Goal: Task Accomplishment & Management: Complete application form

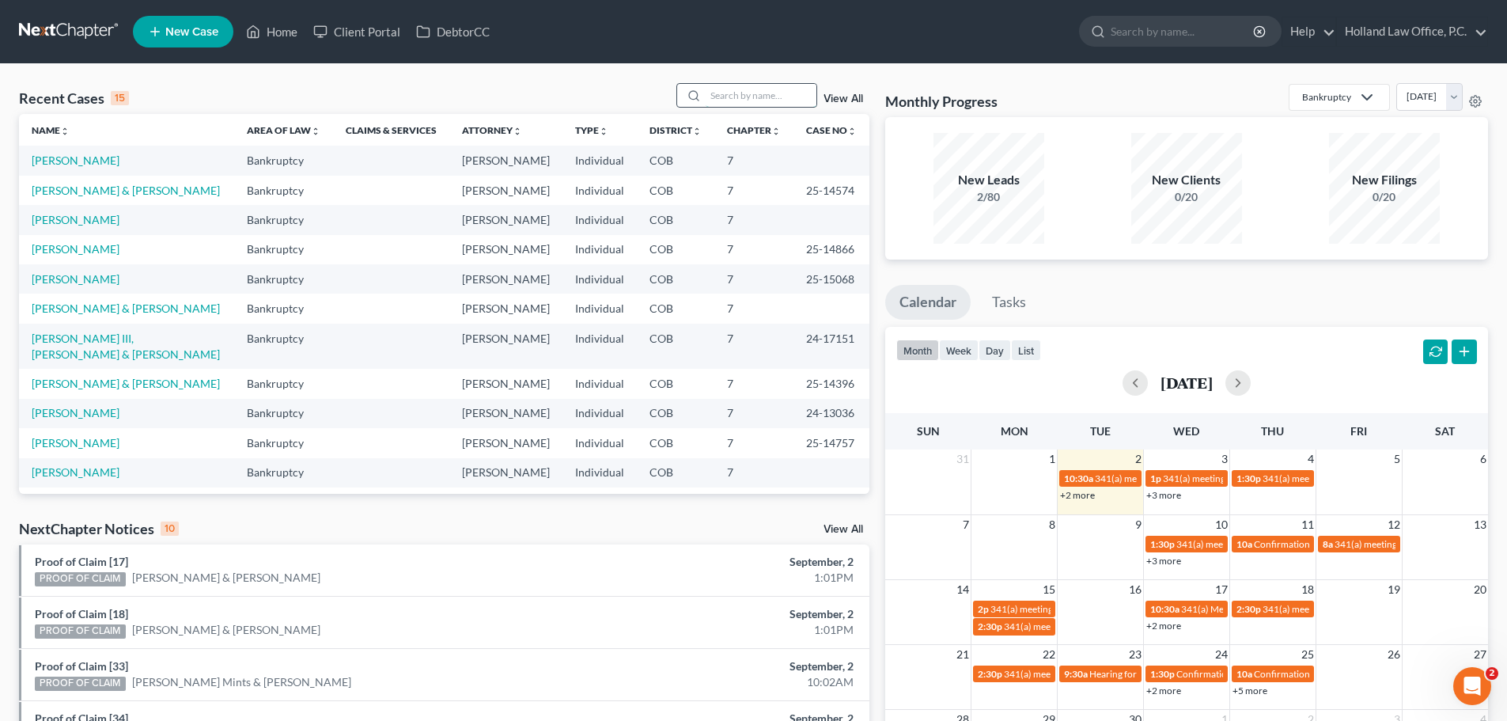
click at [725, 100] on input "search" at bounding box center [761, 95] width 111 height 23
paste input "Vanessa Reynoso"
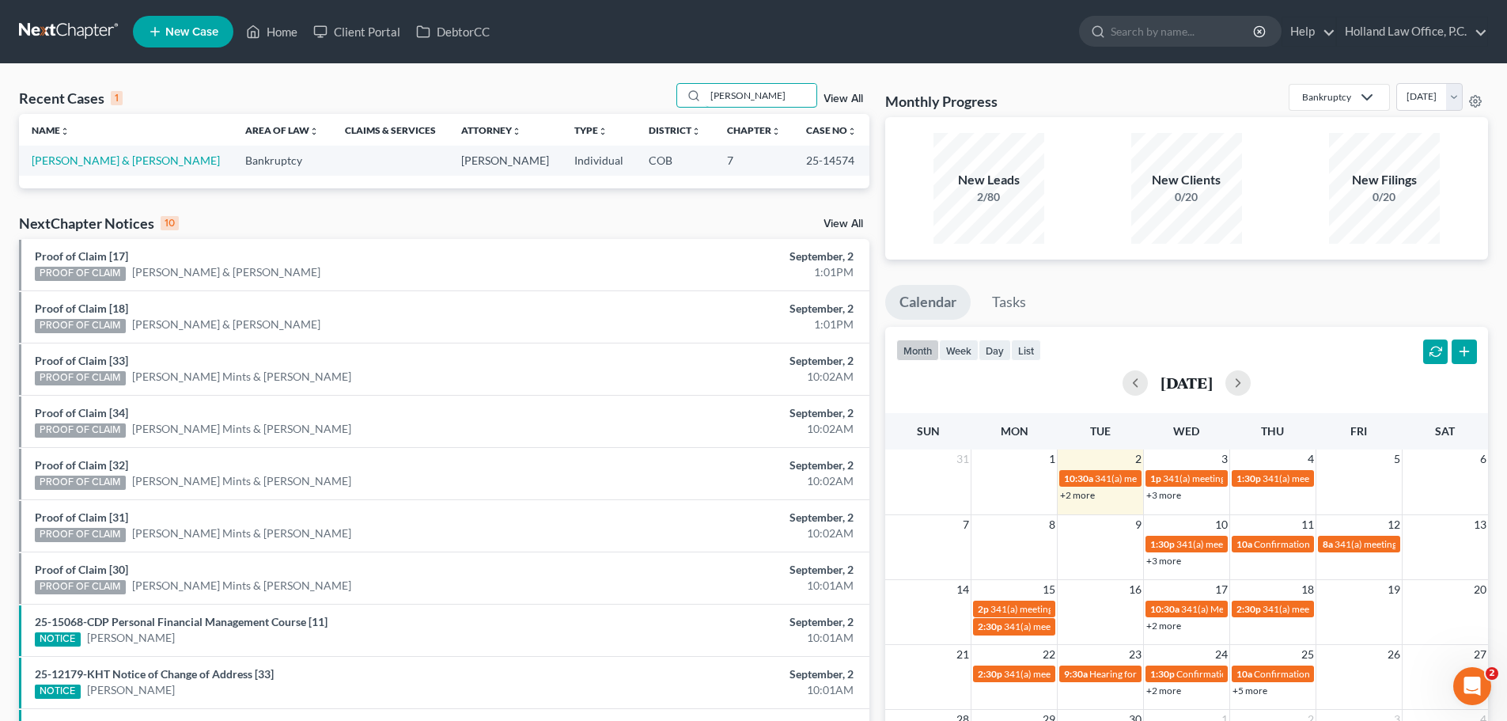
type input "Vanessa Reynoso"
click at [120, 157] on link "Reynoso, John & Vanessa" at bounding box center [126, 159] width 188 height 13
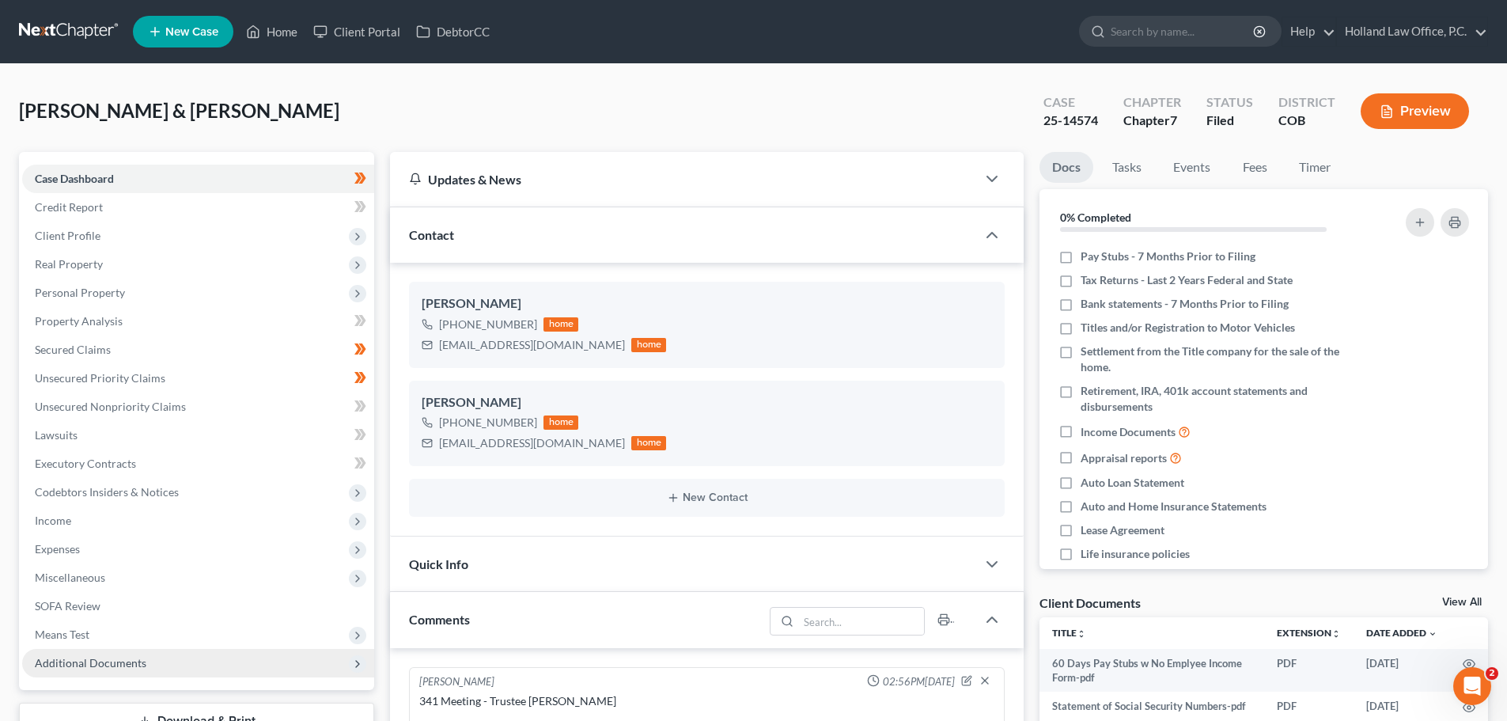
click at [86, 659] on span "Additional Documents" at bounding box center [91, 662] width 112 height 13
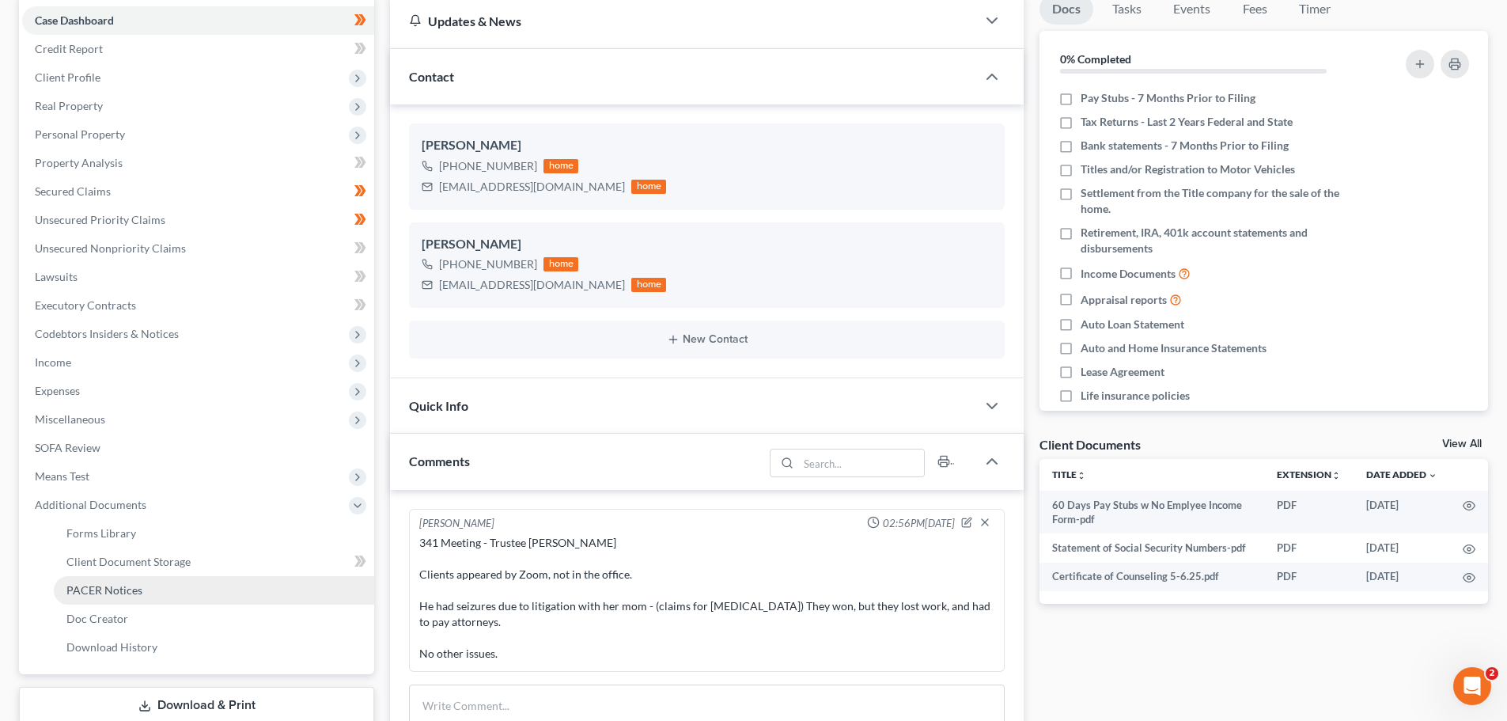
click at [112, 581] on link "PACER Notices" at bounding box center [214, 590] width 320 height 28
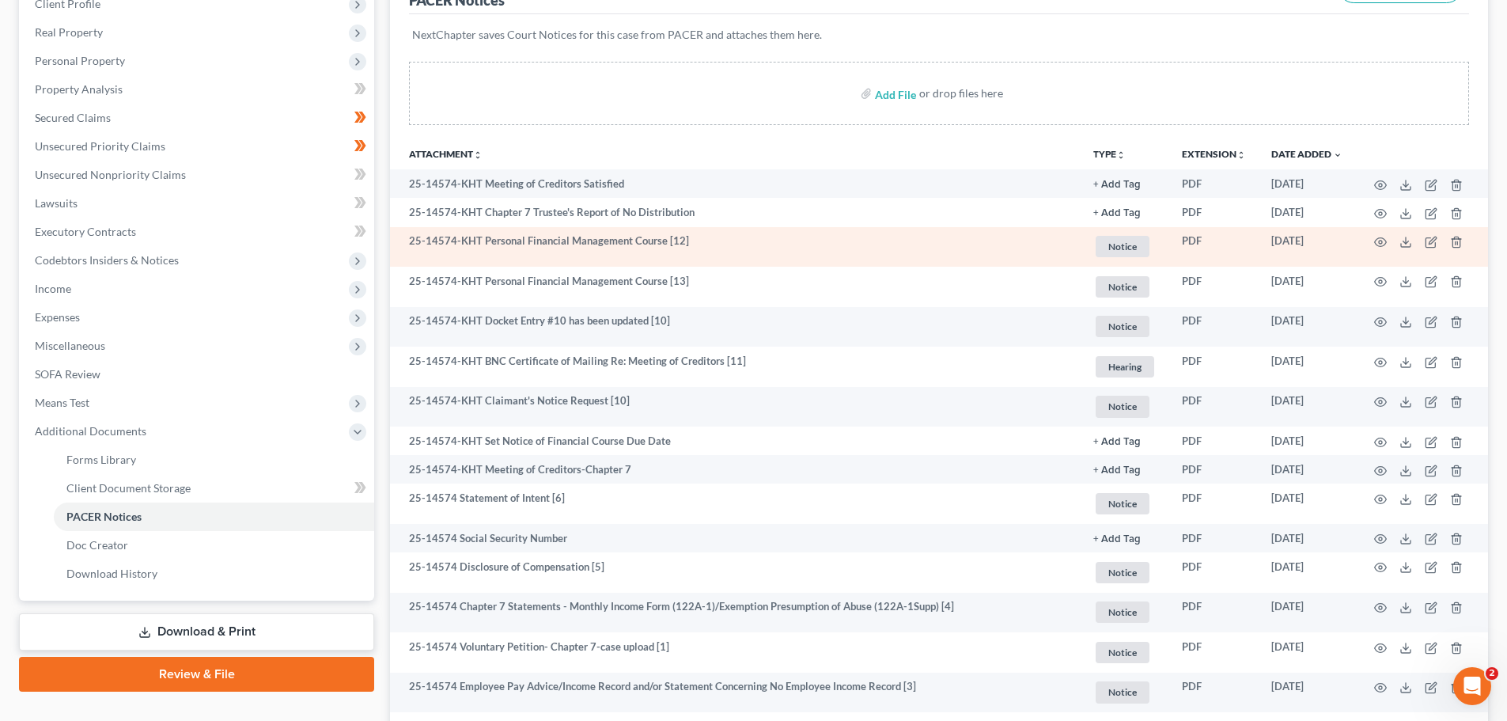
scroll to position [316, 0]
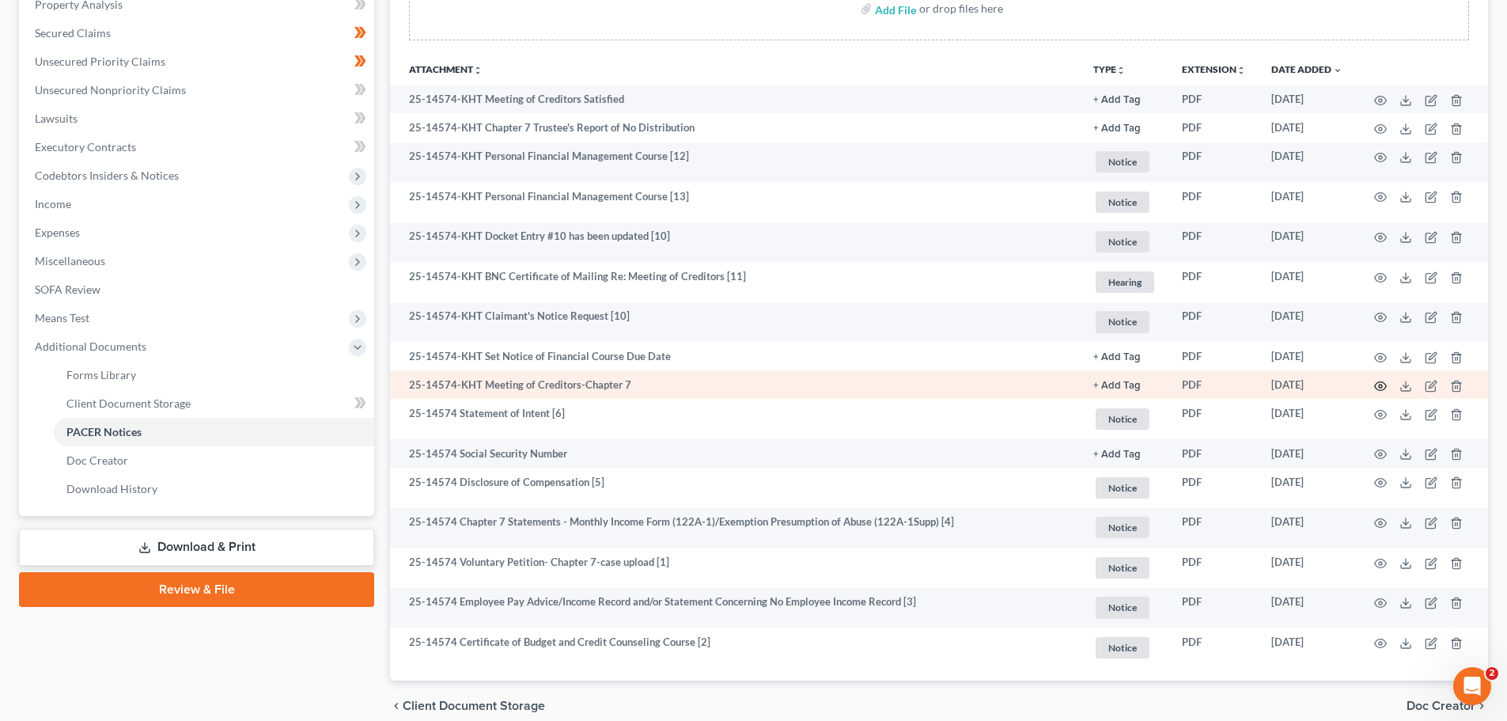
click at [1381, 388] on circle "button" at bounding box center [1380, 385] width 3 height 3
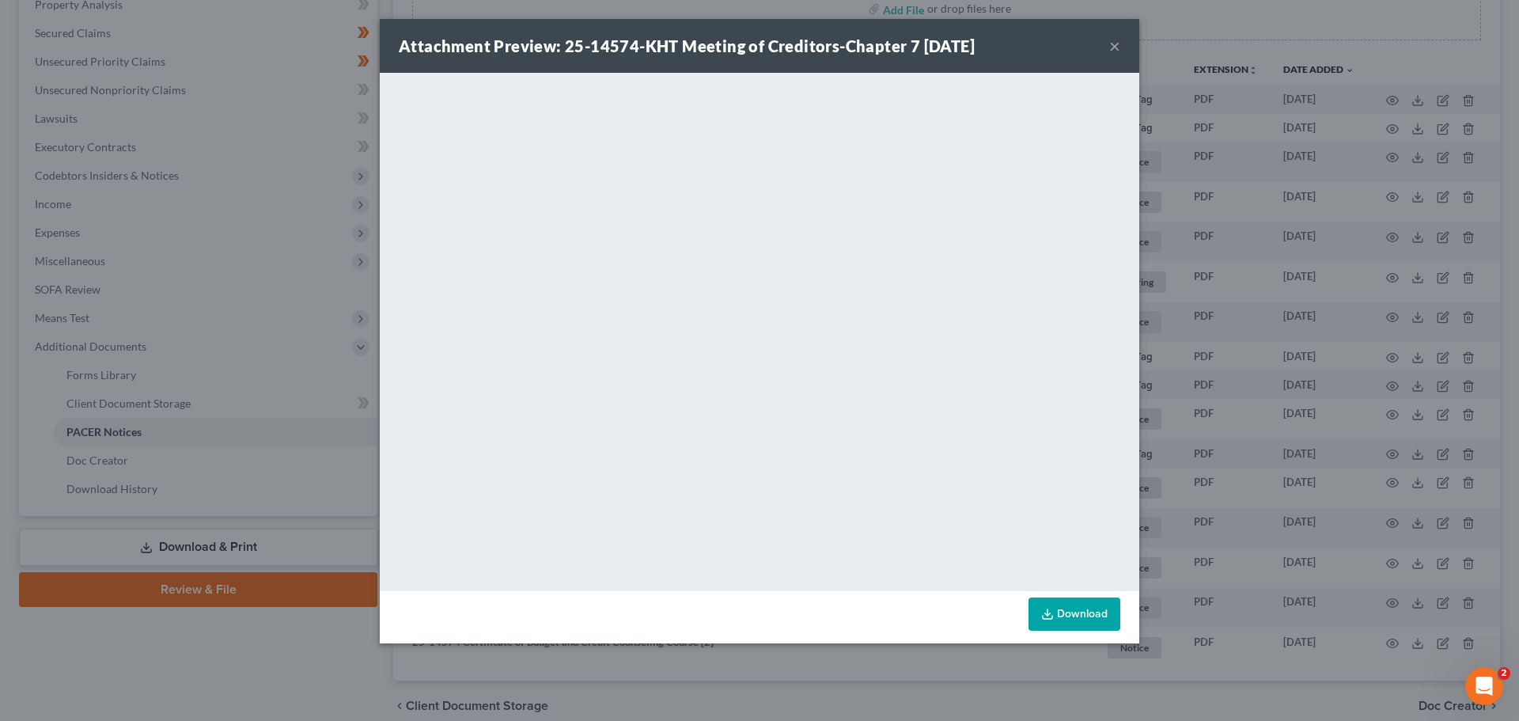
click at [1113, 48] on button "×" at bounding box center [1114, 45] width 11 height 19
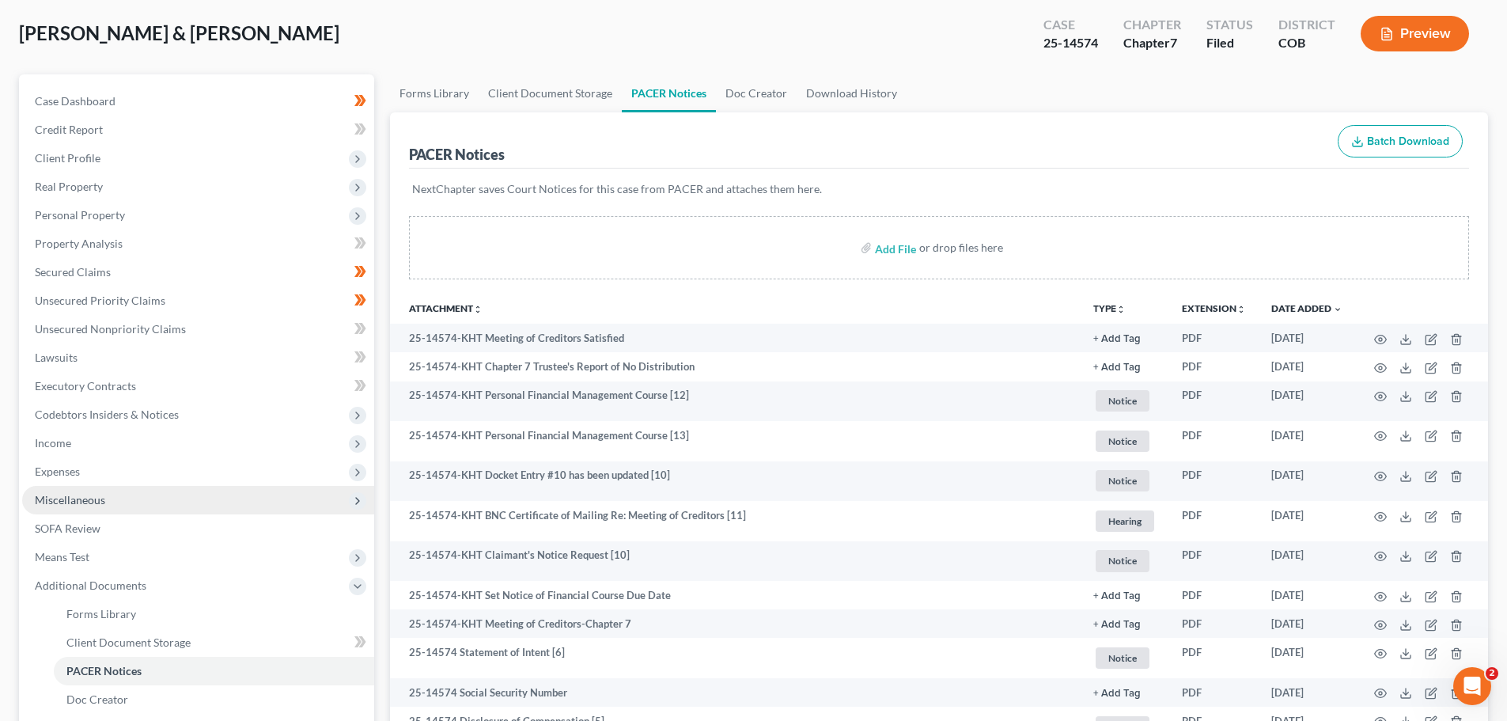
scroll to position [0, 0]
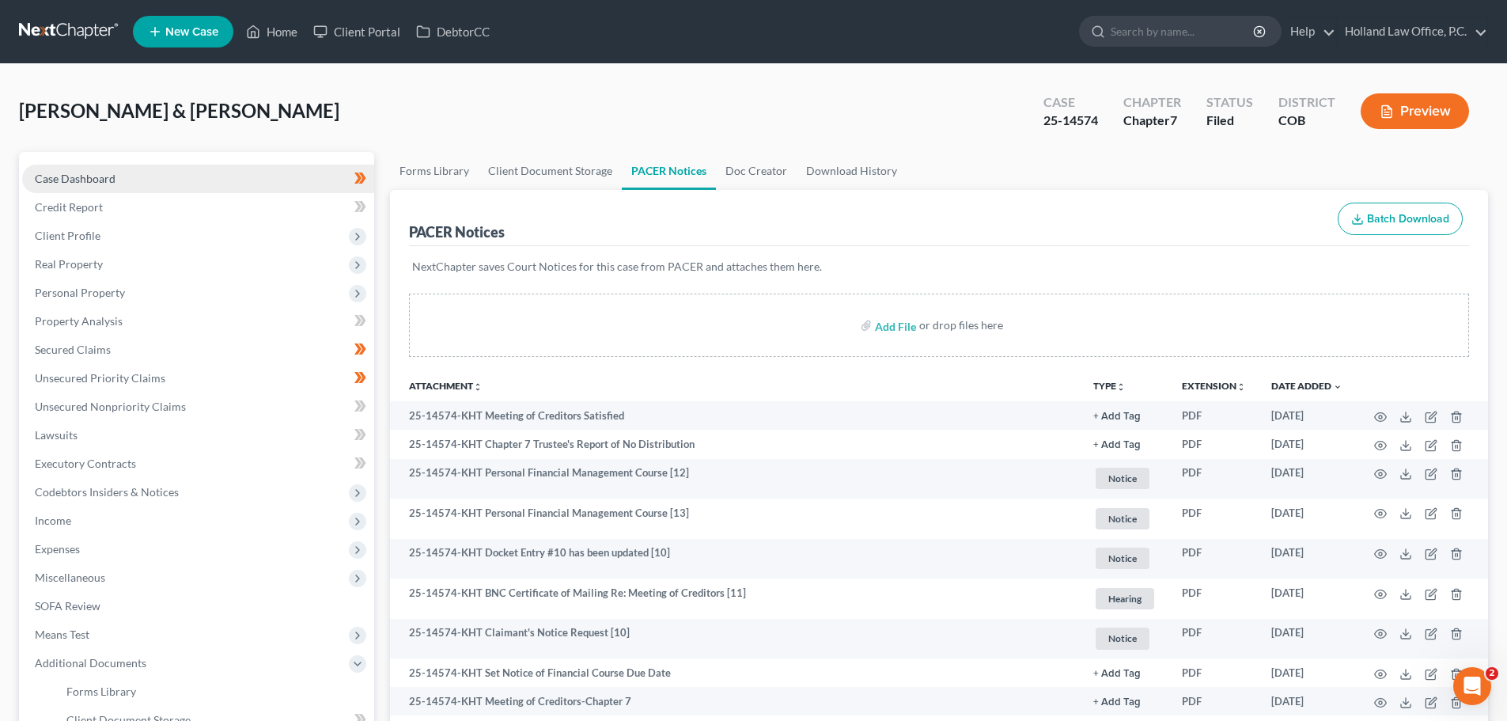
click at [87, 184] on span "Case Dashboard" at bounding box center [75, 178] width 81 height 13
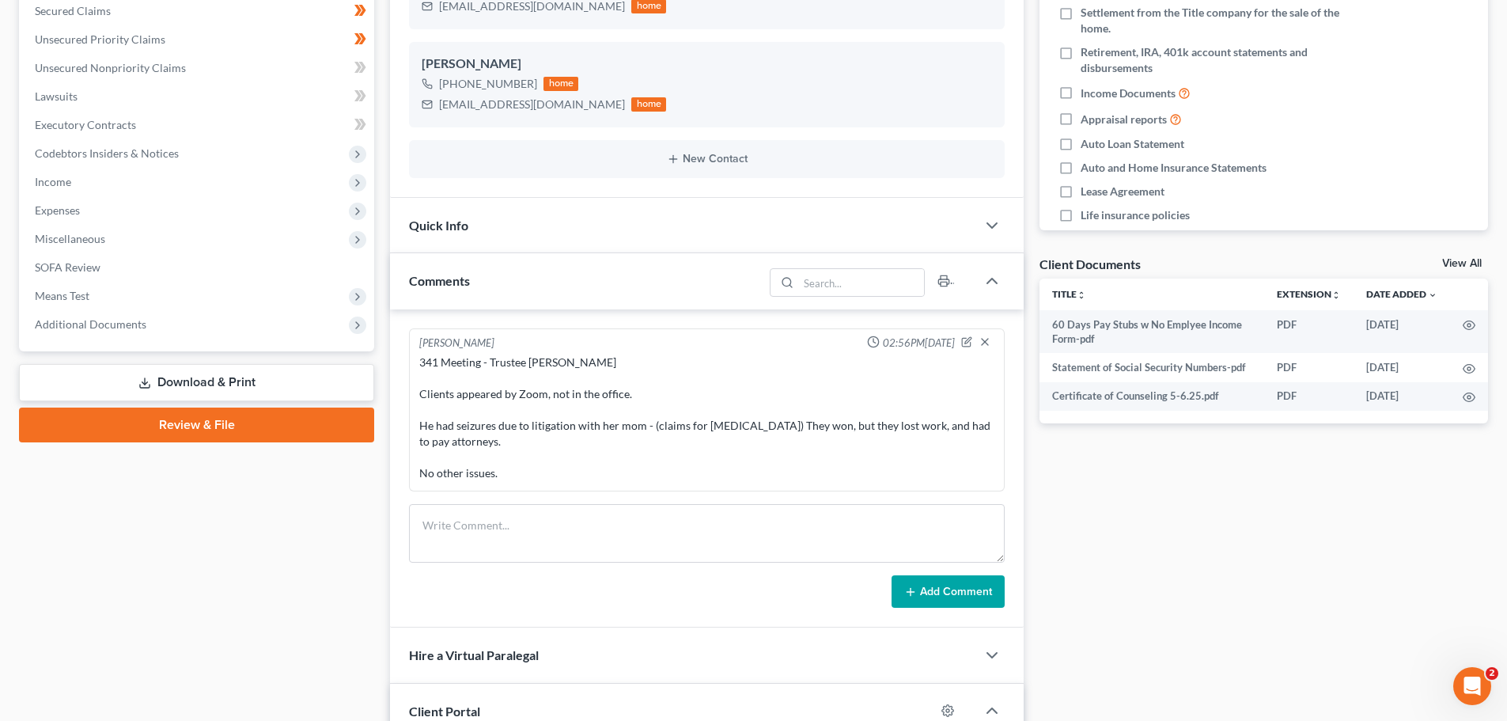
scroll to position [475, 0]
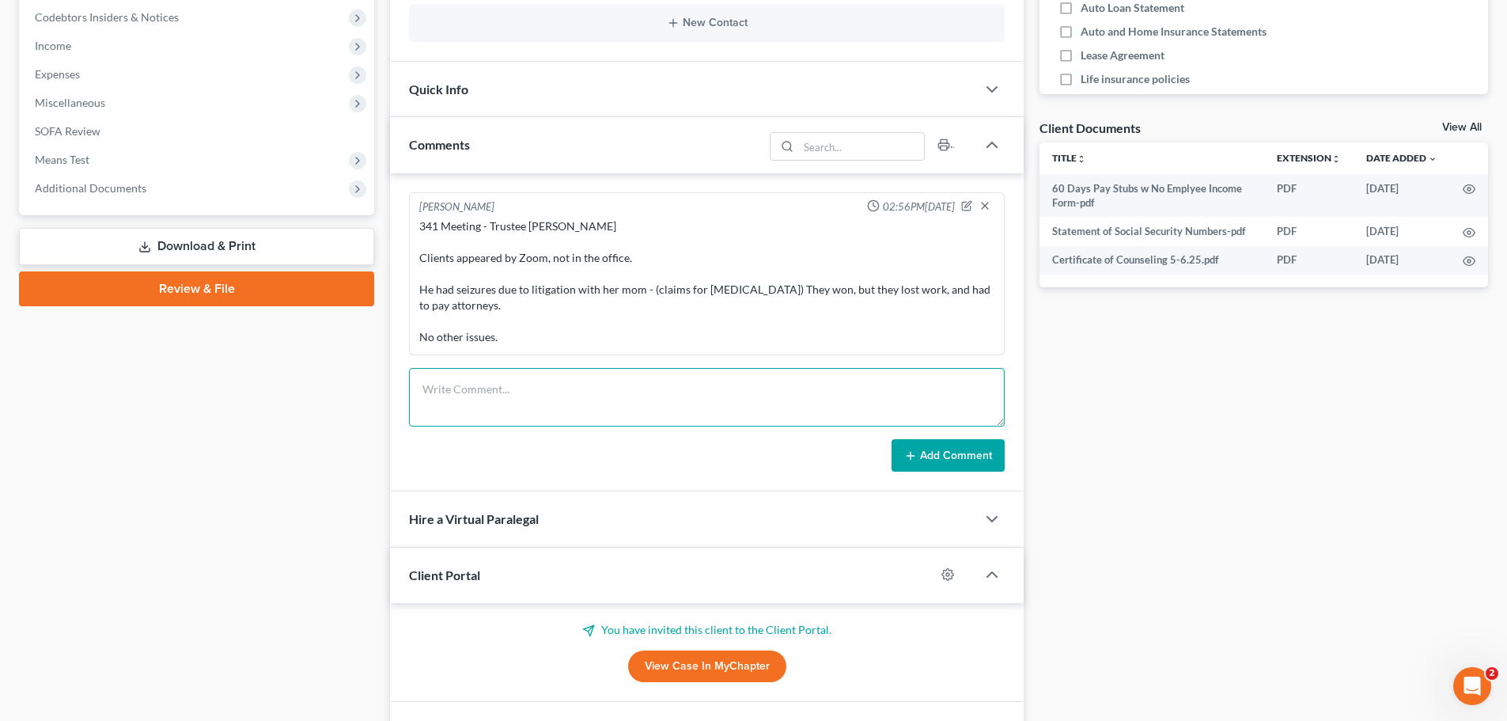
click at [463, 391] on textarea at bounding box center [707, 397] width 596 height 59
paste textarea "John and Vanessa Reynoso rejected their phone contracts in their bankruptcy pet…"
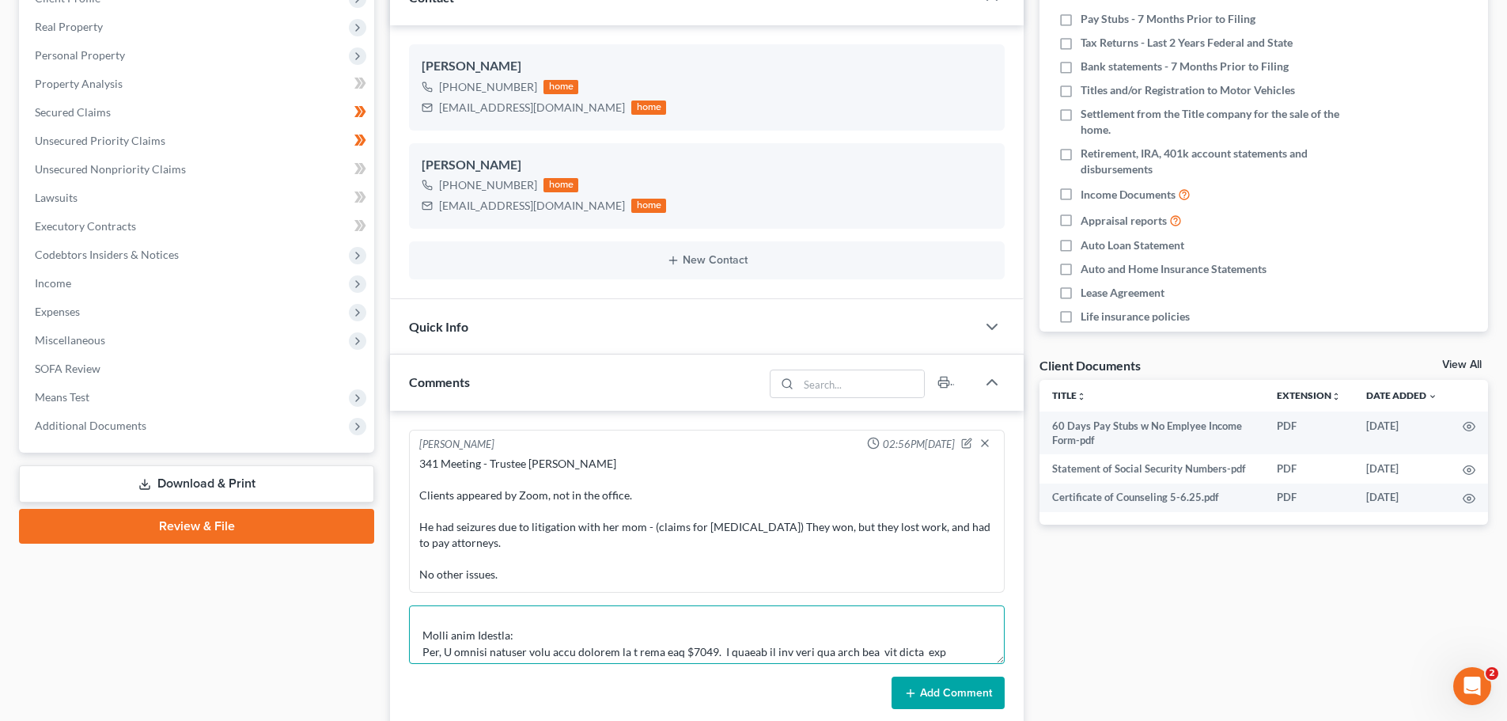
scroll to position [0, 0]
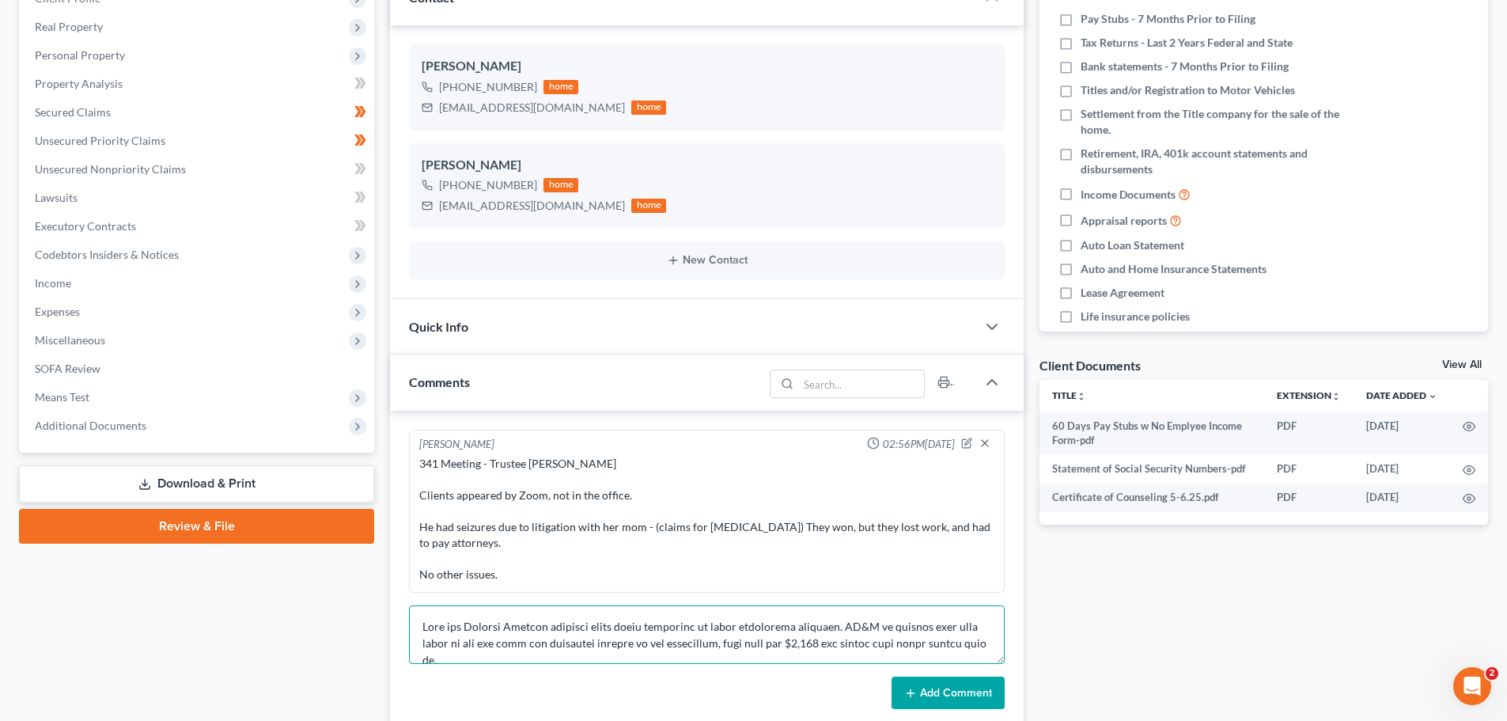
type textarea "John and Vanessa Reynoso rejected their phone contracts in their bankruptcy pet…"
click at [954, 694] on button "Add Comment" at bounding box center [947, 692] width 113 height 33
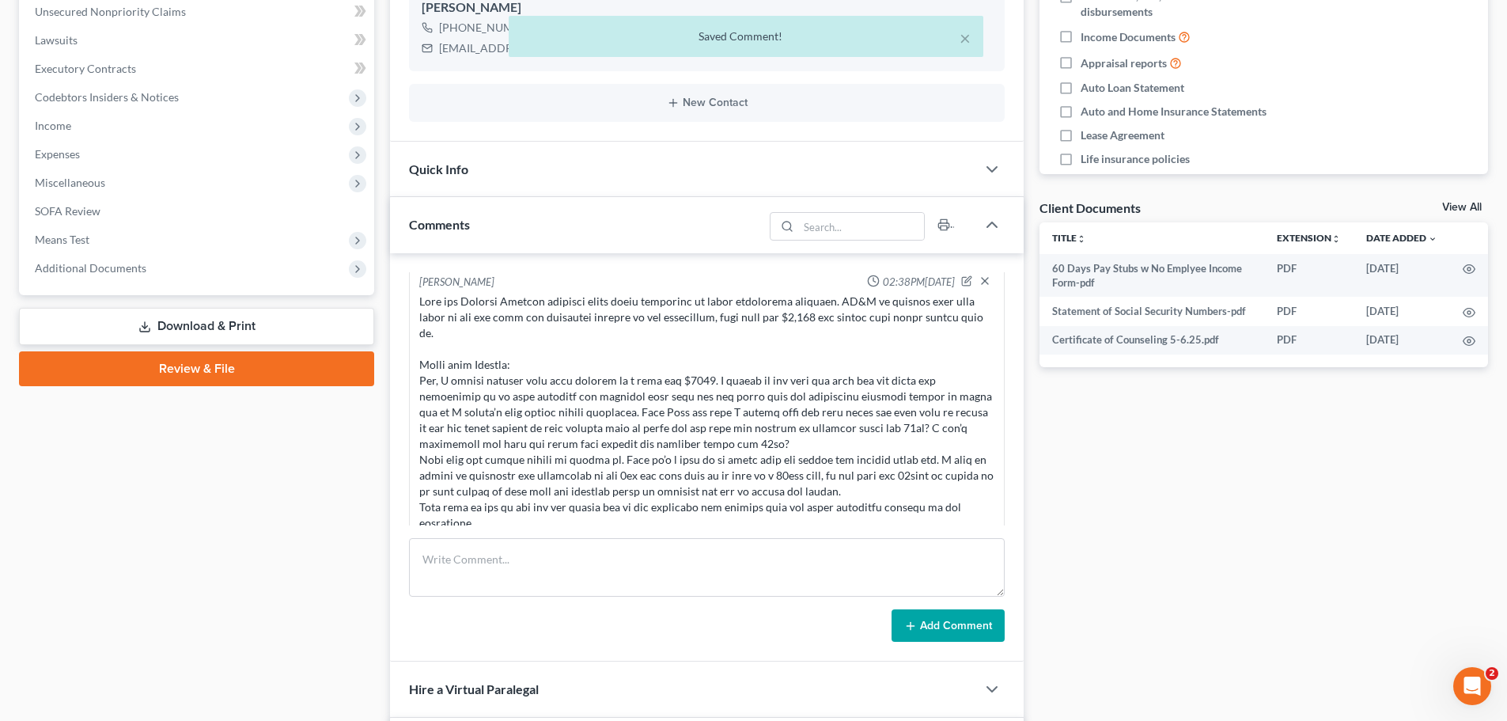
scroll to position [395, 0]
click at [498, 562] on textarea at bounding box center [707, 566] width 596 height 59
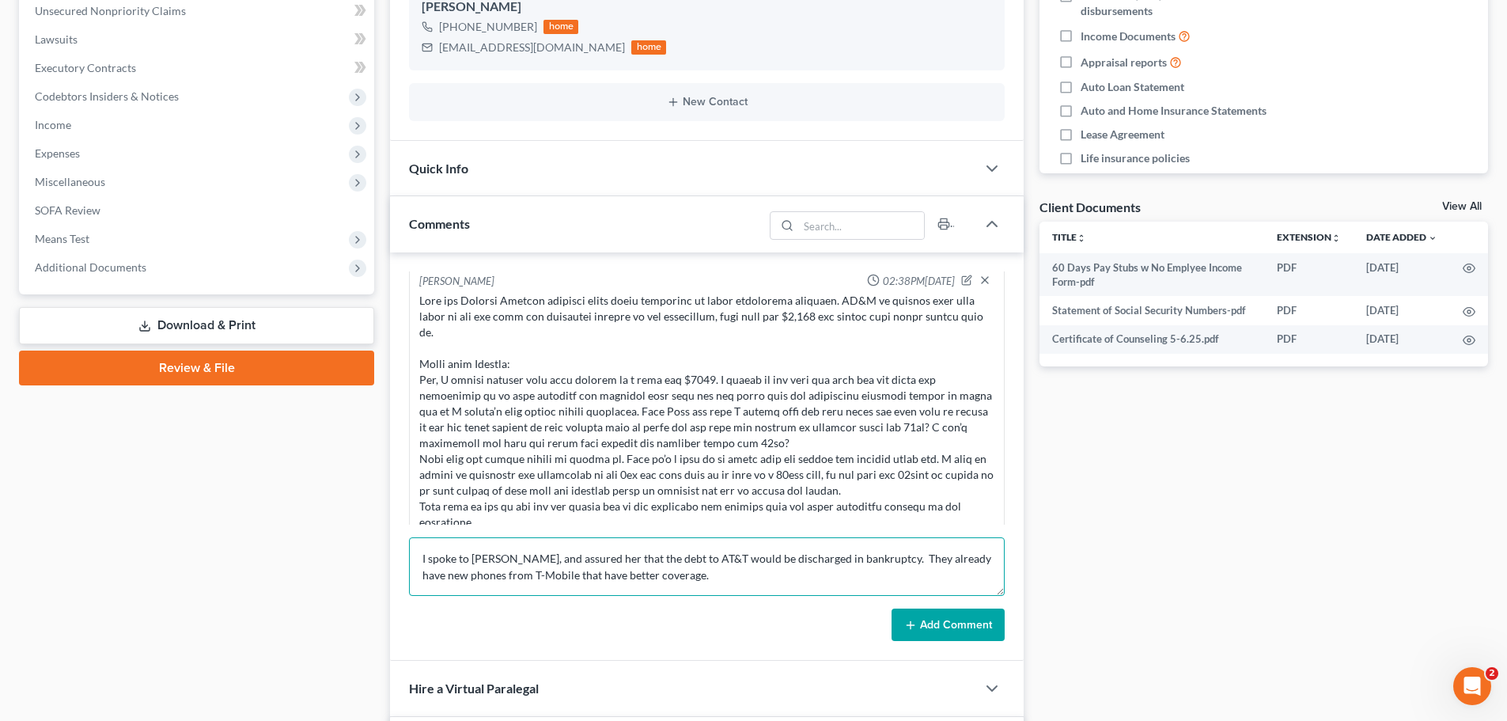
type textarea "I spoke to Vanessa, and assured her that the debt to AT&T would be discharged i…"
click at [944, 622] on button "Add Comment" at bounding box center [947, 624] width 113 height 33
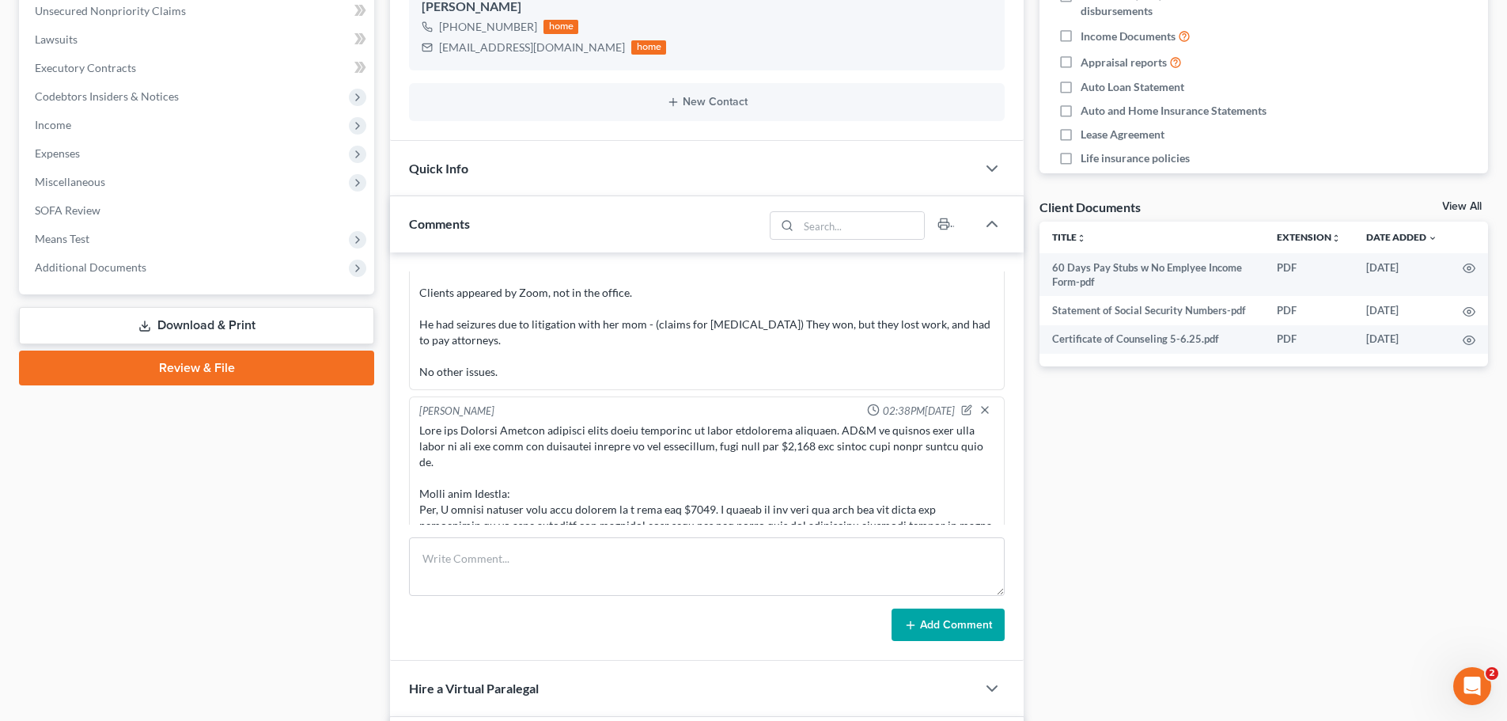
scroll to position [0, 0]
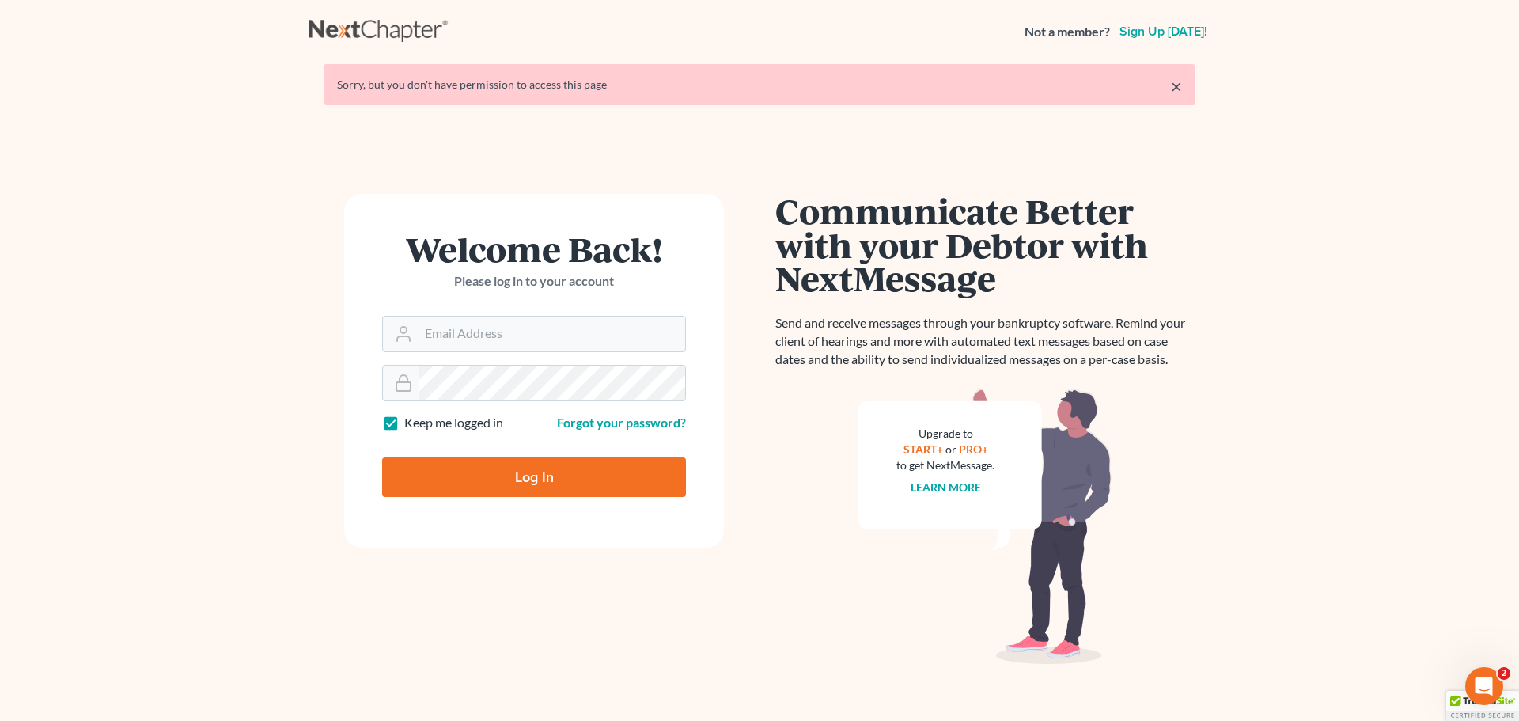
type input "steven@hollandlaw970.com"
click at [547, 480] on input "Log In" at bounding box center [534, 477] width 304 height 40
type input "Thinking..."
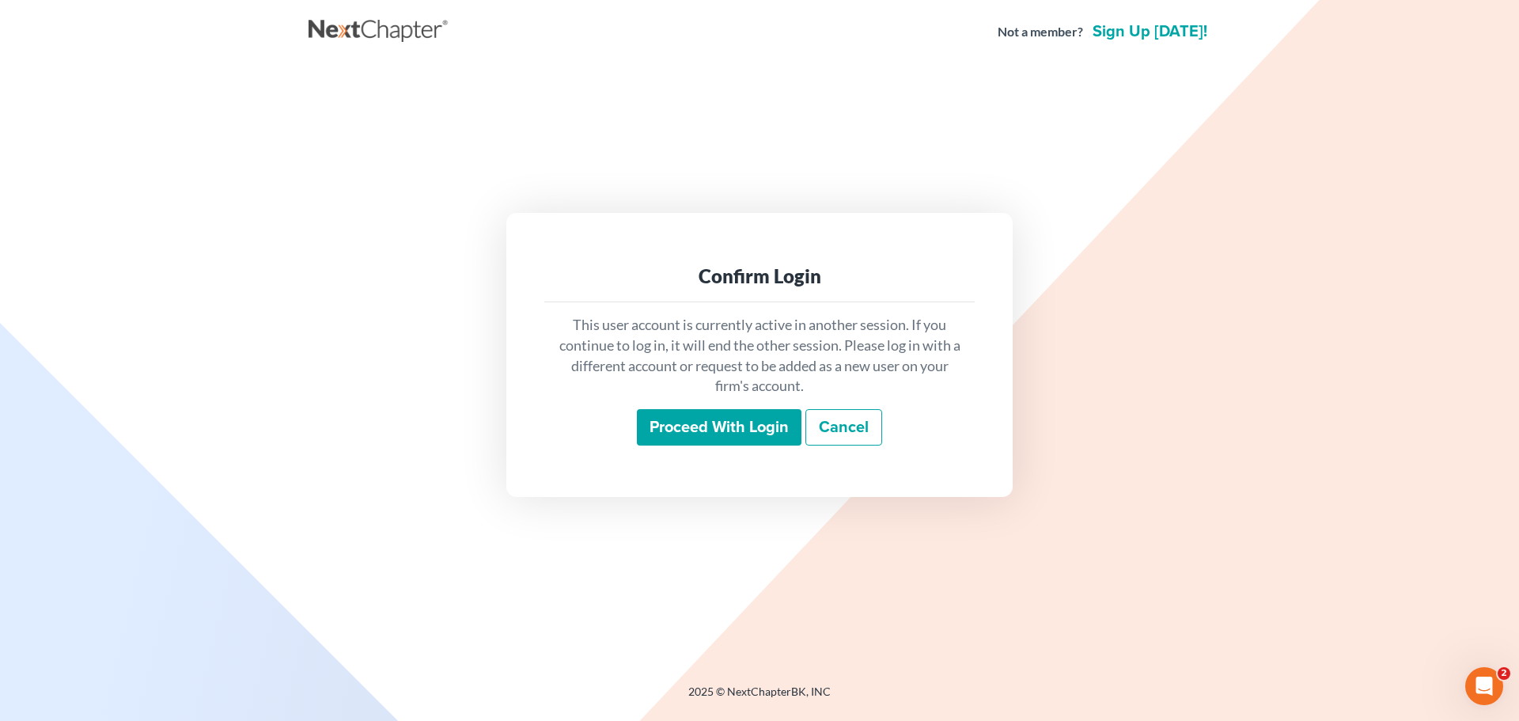
click at [713, 414] on input "Proceed with login" at bounding box center [719, 427] width 165 height 36
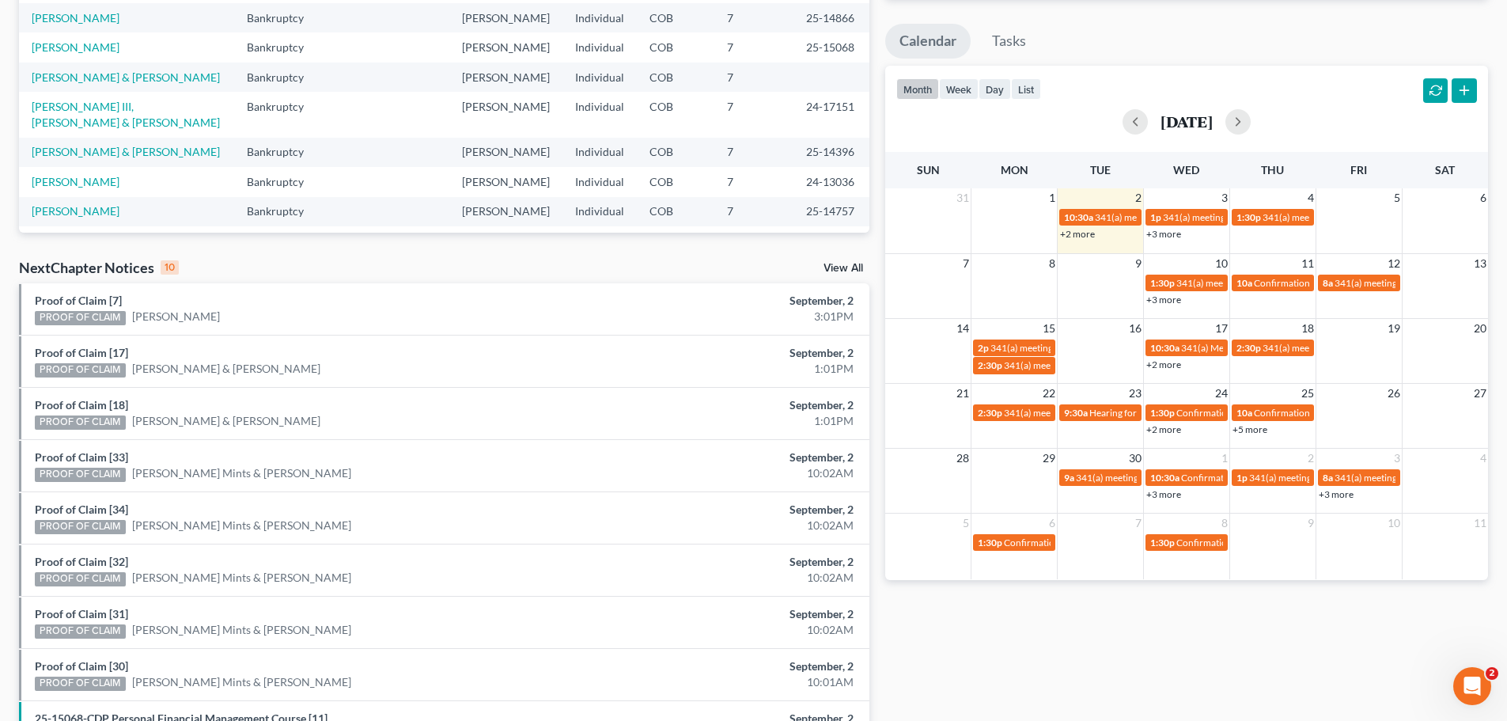
scroll to position [259, 0]
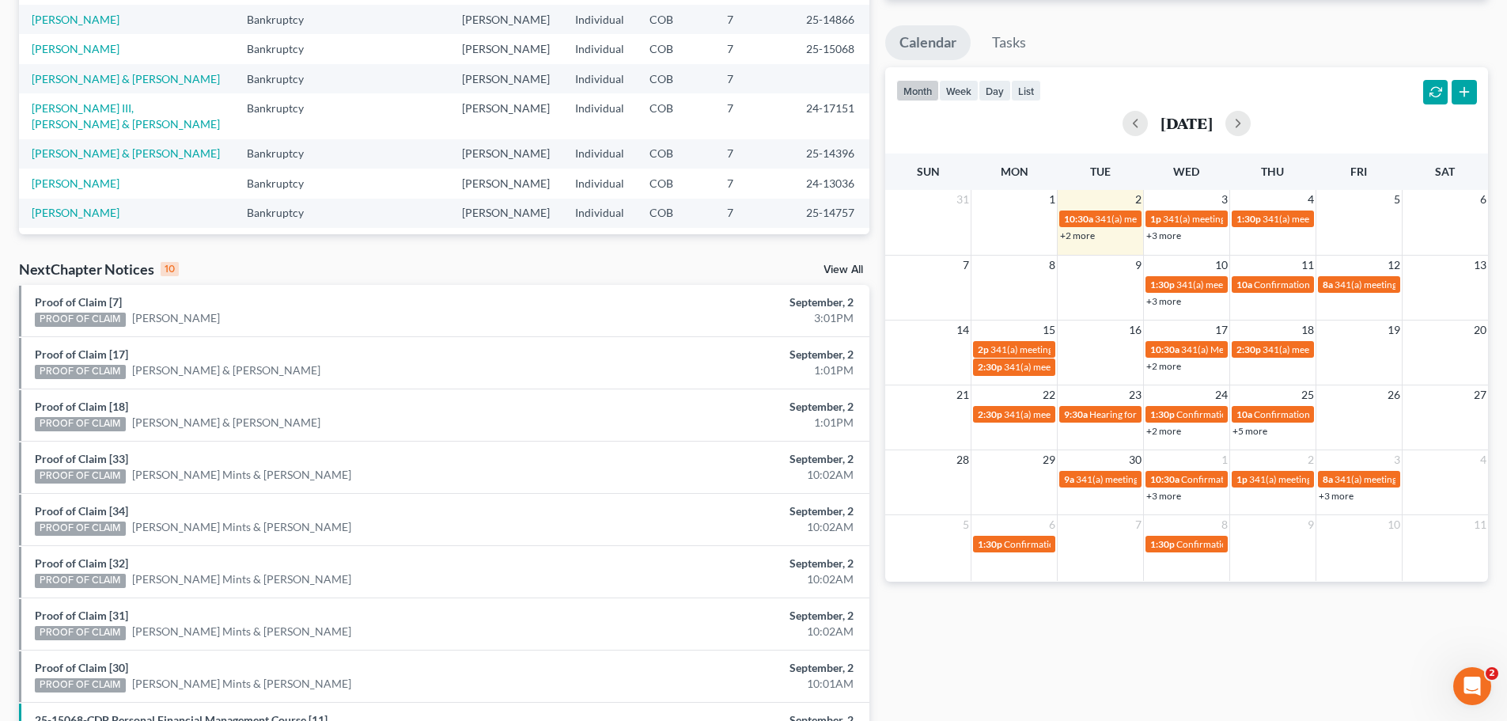
click at [832, 271] on link "View All" at bounding box center [843, 269] width 40 height 11
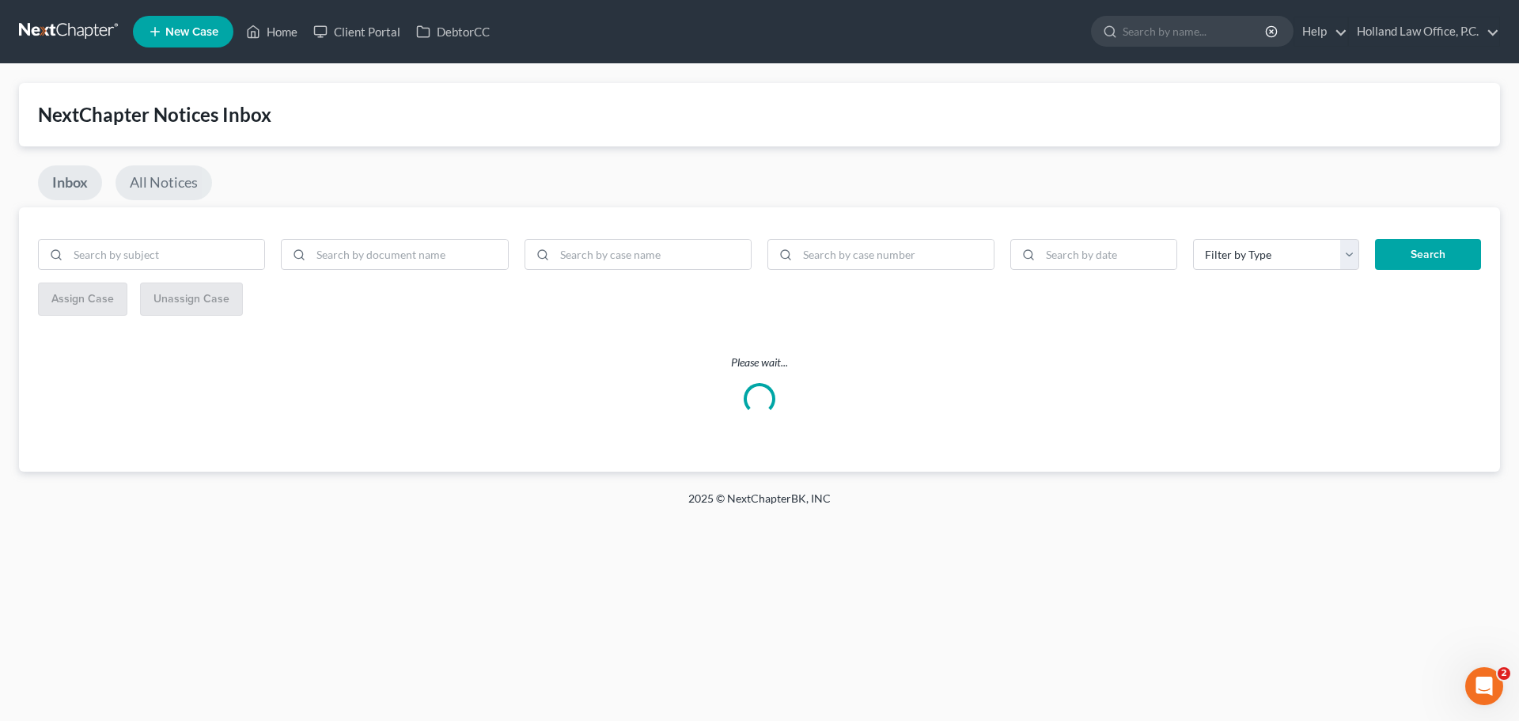
click at [195, 177] on link "All Notices" at bounding box center [163, 182] width 96 height 35
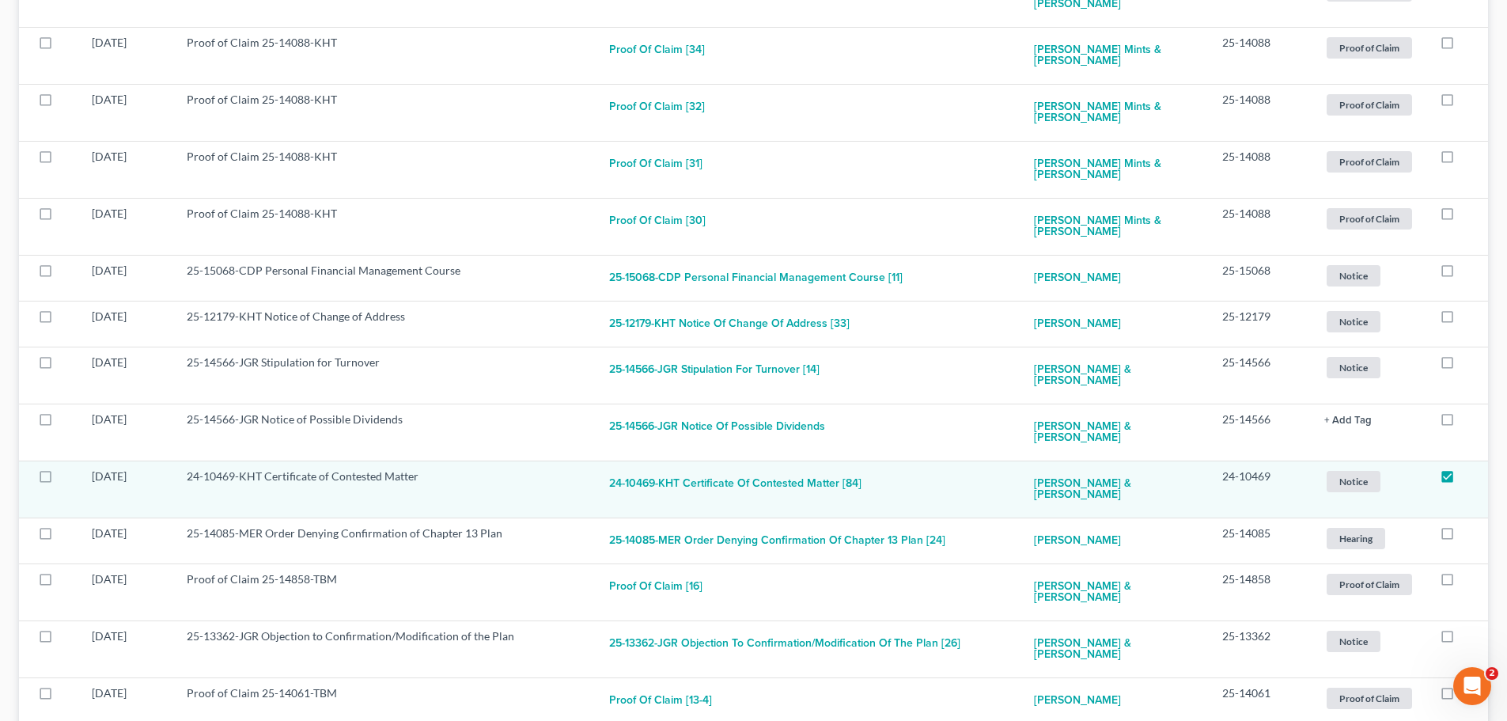
scroll to position [576, 0]
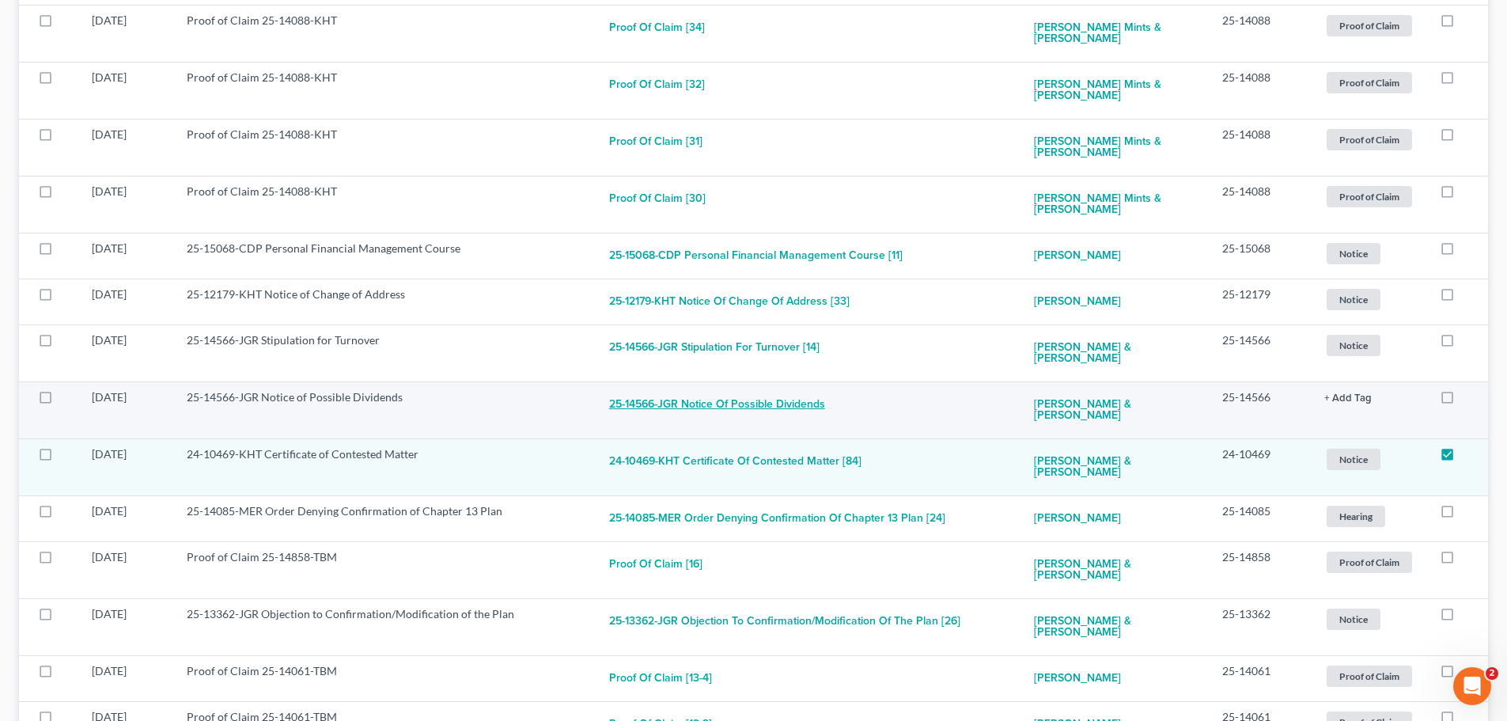
click at [753, 389] on button "25-14566-JGR Notice of Possible Dividends" at bounding box center [717, 405] width 216 height 32
checkbox input "true"
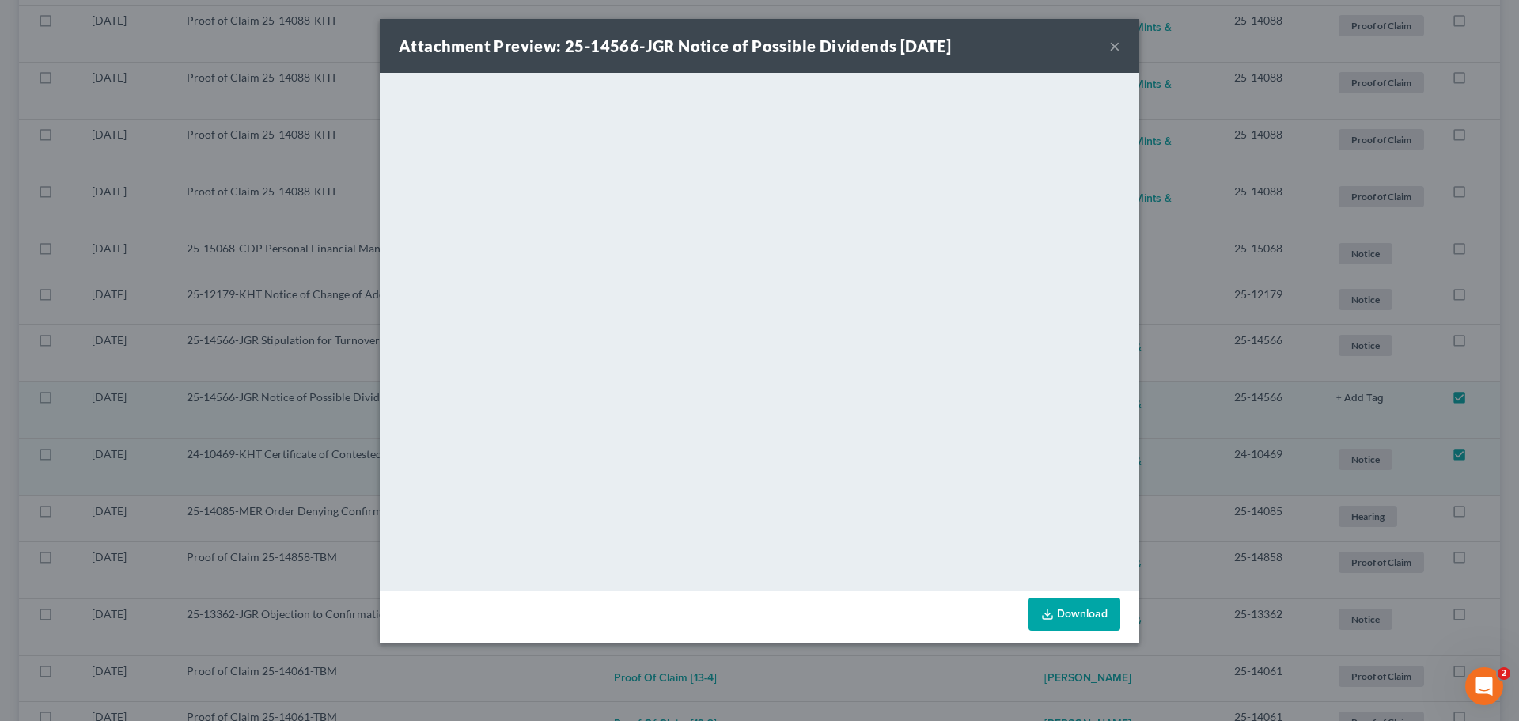
click at [1111, 44] on button "×" at bounding box center [1114, 45] width 11 height 19
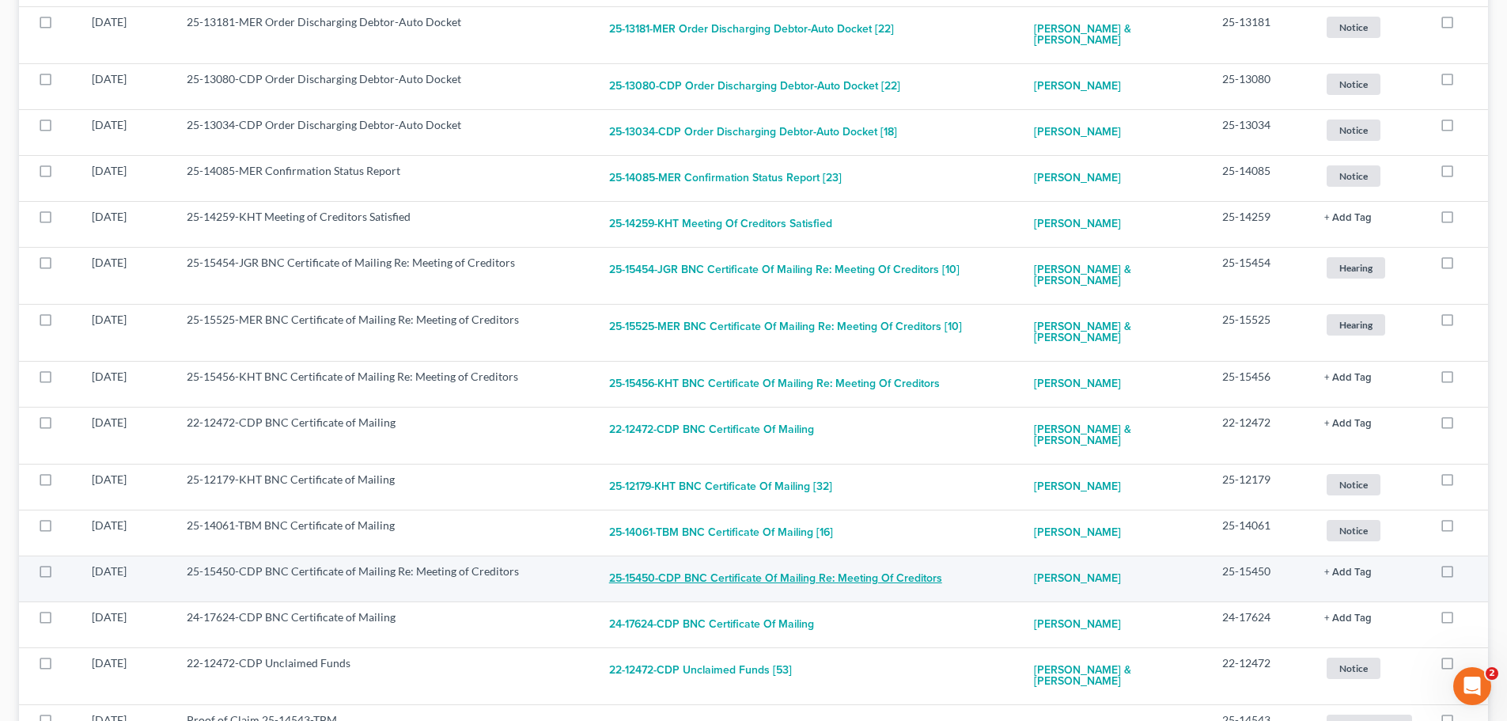
scroll to position [2395, 0]
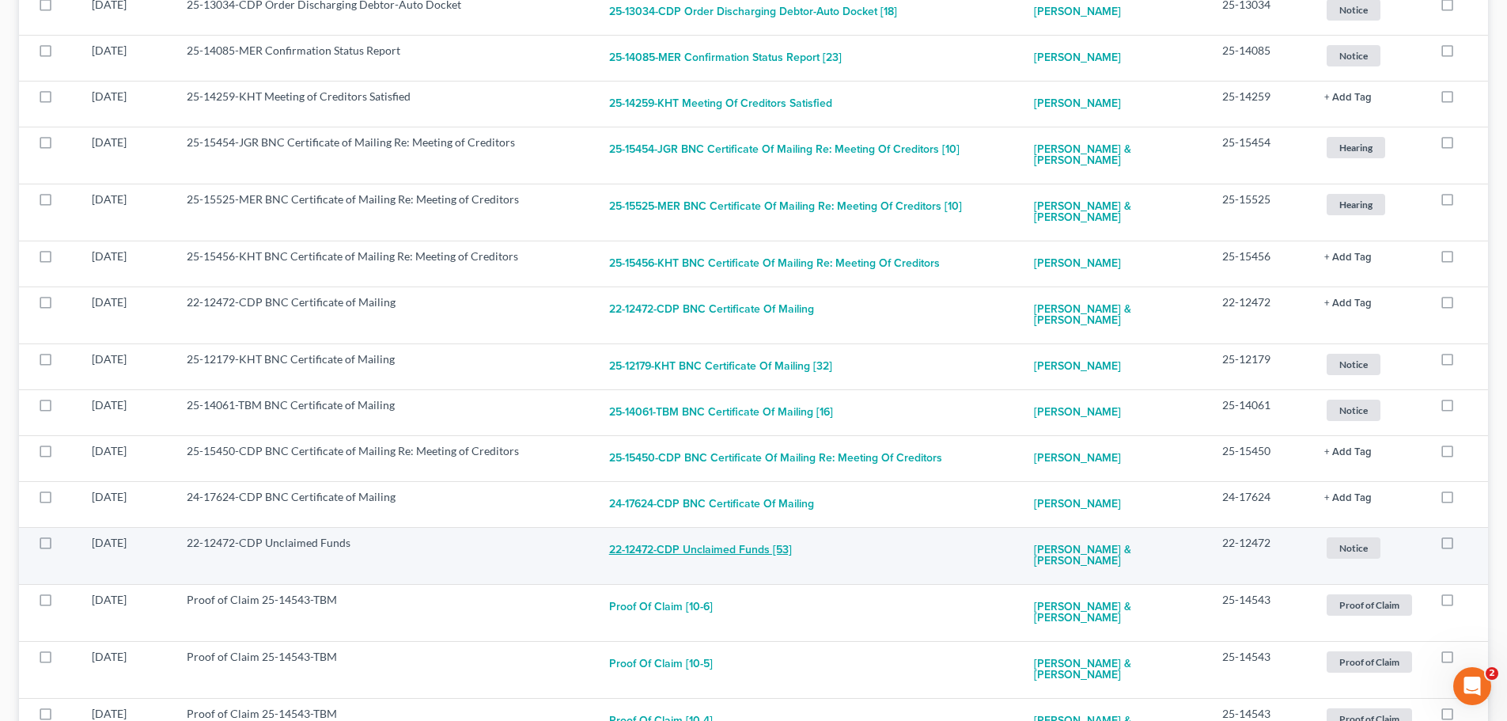
click at [692, 535] on button "22-12472-CDP Unclaimed Funds [53]" at bounding box center [700, 551] width 183 height 32
checkbox input "true"
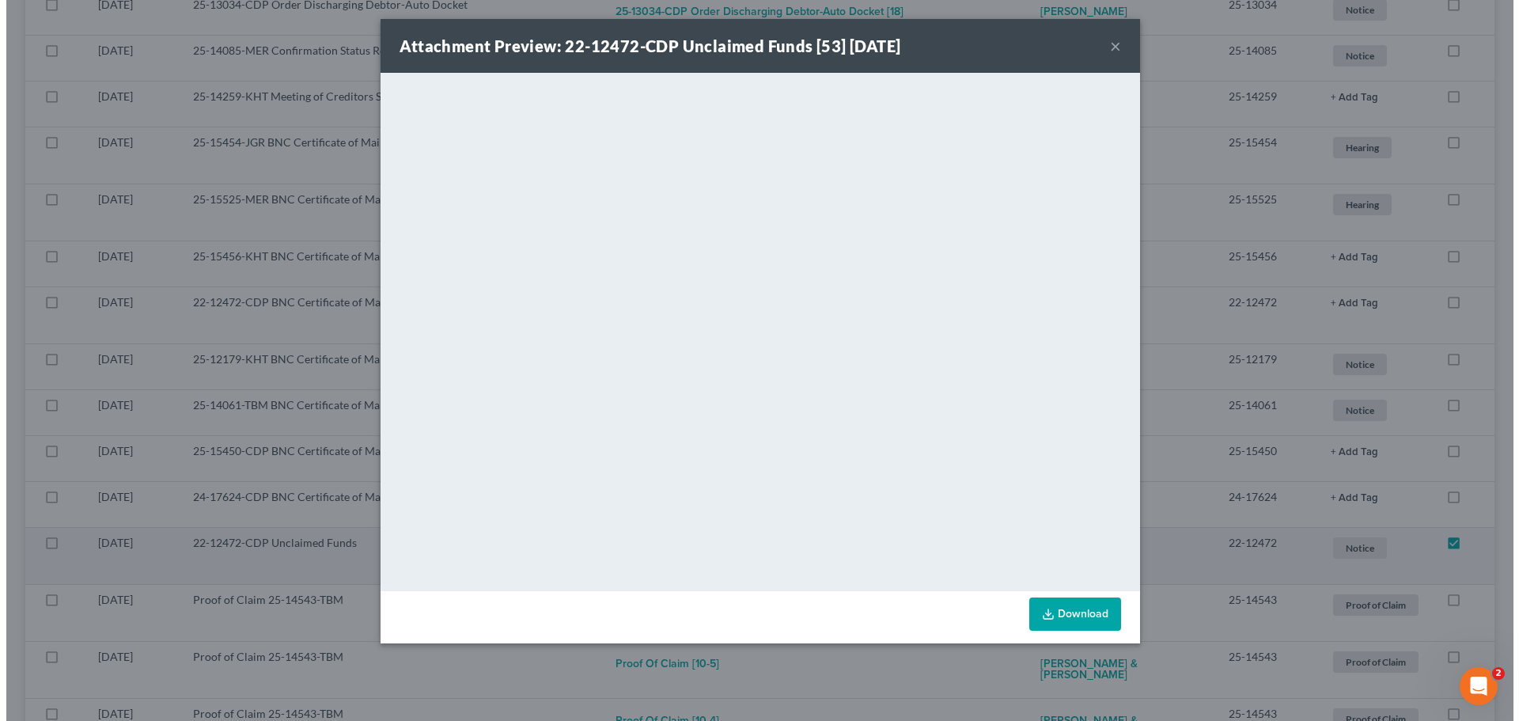
scroll to position [2384, 0]
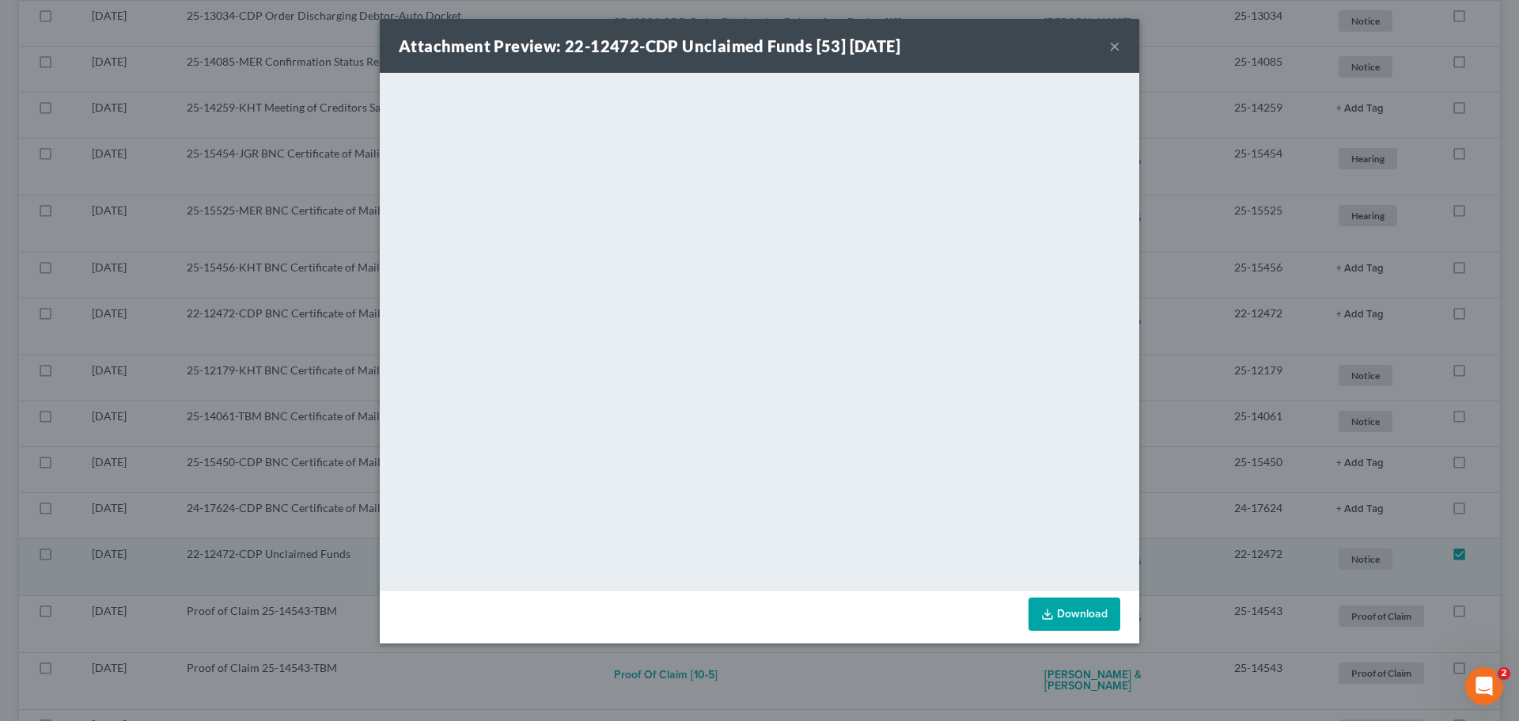
click at [1112, 44] on button "×" at bounding box center [1114, 45] width 11 height 19
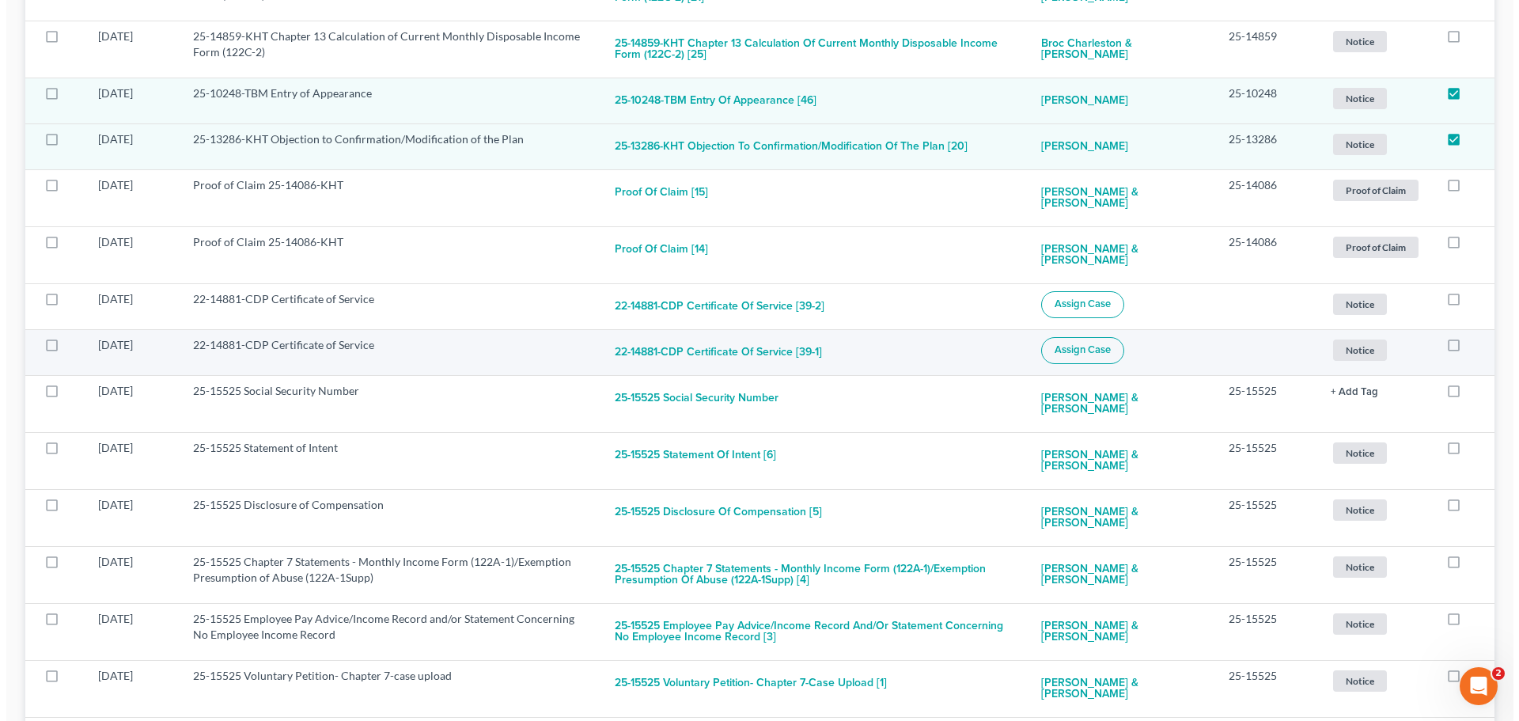
scroll to position [4124, 0]
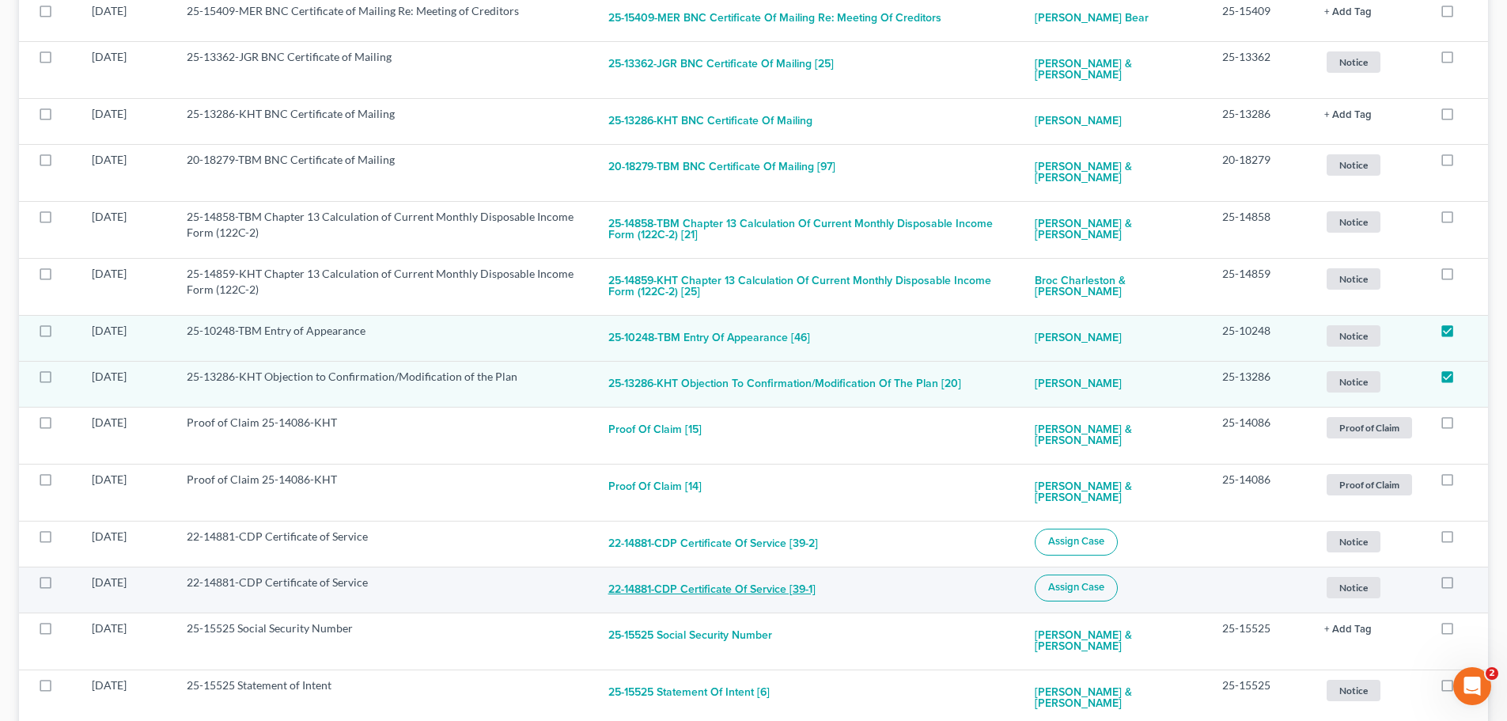
click at [786, 574] on button "22-14881-CDP Certificate of Service [39-1]" at bounding box center [711, 590] width 207 height 32
checkbox input "true"
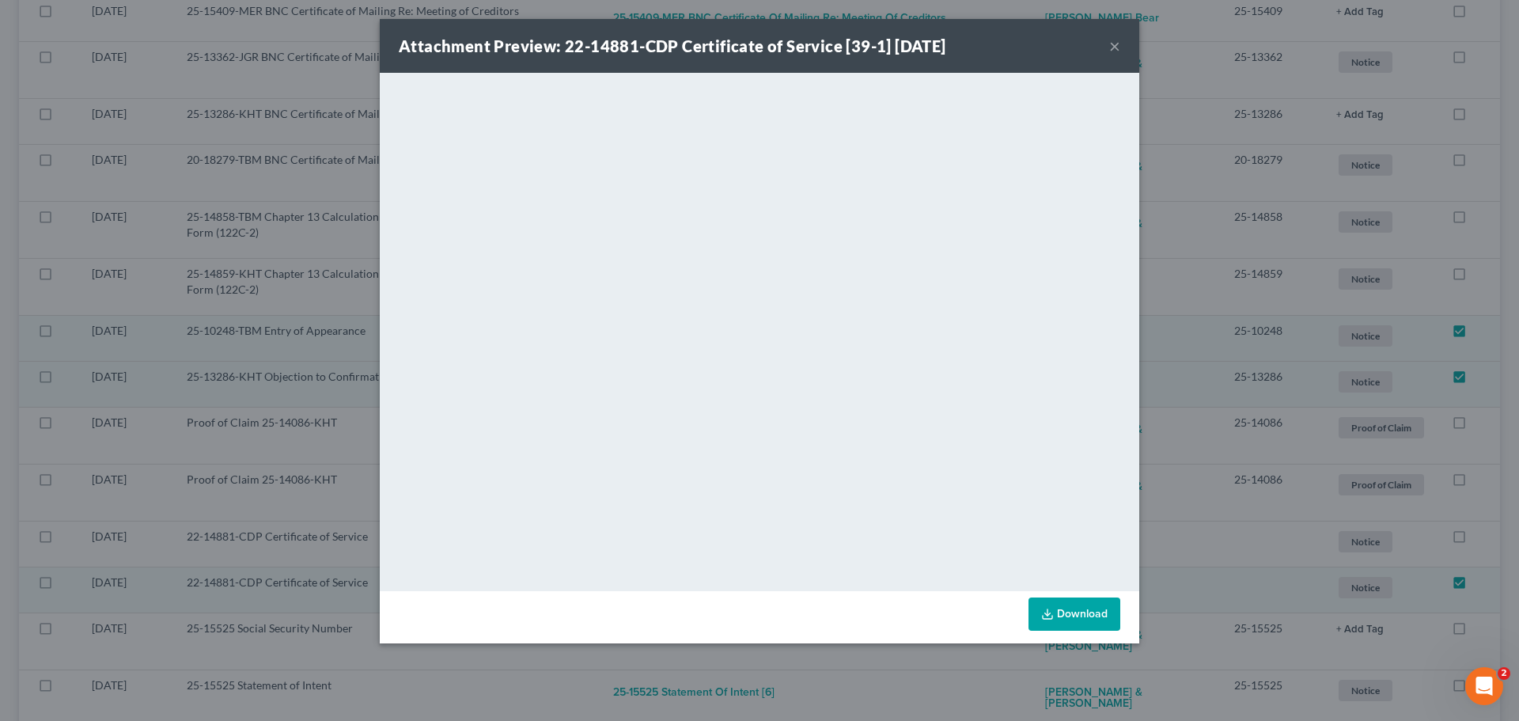
click at [1115, 47] on button "×" at bounding box center [1114, 45] width 11 height 19
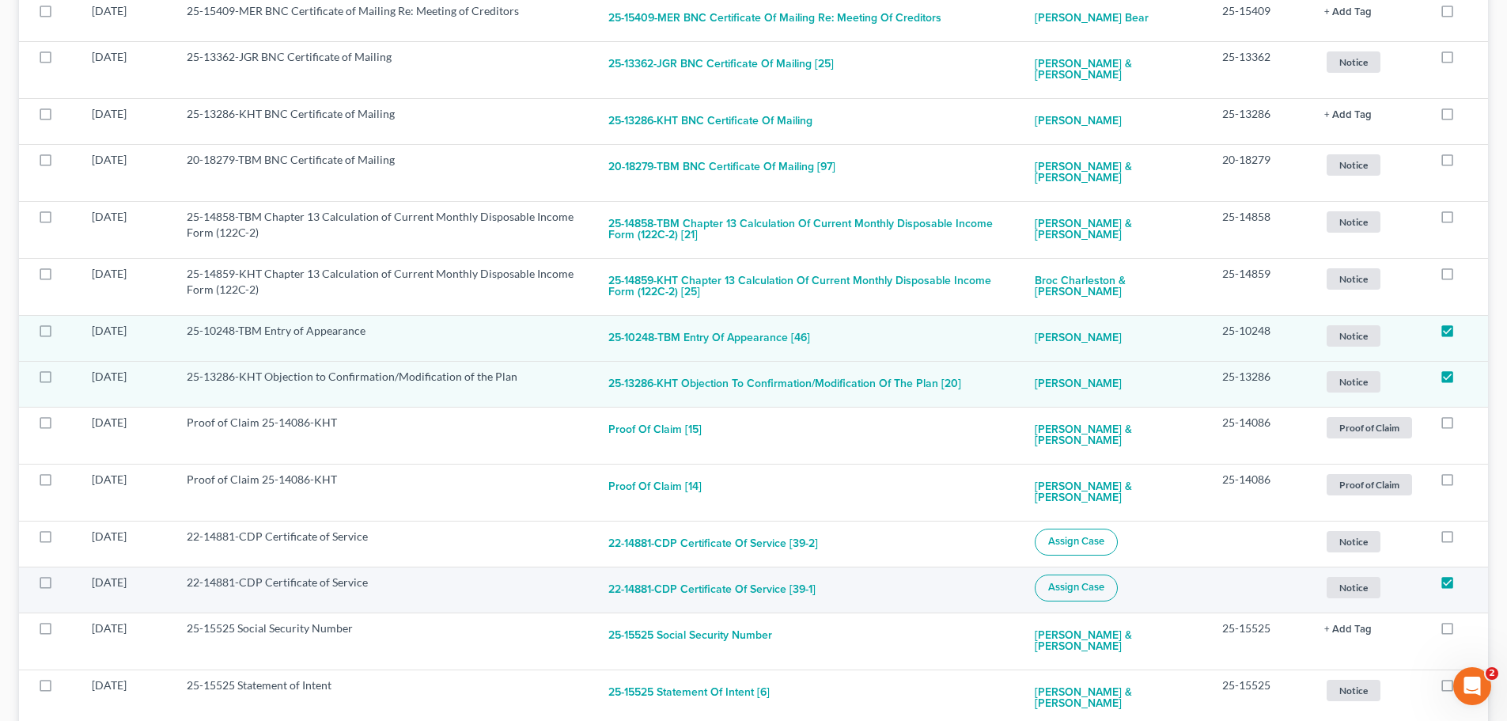
click at [1065, 581] on span "Assign Case" at bounding box center [1076, 587] width 56 height 13
checkbox input "true"
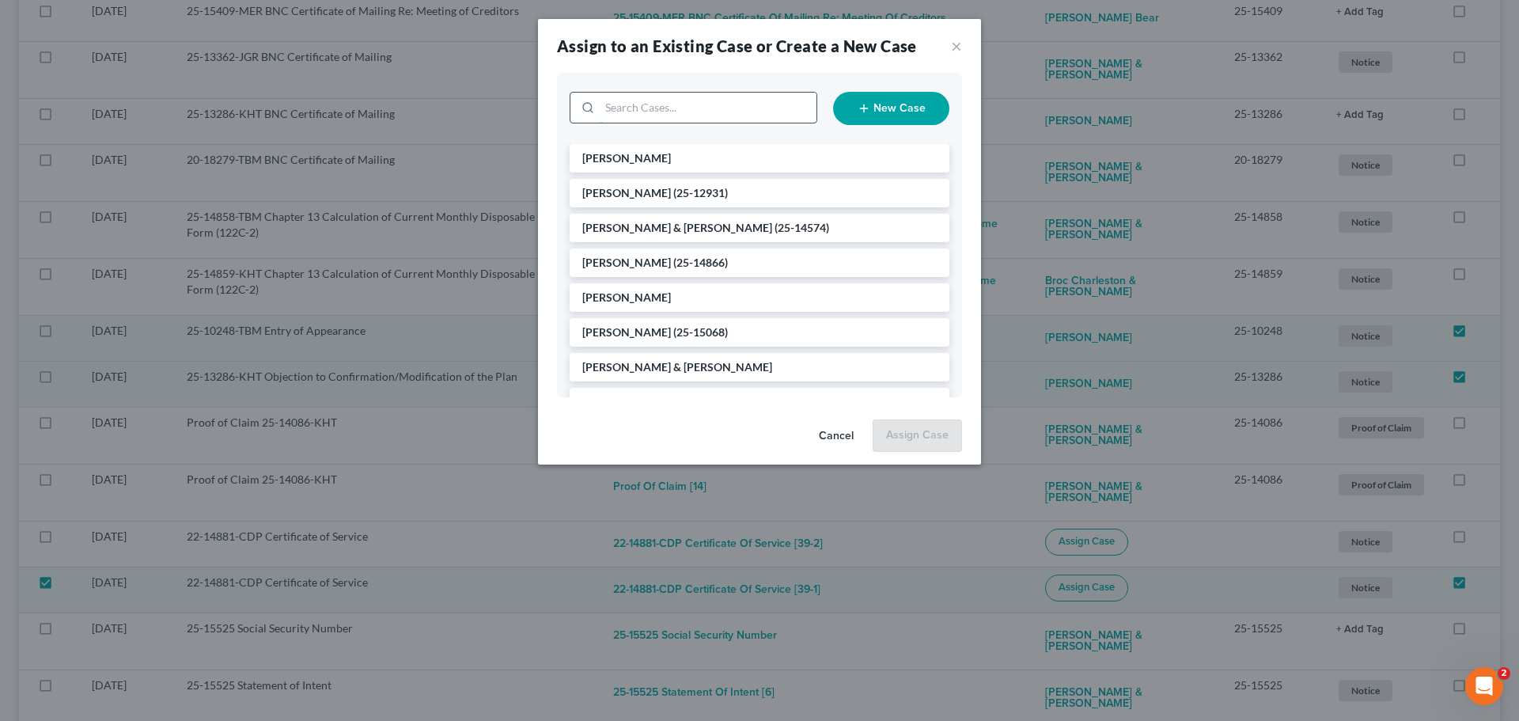
click at [626, 104] on input "search" at bounding box center [708, 108] width 217 height 30
type input "loss"
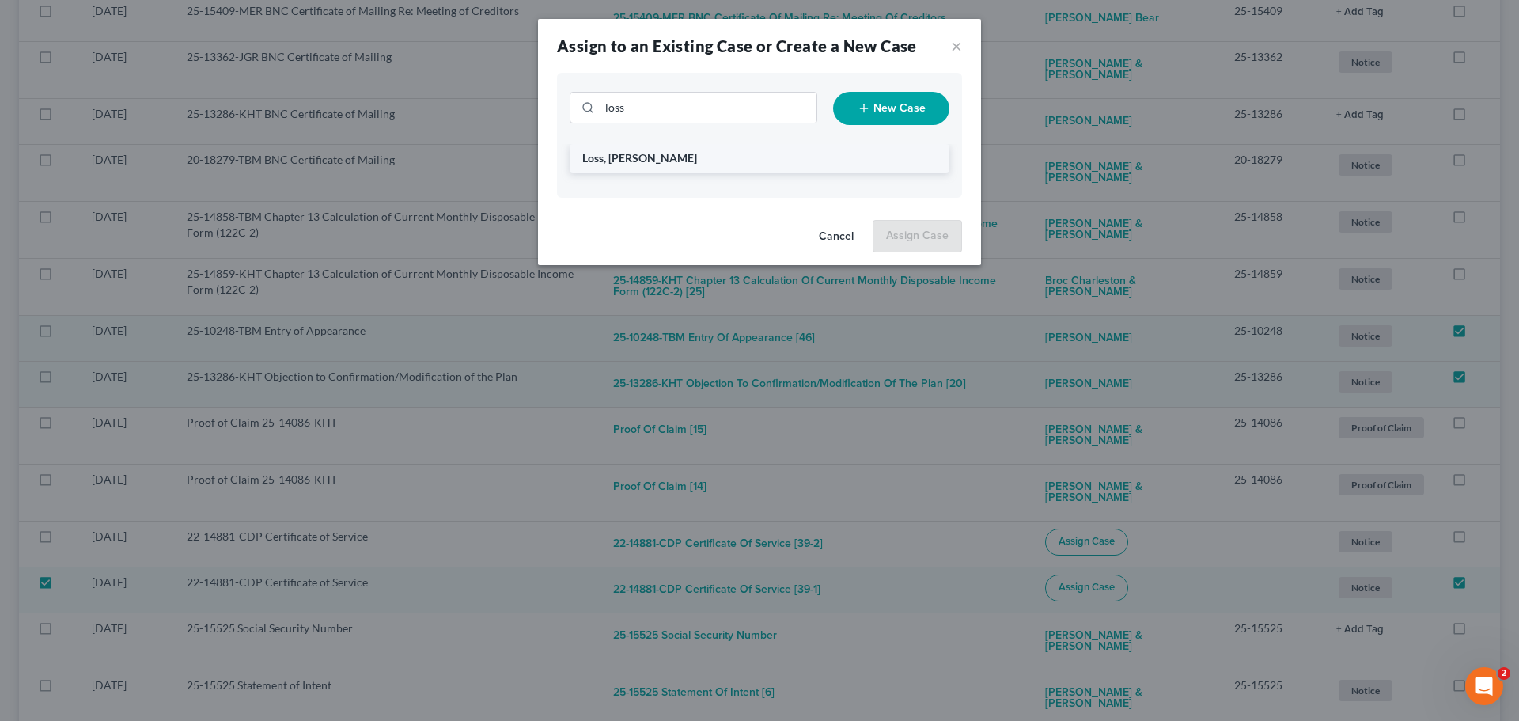
click at [645, 161] on li "Loss, Shawn" at bounding box center [759, 158] width 380 height 28
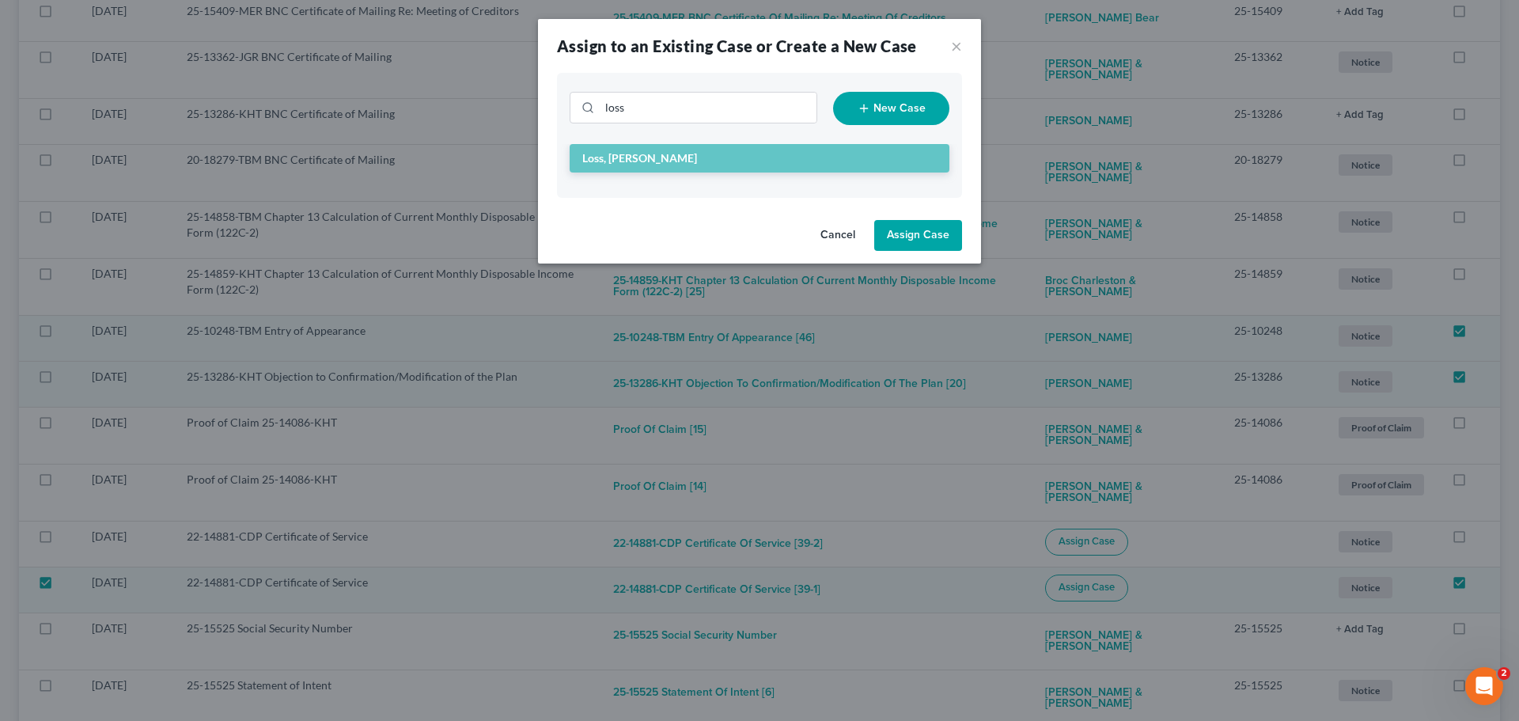
click at [906, 243] on button "Assign Case" at bounding box center [918, 236] width 88 height 32
checkbox input "false"
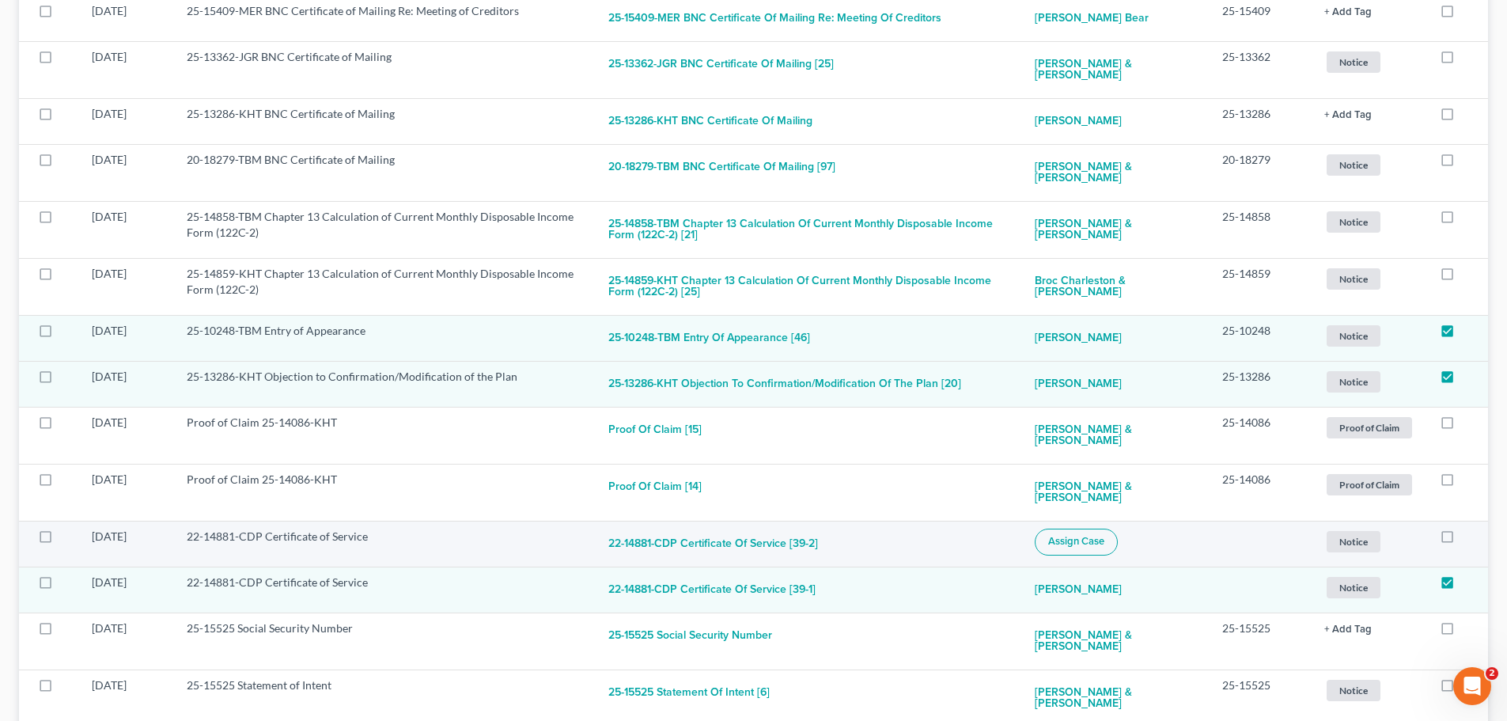
click at [1074, 535] on span "Assign Case" at bounding box center [1076, 541] width 56 height 13
checkbox input "true"
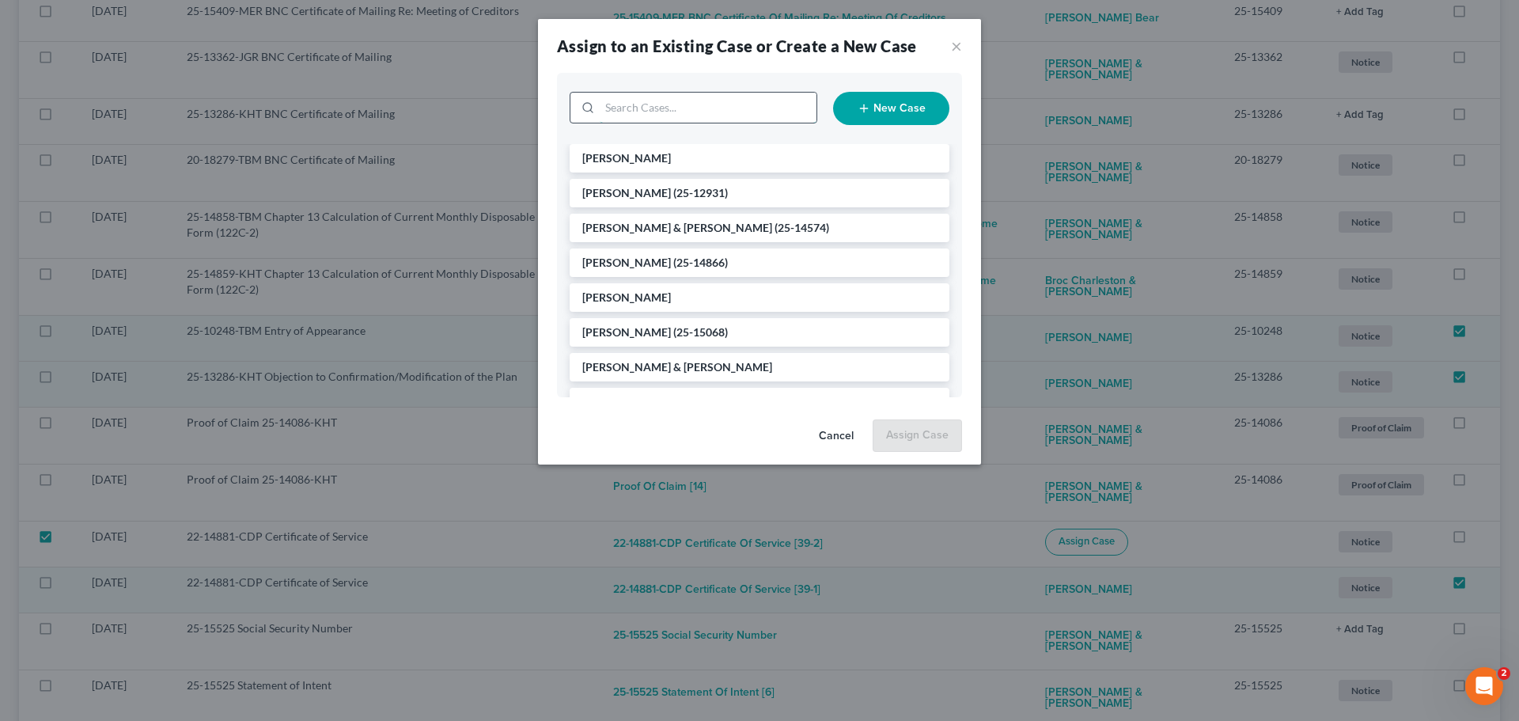
click at [659, 110] on input "search" at bounding box center [708, 108] width 217 height 30
type input "loss"
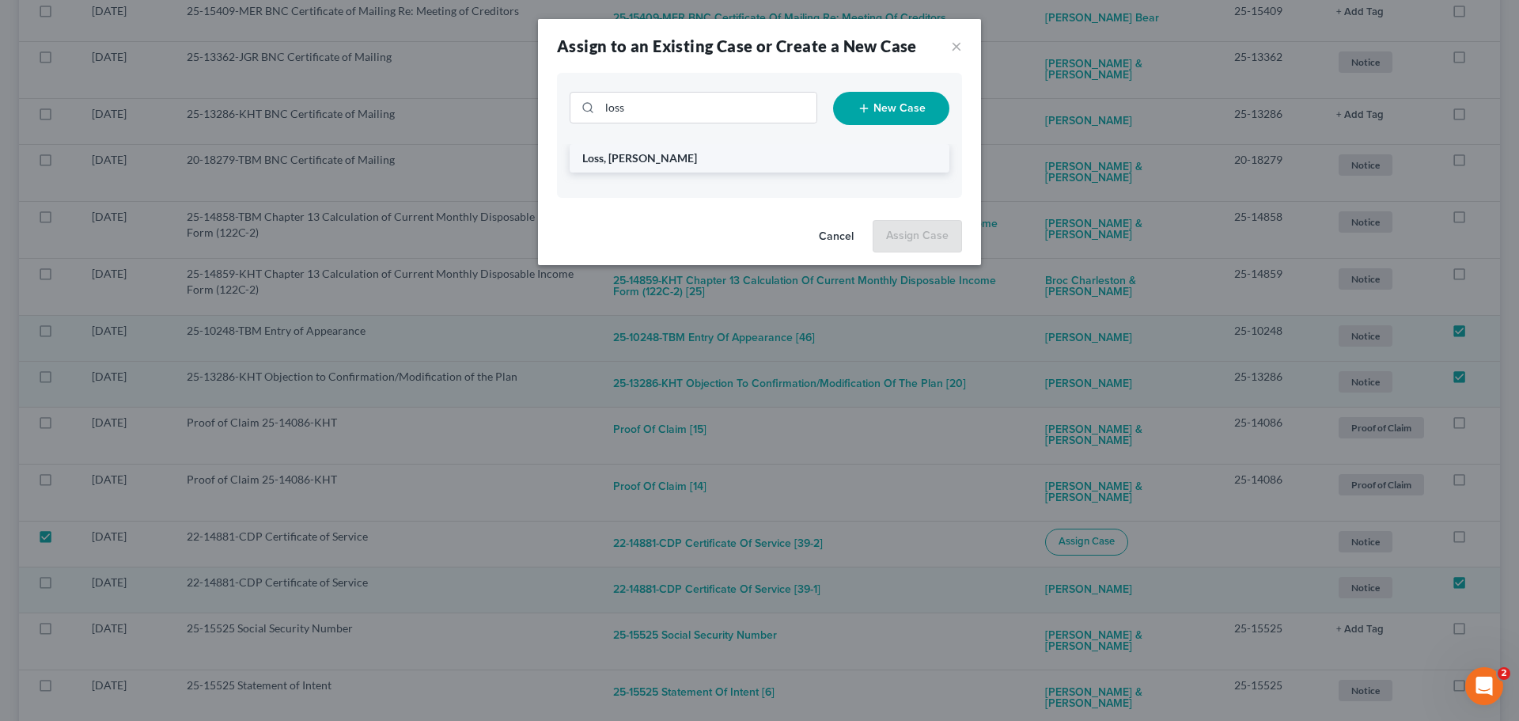
click at [670, 161] on li "Loss, Shawn" at bounding box center [759, 158] width 380 height 28
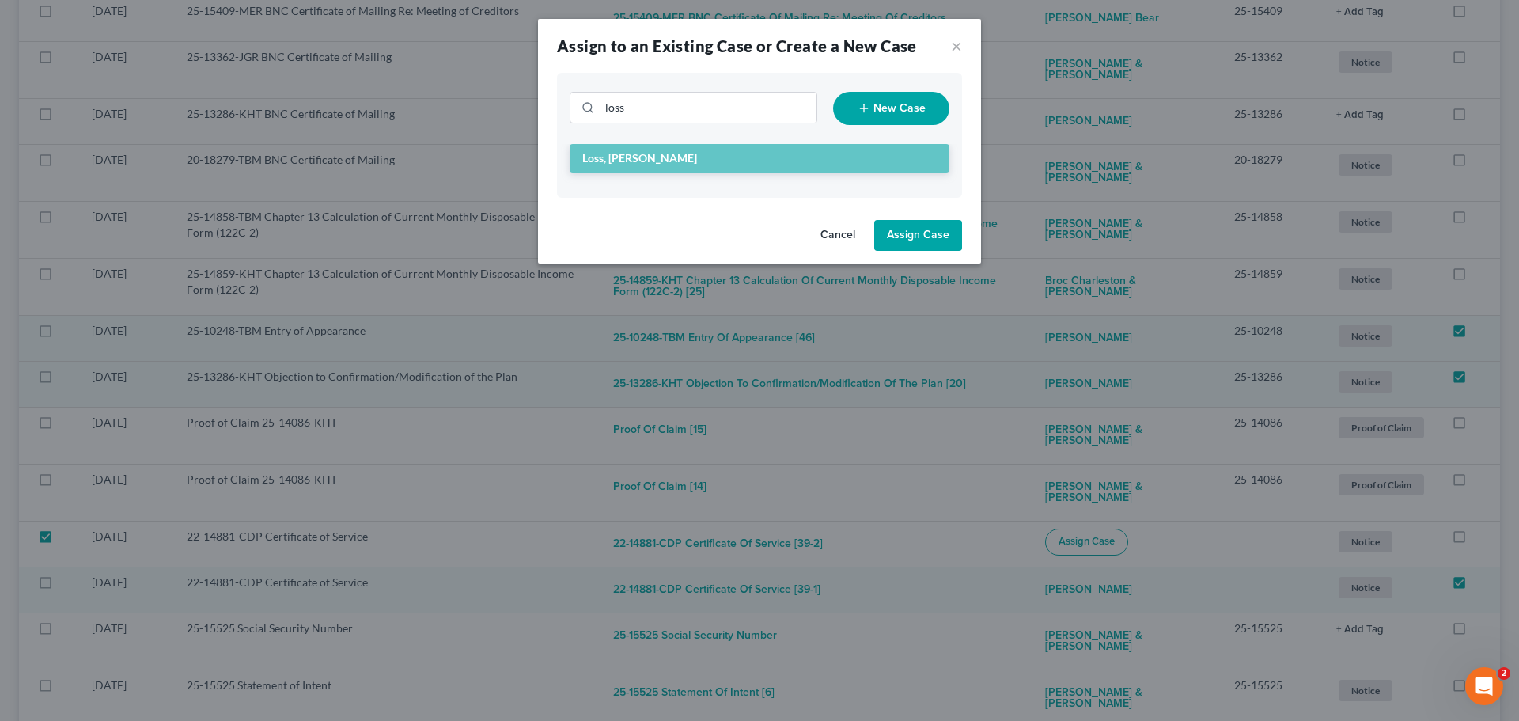
click at [924, 236] on button "Assign Case" at bounding box center [918, 236] width 88 height 32
checkbox input "false"
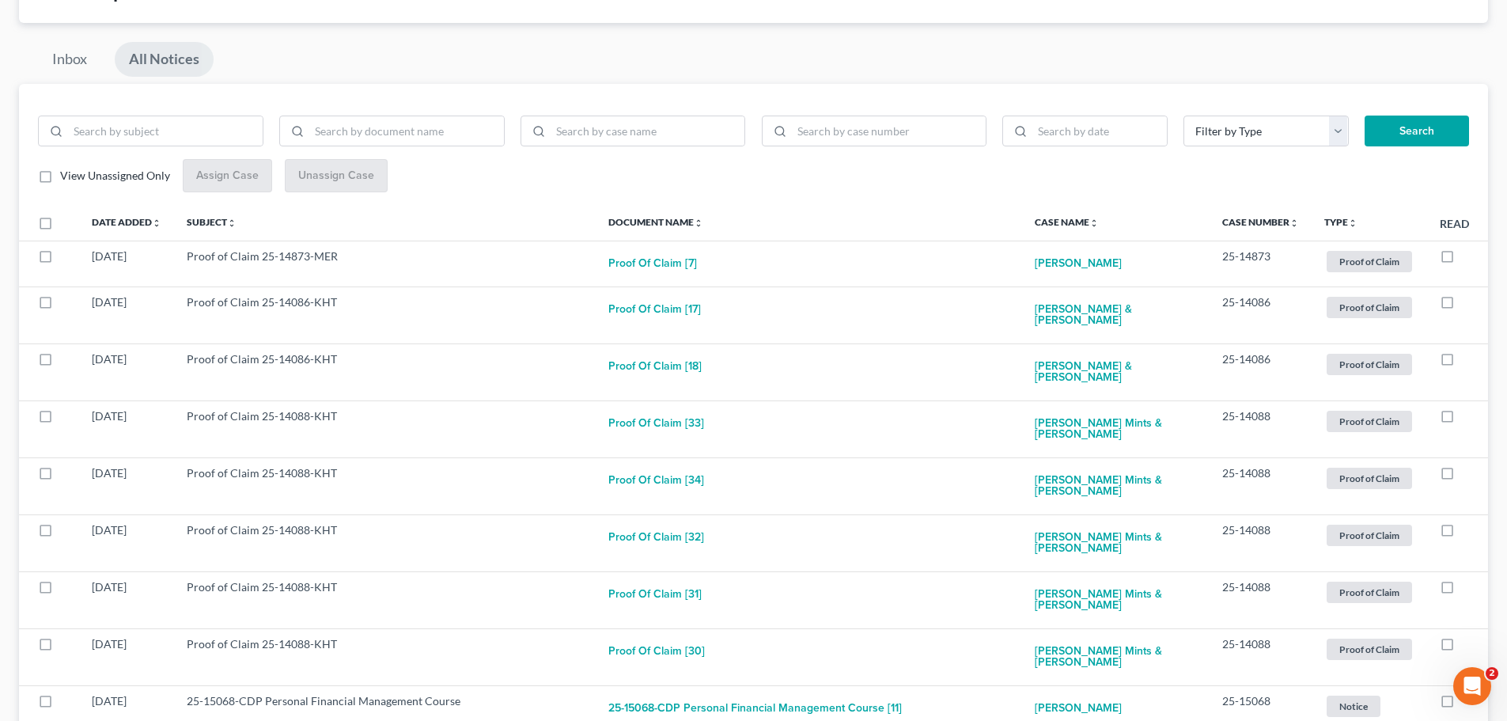
scroll to position [0, 0]
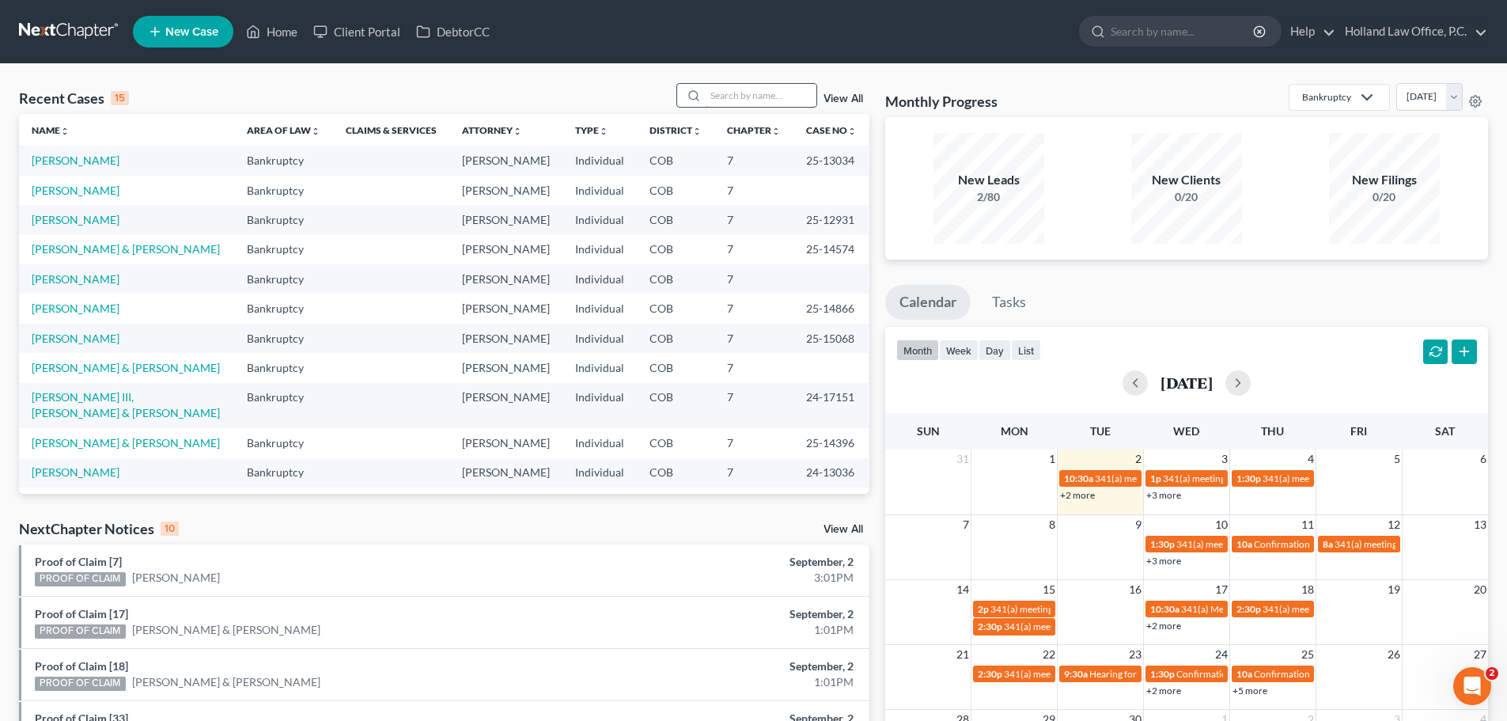
click at [732, 99] on input "search" at bounding box center [761, 95] width 111 height 23
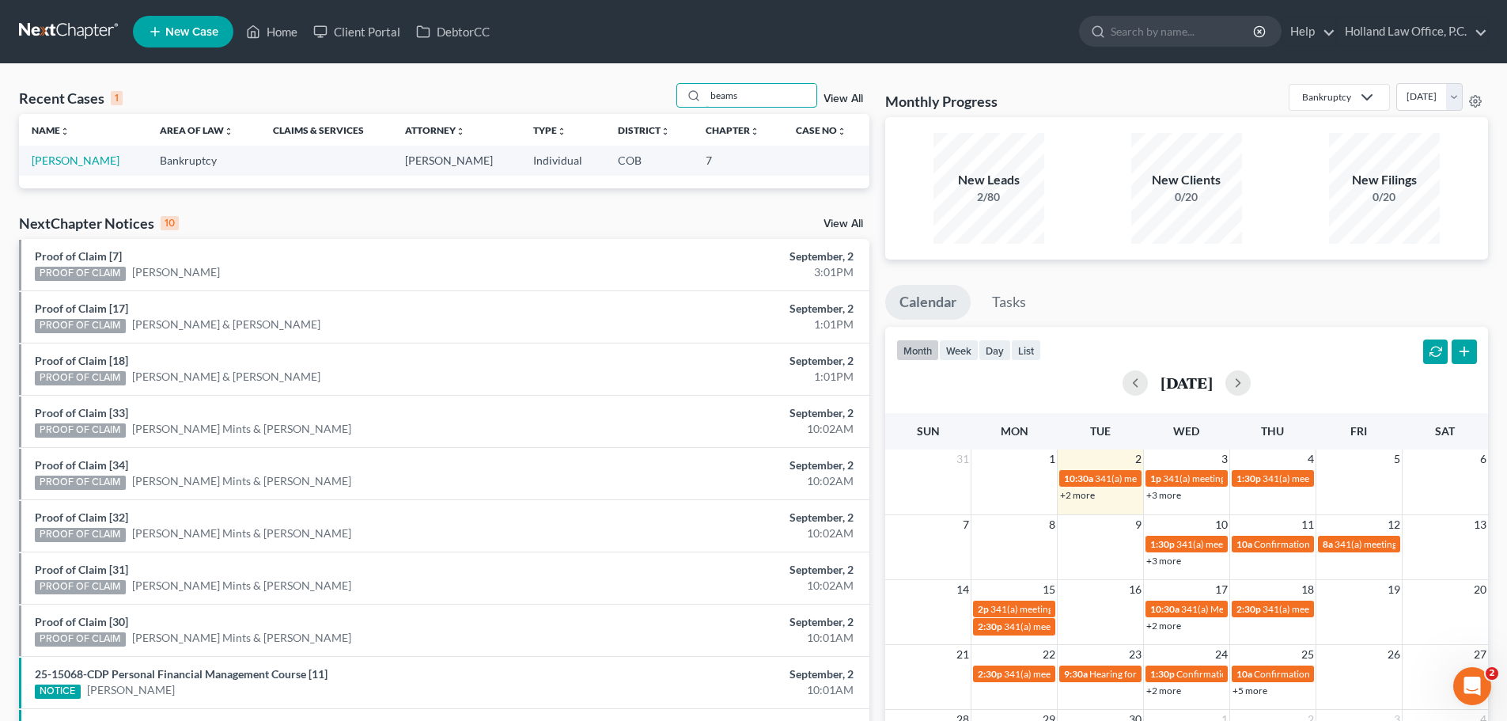
type input "beams"
click at [89, 153] on td "Beams, Thomas" at bounding box center [83, 160] width 128 height 29
click at [88, 157] on link "[PERSON_NAME]" at bounding box center [76, 159] width 88 height 13
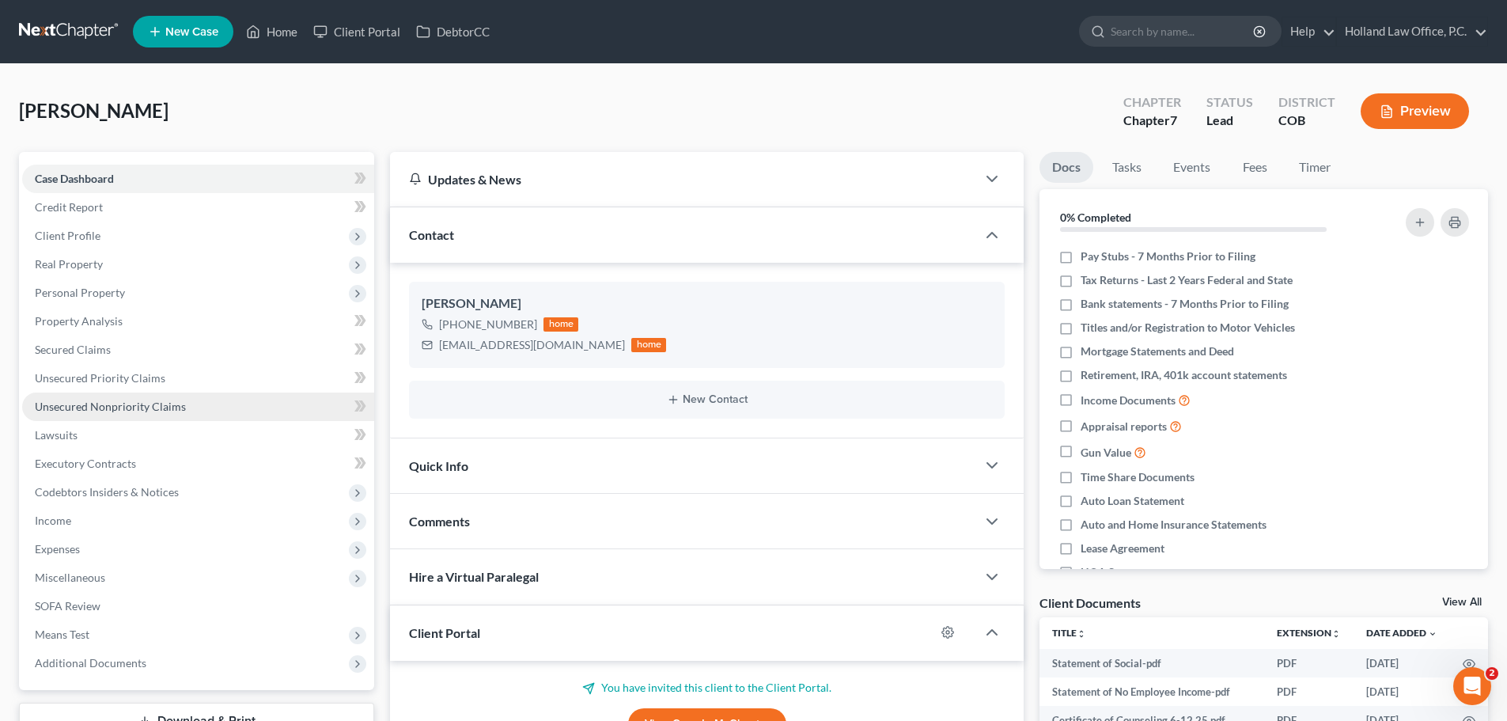
click at [117, 403] on span "Unsecured Nonpriority Claims" at bounding box center [110, 405] width 151 height 13
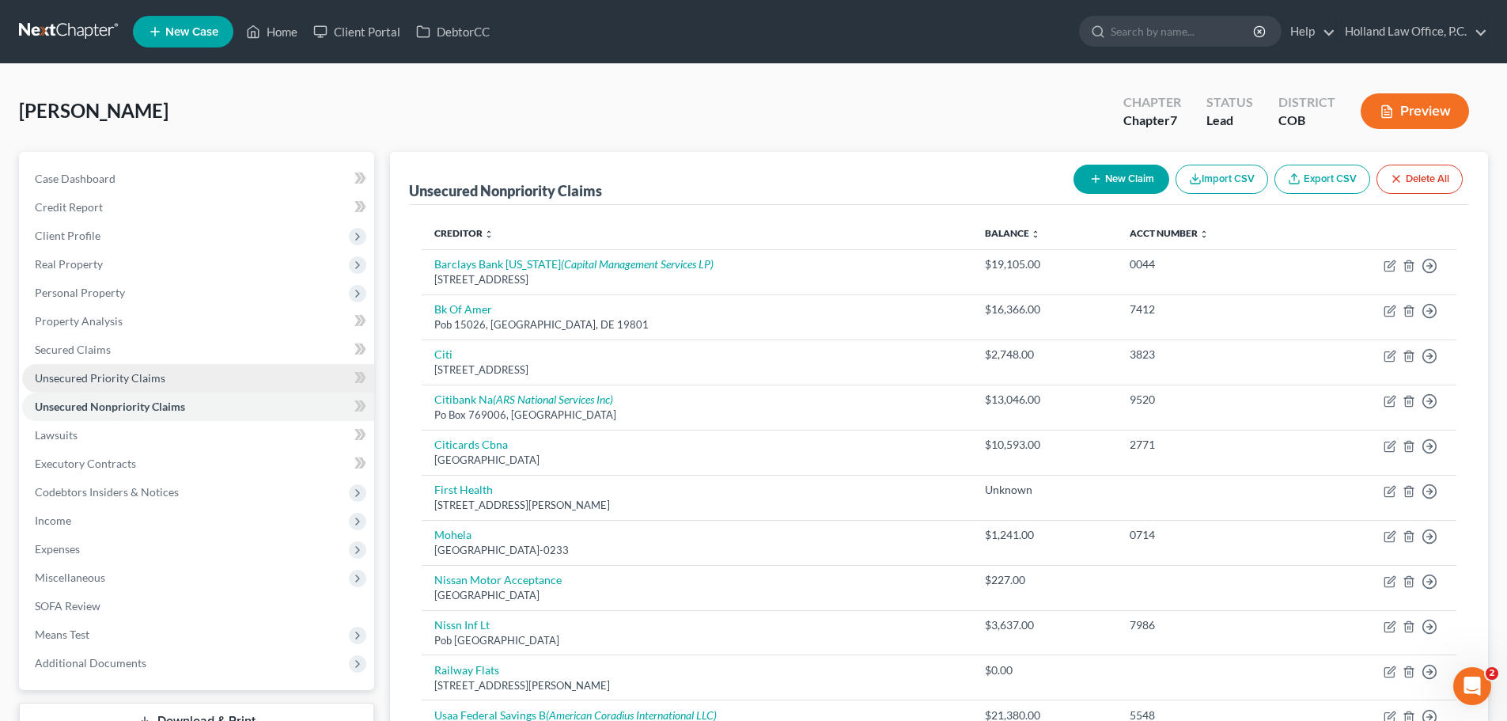
click at [128, 378] on span "Unsecured Priority Claims" at bounding box center [100, 377] width 131 height 13
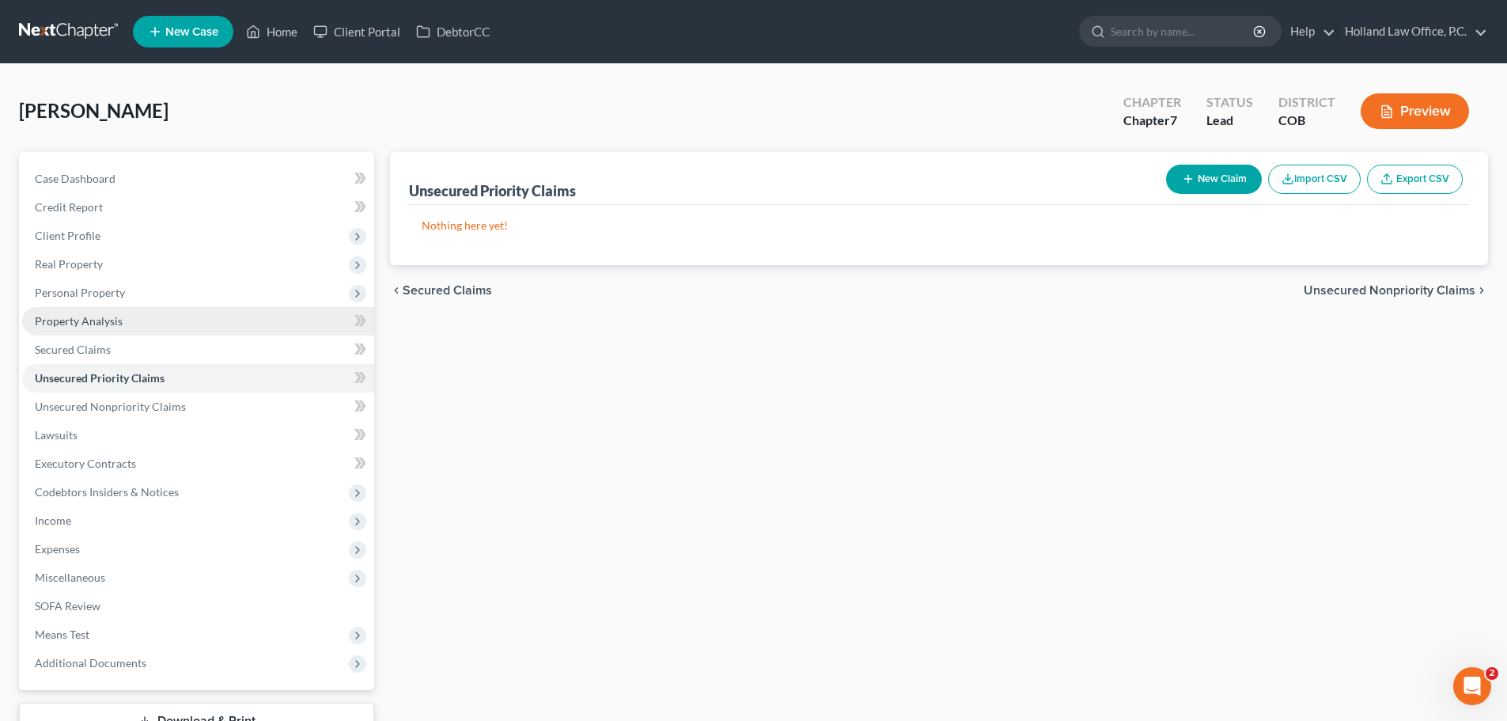
click at [89, 317] on span "Property Analysis" at bounding box center [79, 320] width 88 height 13
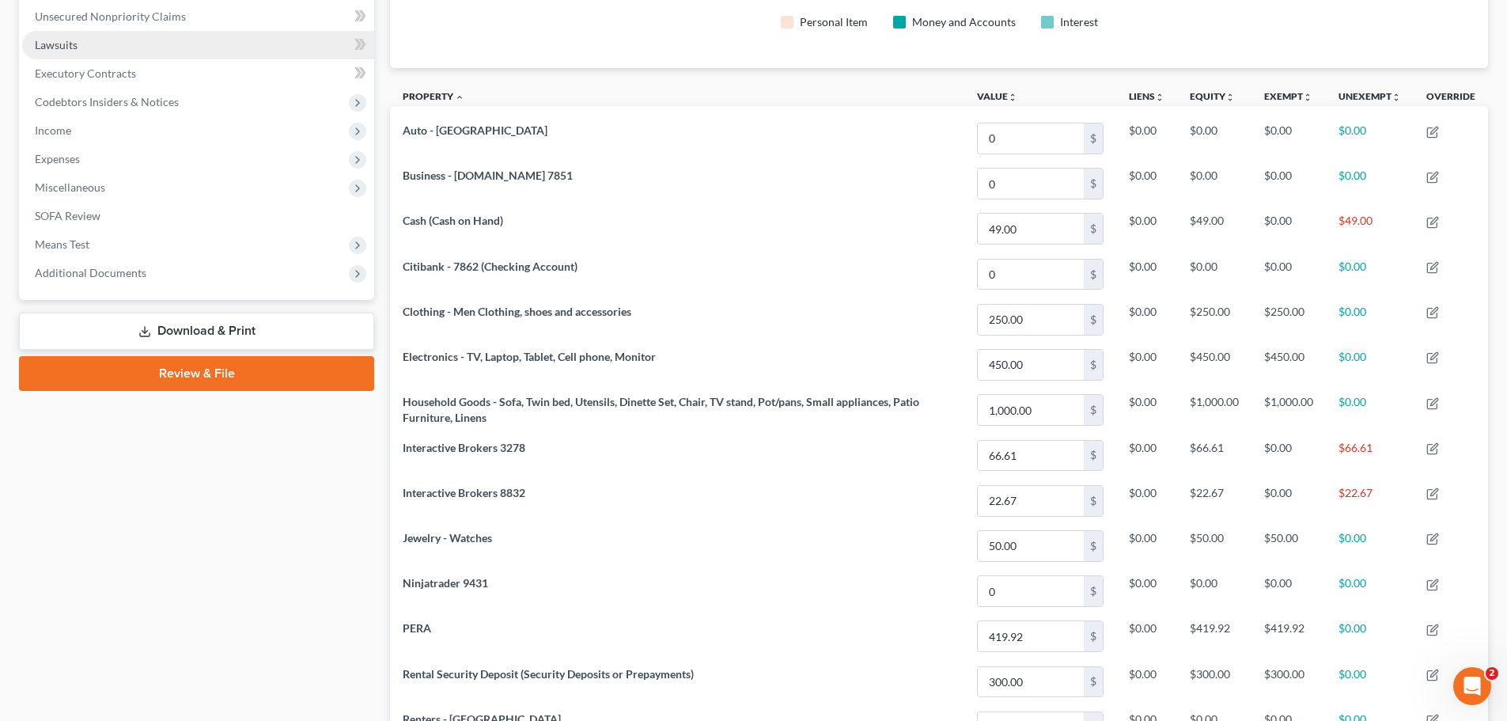
scroll to position [235, 0]
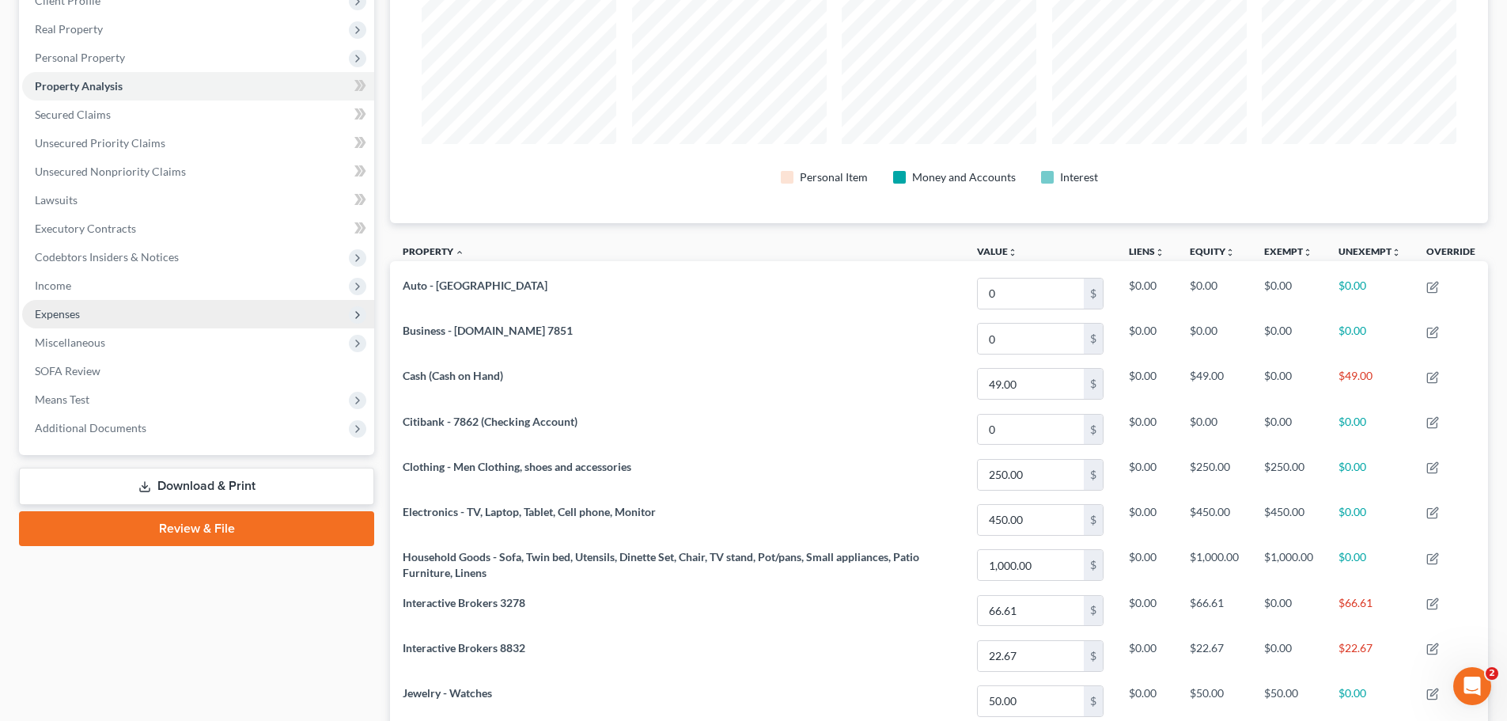
click at [69, 307] on span "Expenses" at bounding box center [57, 313] width 45 height 13
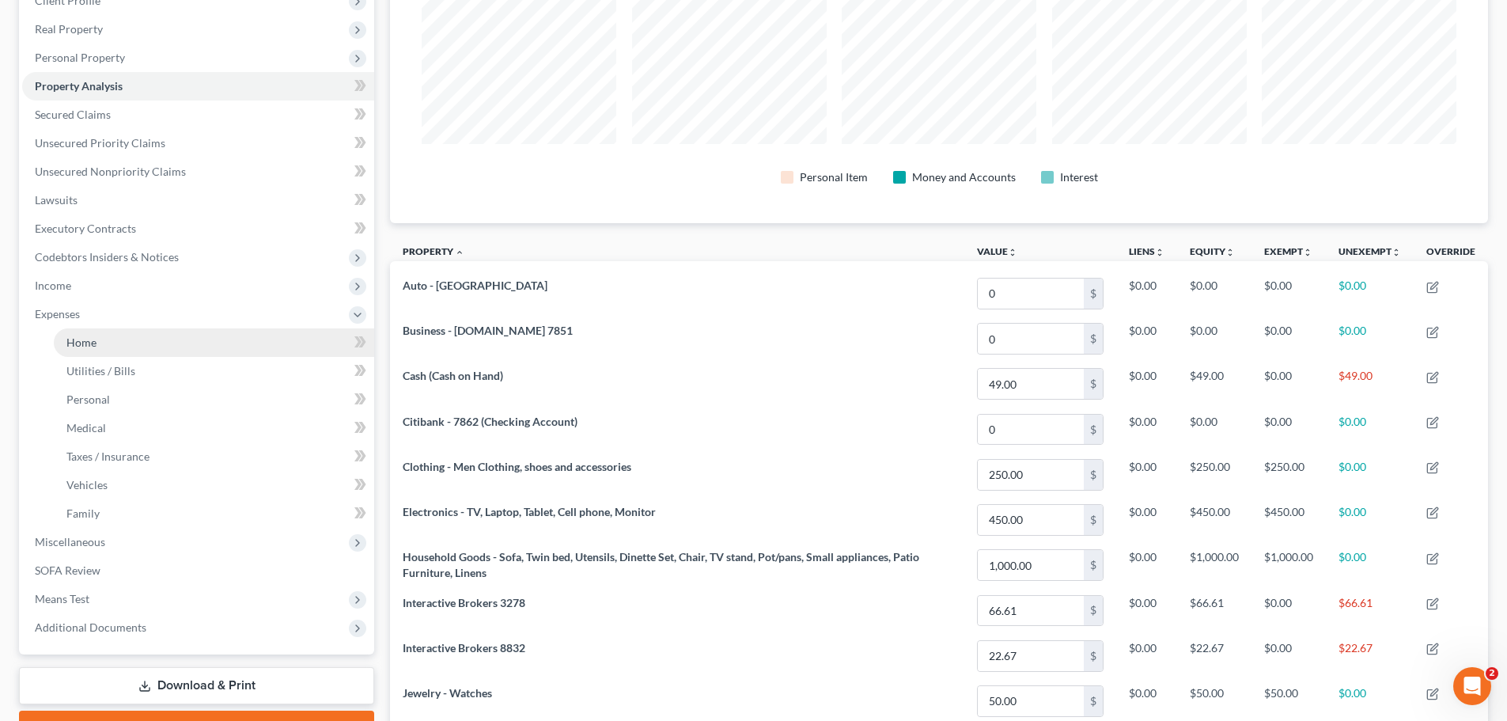
click at [87, 344] on span "Home" at bounding box center [81, 341] width 30 height 13
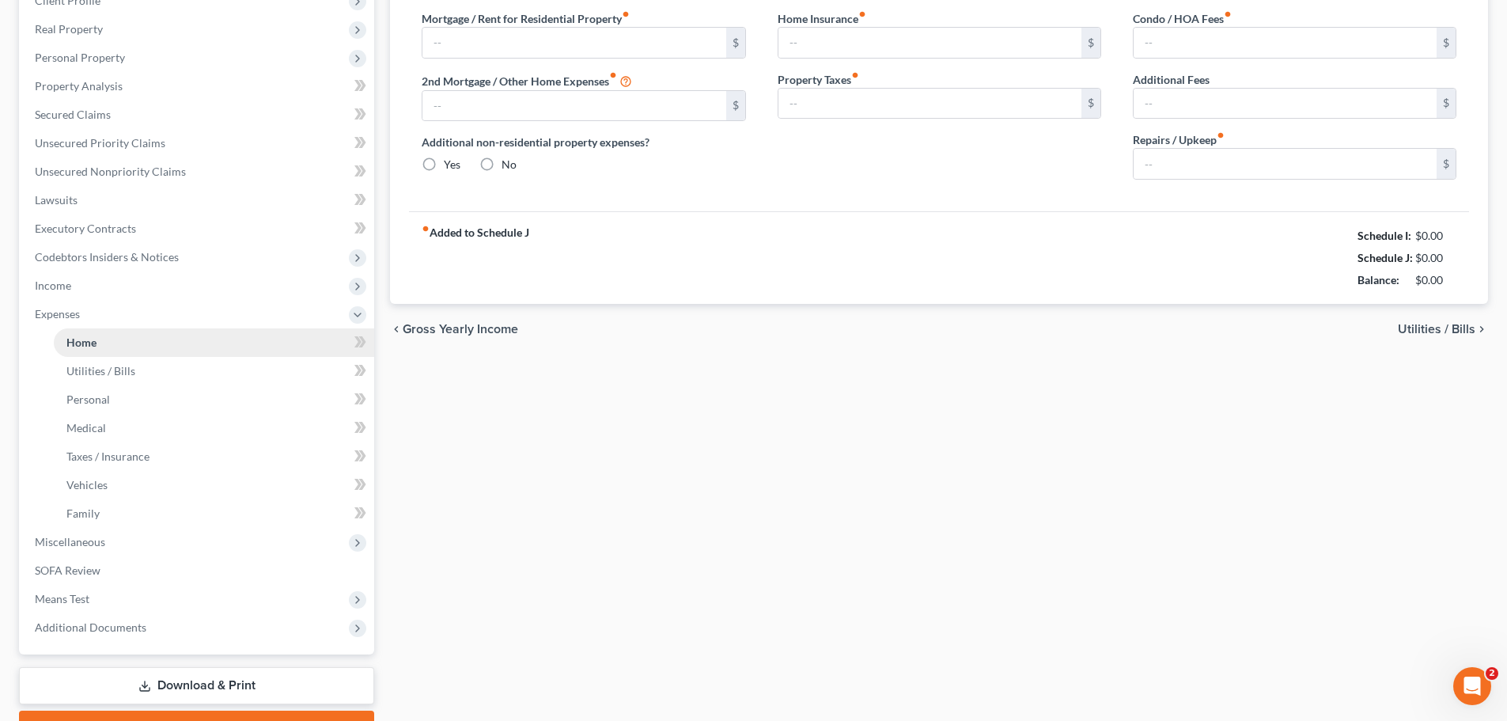
scroll to position [75, 0]
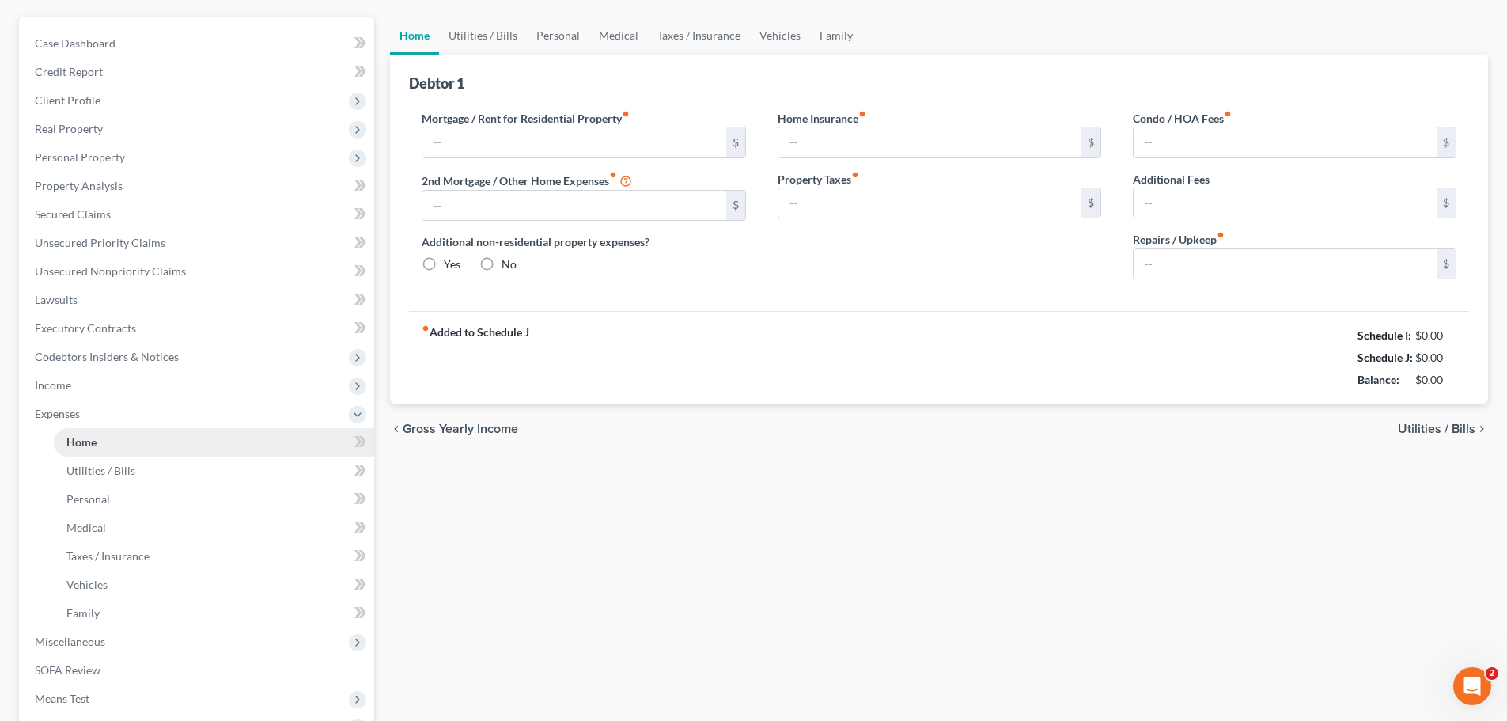
type input "1,809.00"
type input "0.00"
radio input "true"
type input "95.50"
type input "0.00"
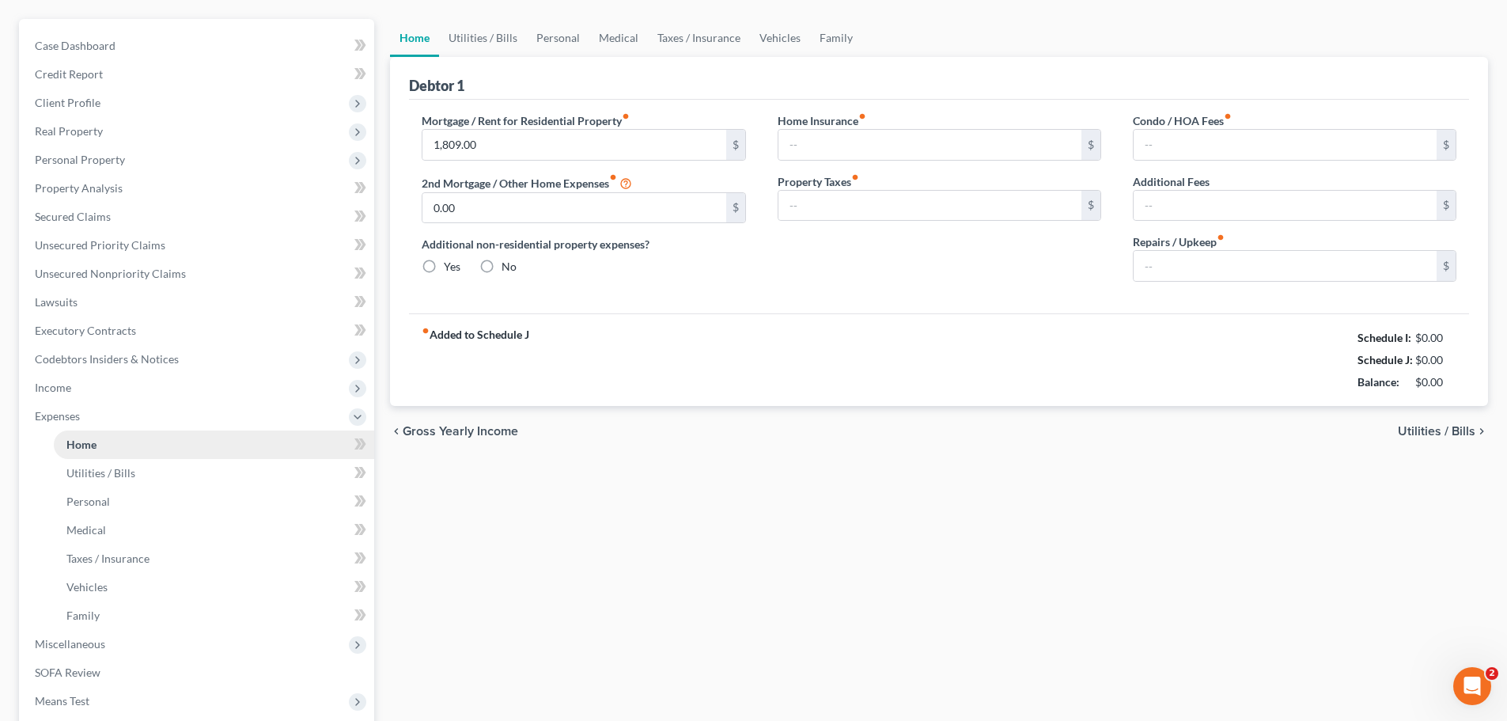
type input "0.00"
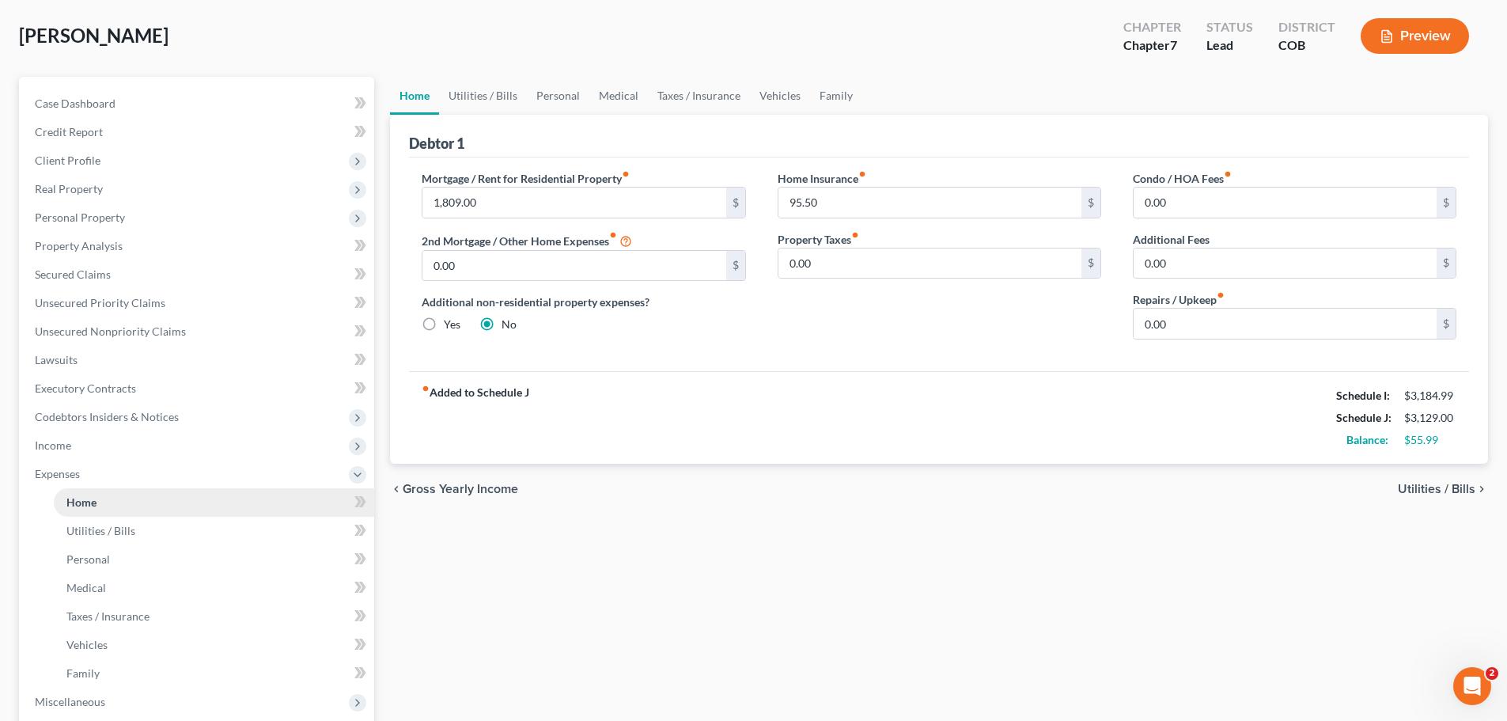
scroll to position [0, 0]
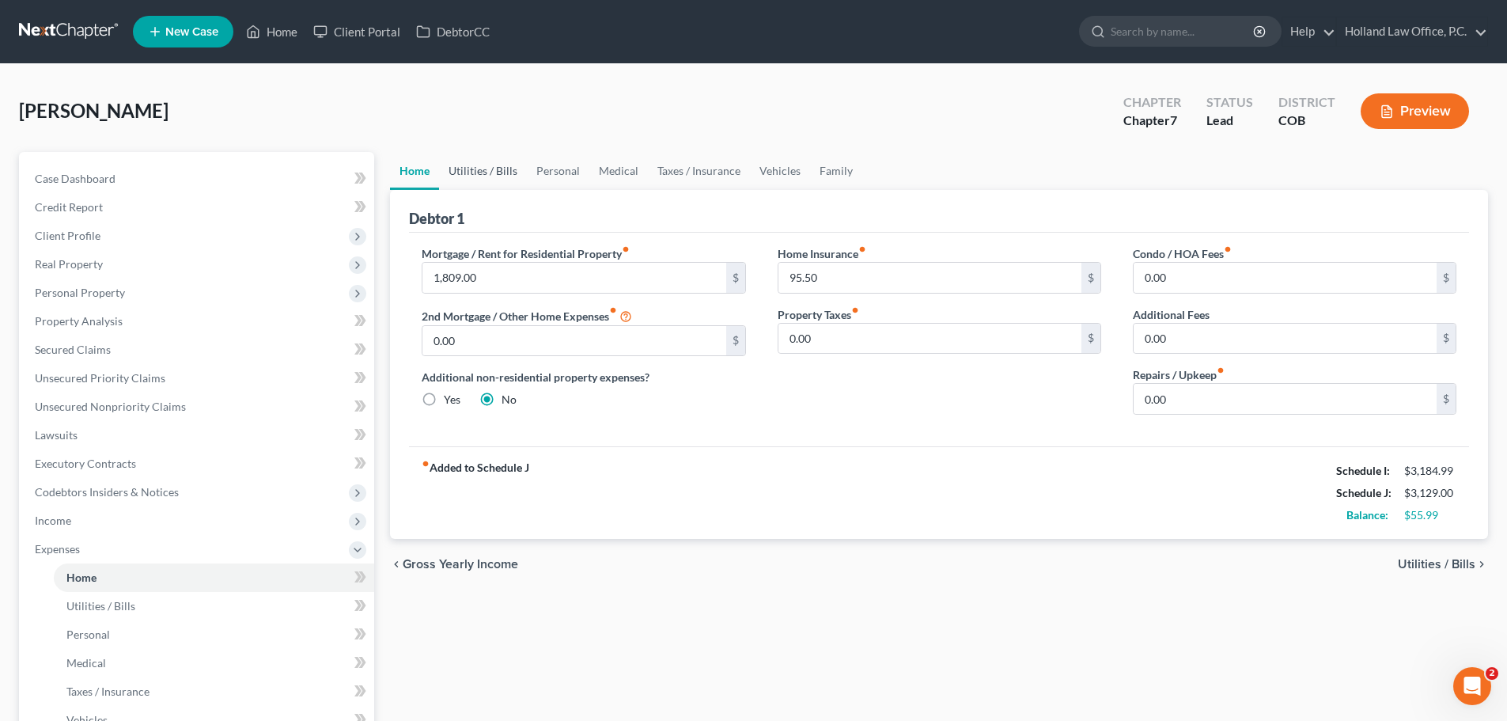
click at [494, 168] on link "Utilities / Bills" at bounding box center [483, 171] width 88 height 38
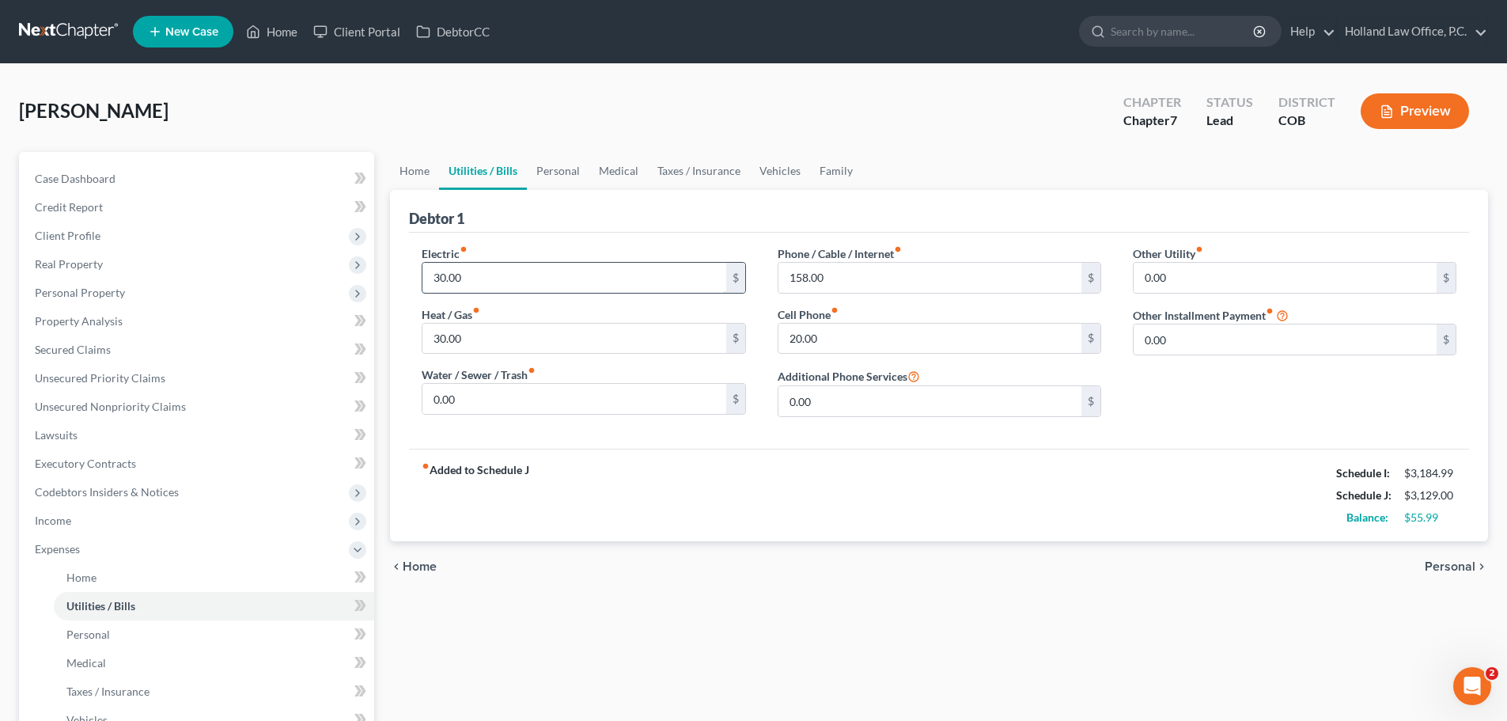
click at [439, 278] on input "30.00" at bounding box center [573, 278] width 303 height 30
type input "100"
click at [478, 339] on input "30.00" at bounding box center [573, 339] width 303 height 30
click at [417, 171] on link "Home" at bounding box center [414, 171] width 49 height 38
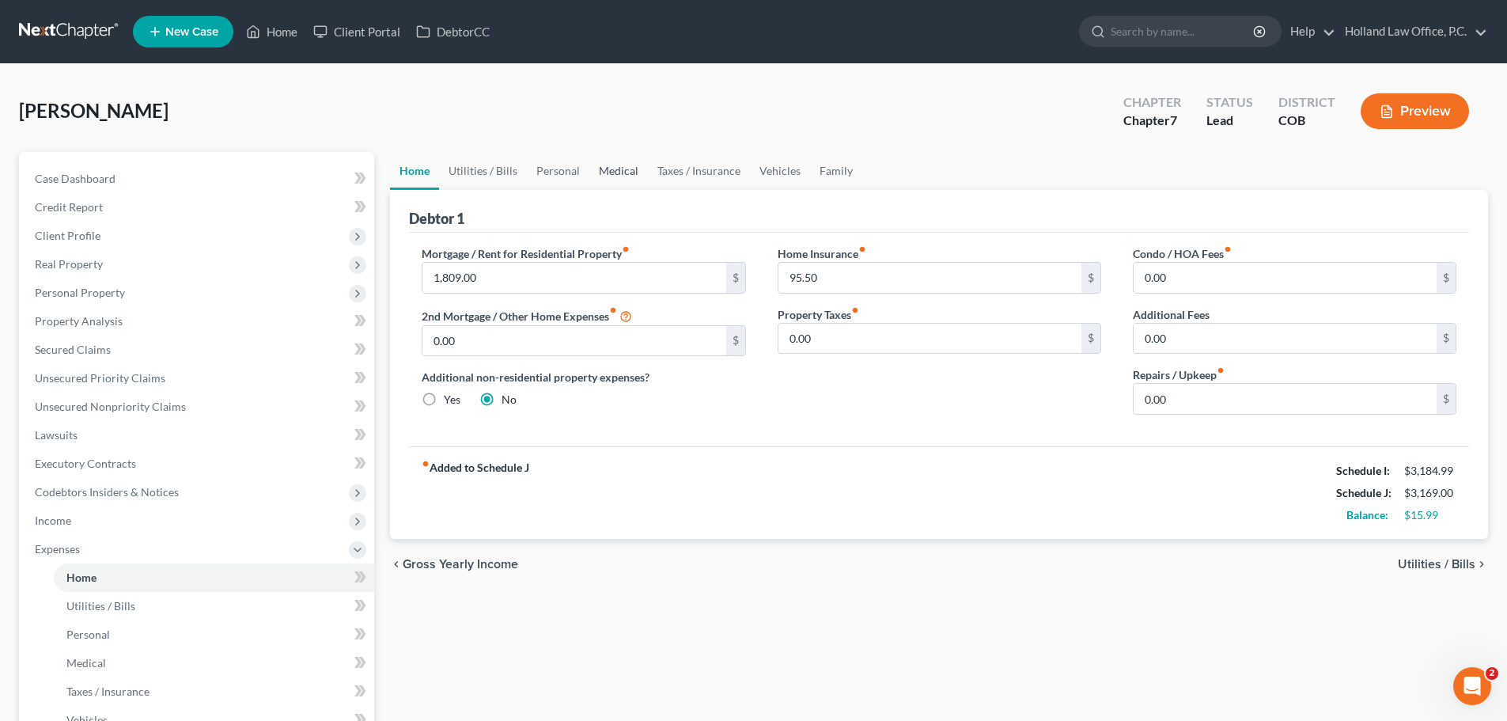
click at [617, 168] on link "Medical" at bounding box center [618, 171] width 59 height 38
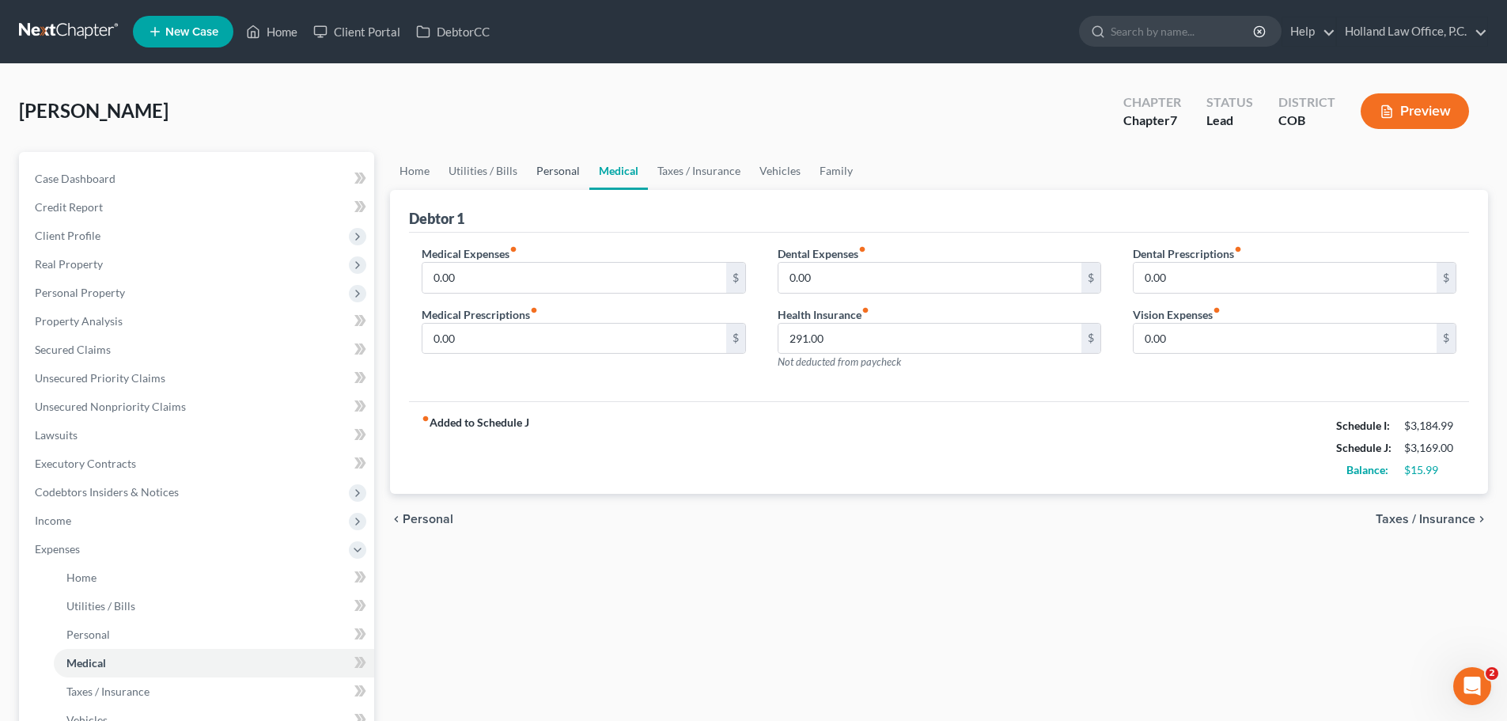
click at [569, 174] on link "Personal" at bounding box center [558, 171] width 62 height 38
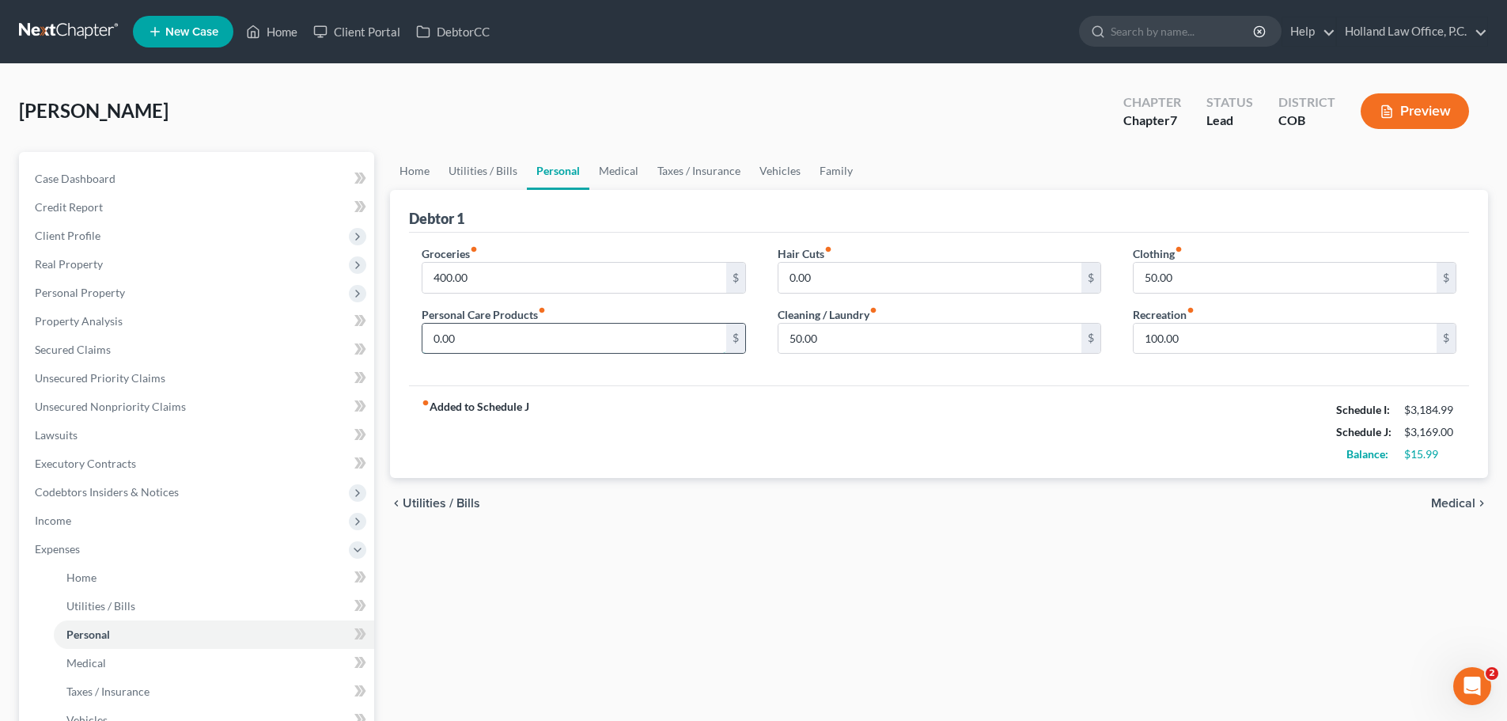
click at [505, 342] on input "0.00" at bounding box center [573, 339] width 303 height 30
type input "40"
click at [827, 334] on input "50.00" at bounding box center [929, 339] width 303 height 30
click at [1188, 278] on input "50.00" at bounding box center [1284, 278] width 303 height 30
type input "60"
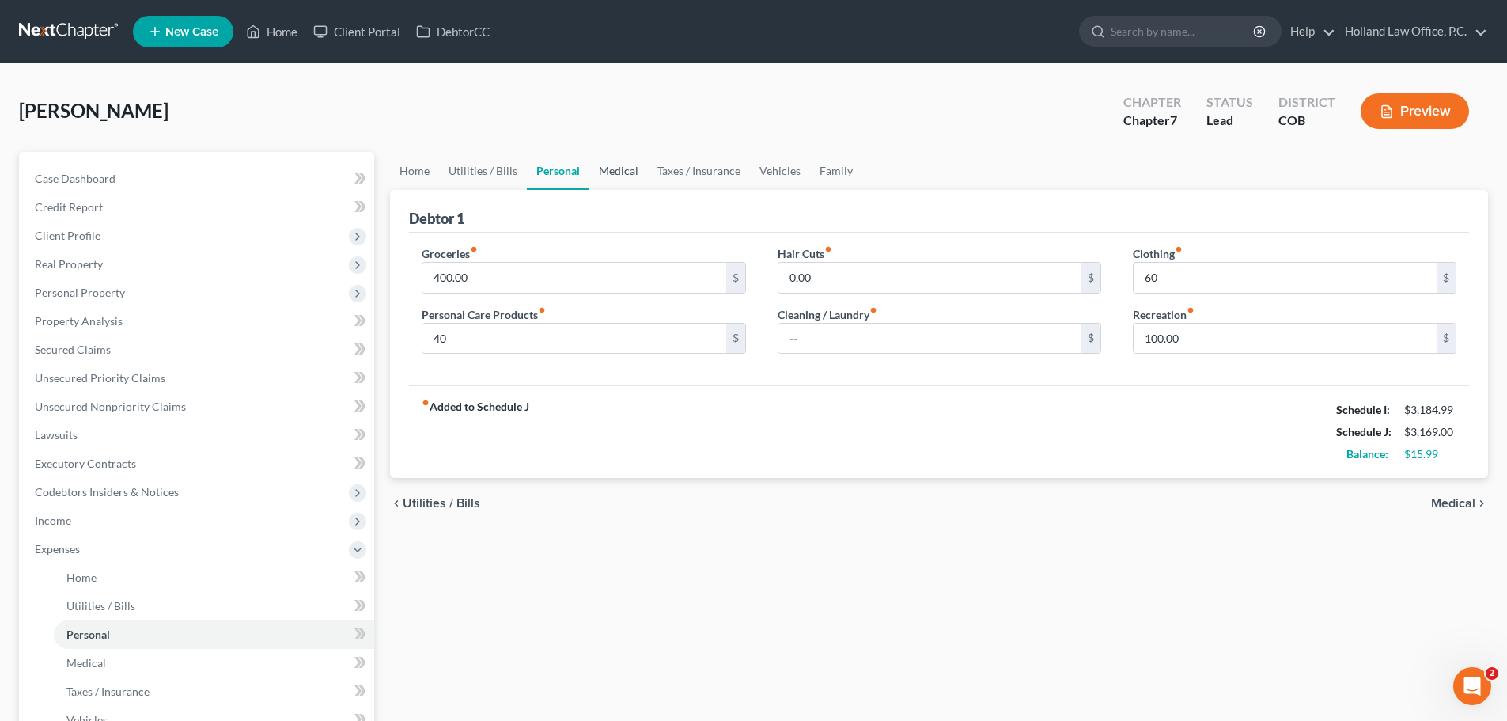
click at [636, 171] on link "Medical" at bounding box center [618, 171] width 59 height 38
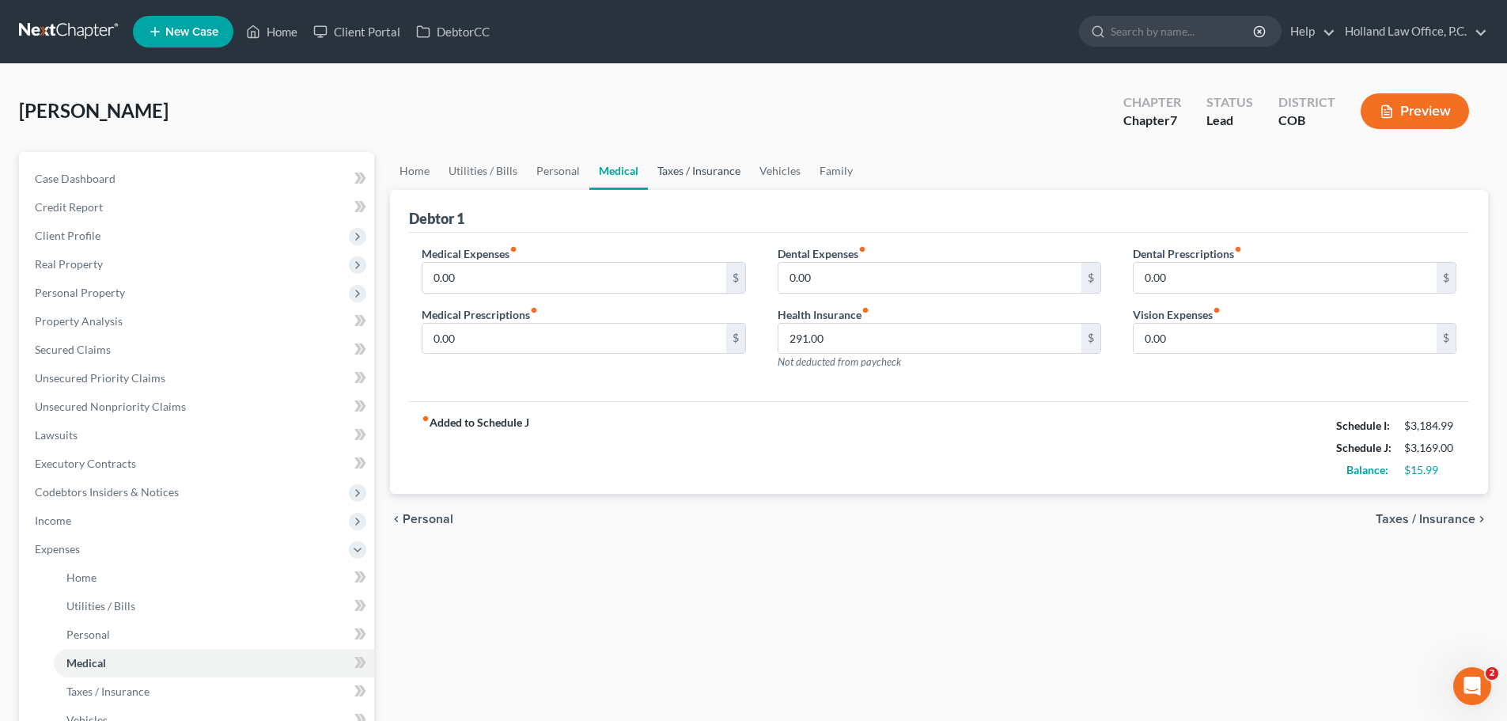
click at [679, 168] on link "Taxes / Insurance" at bounding box center [699, 171] width 102 height 38
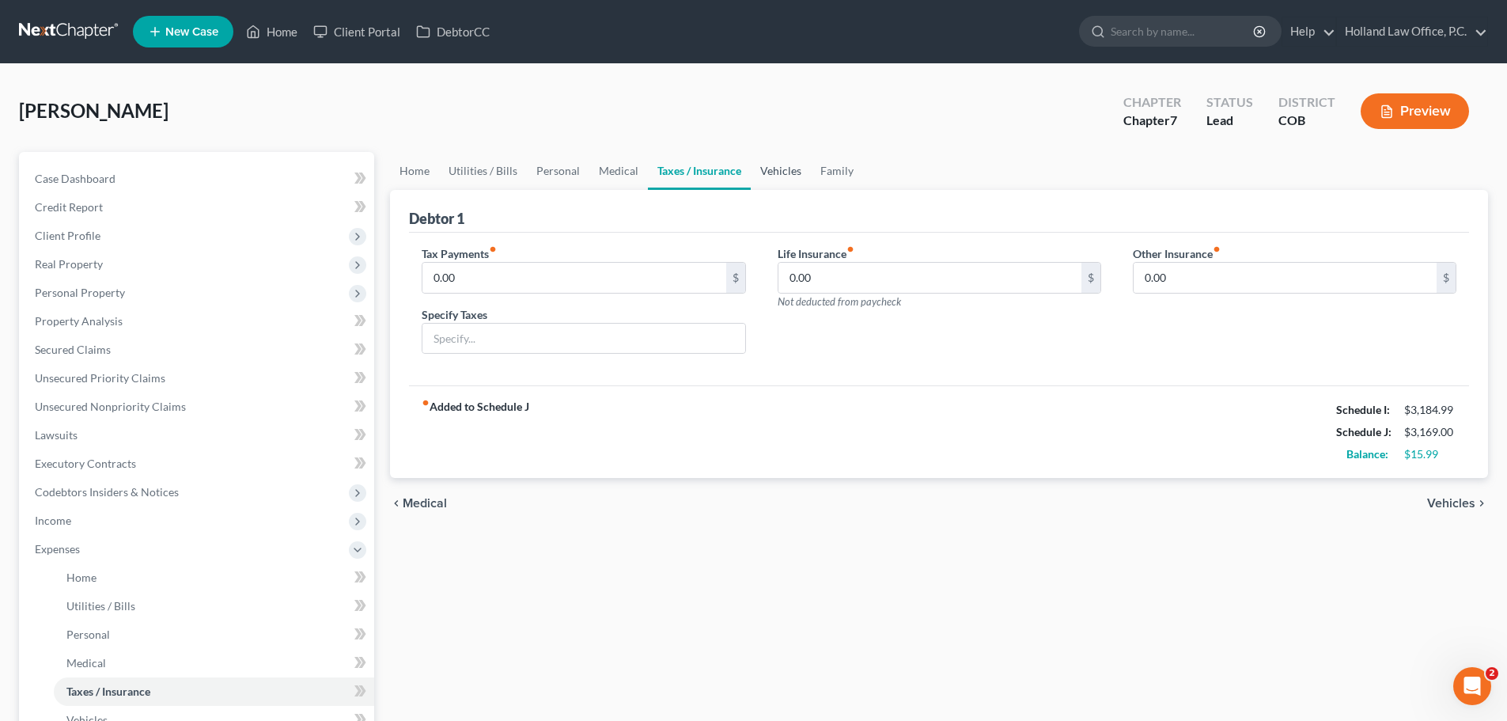
click at [781, 167] on link "Vehicles" at bounding box center [781, 171] width 60 height 38
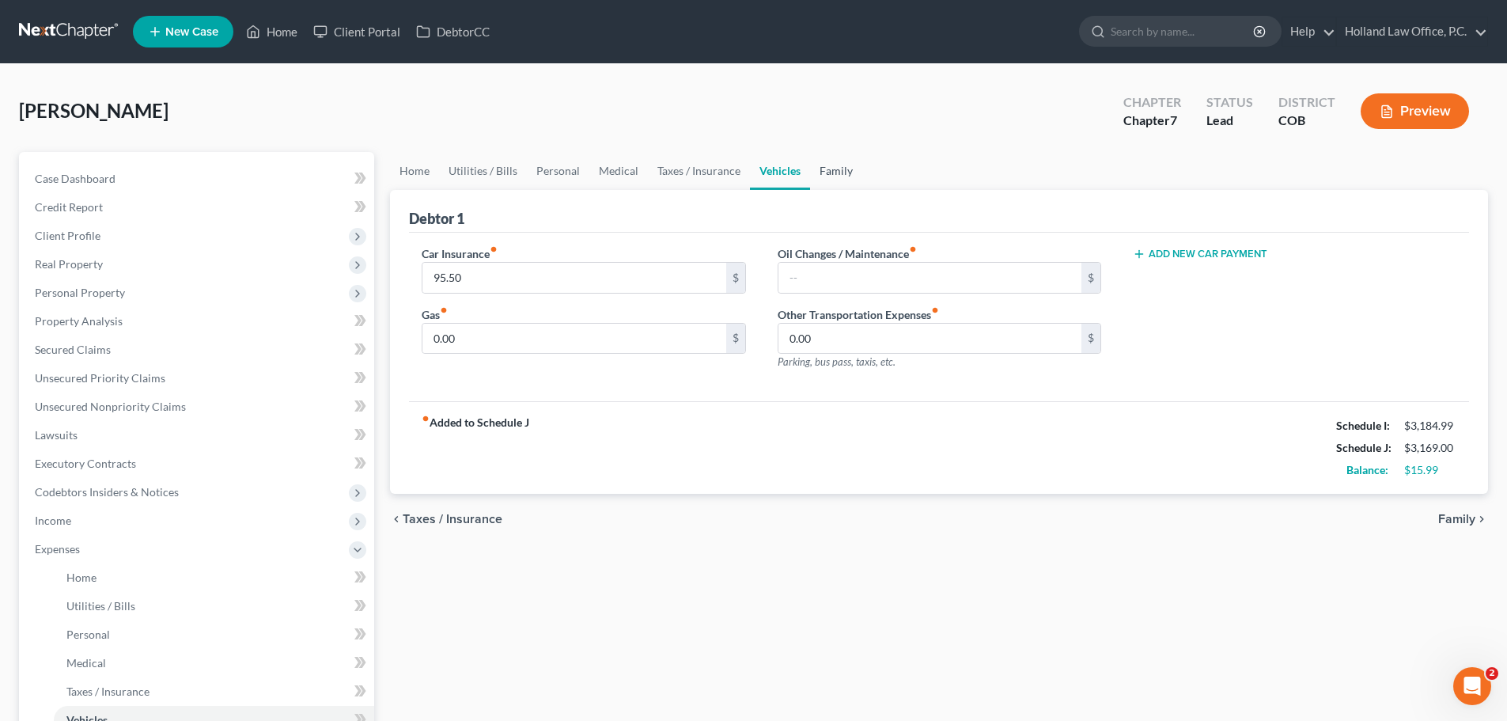
click at [831, 171] on link "Family" at bounding box center [836, 171] width 52 height 38
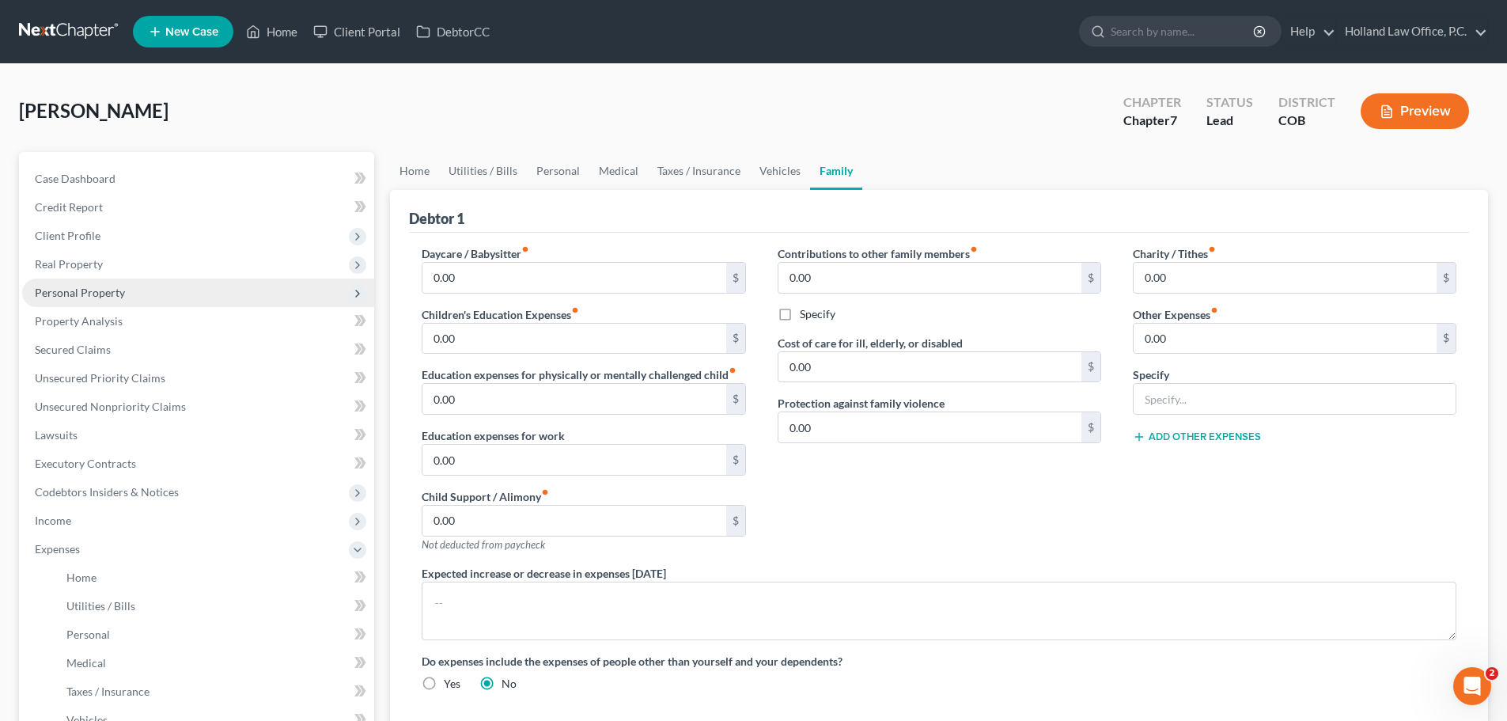
click at [85, 290] on span "Personal Property" at bounding box center [80, 292] width 90 height 13
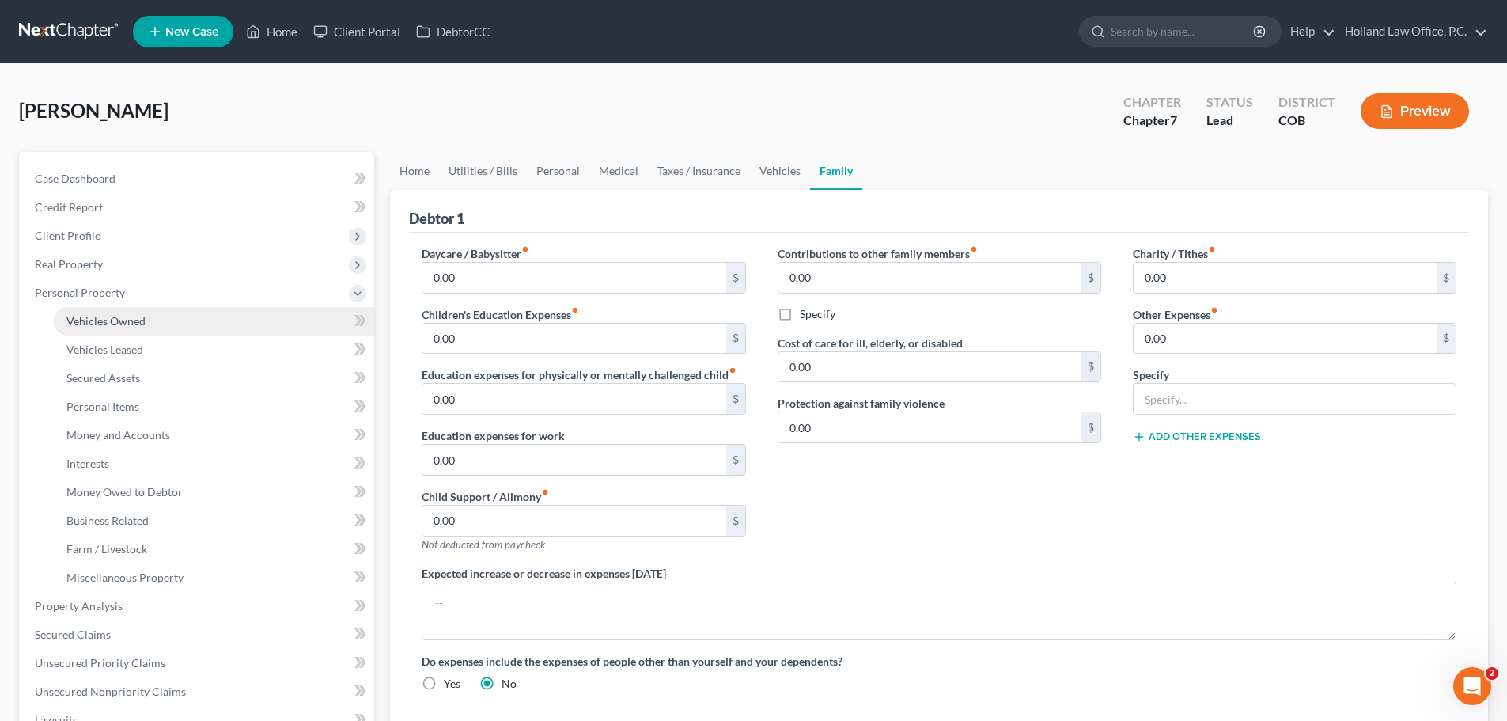
click at [96, 312] on link "Vehicles Owned" at bounding box center [214, 321] width 320 height 28
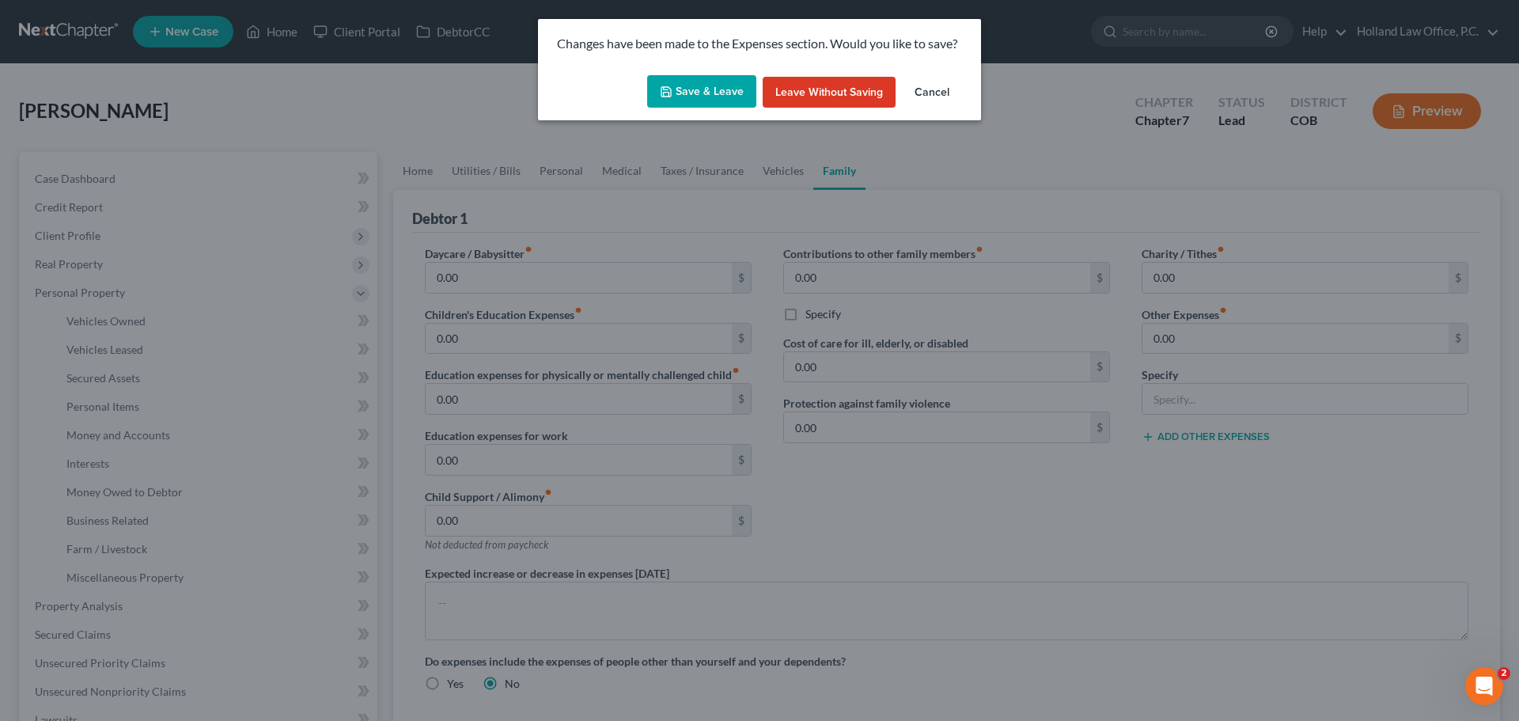
click at [691, 97] on button "Save & Leave" at bounding box center [701, 91] width 109 height 33
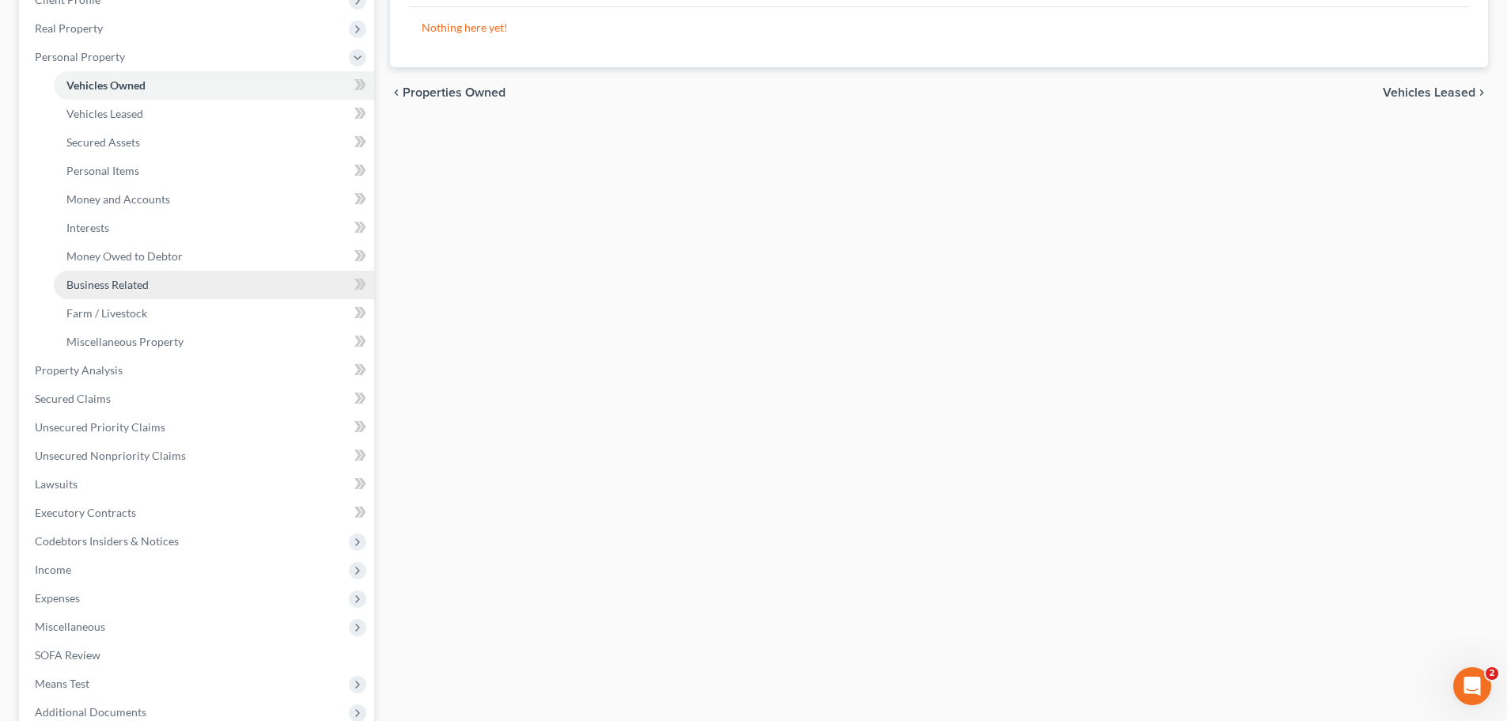
scroll to position [237, 0]
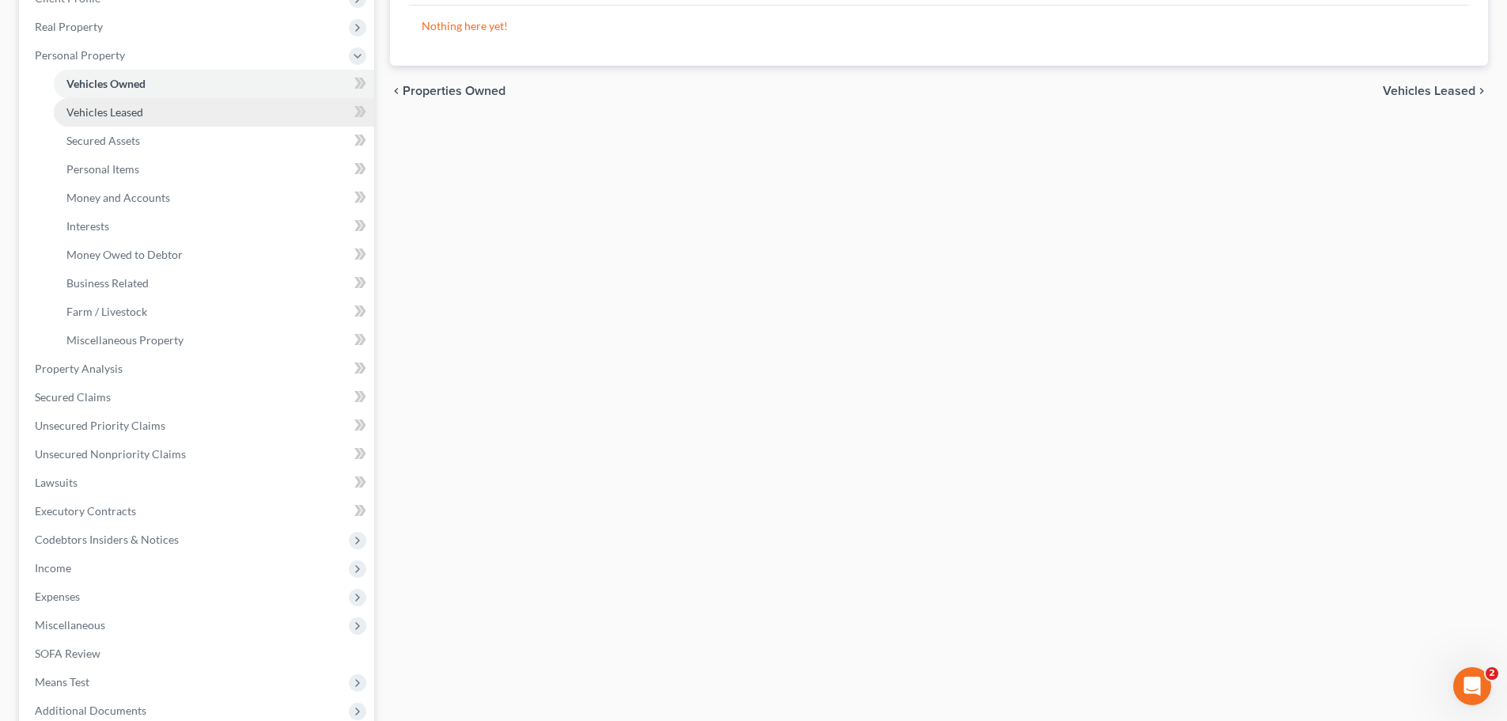
click at [96, 115] on span "Vehicles Leased" at bounding box center [104, 111] width 77 height 13
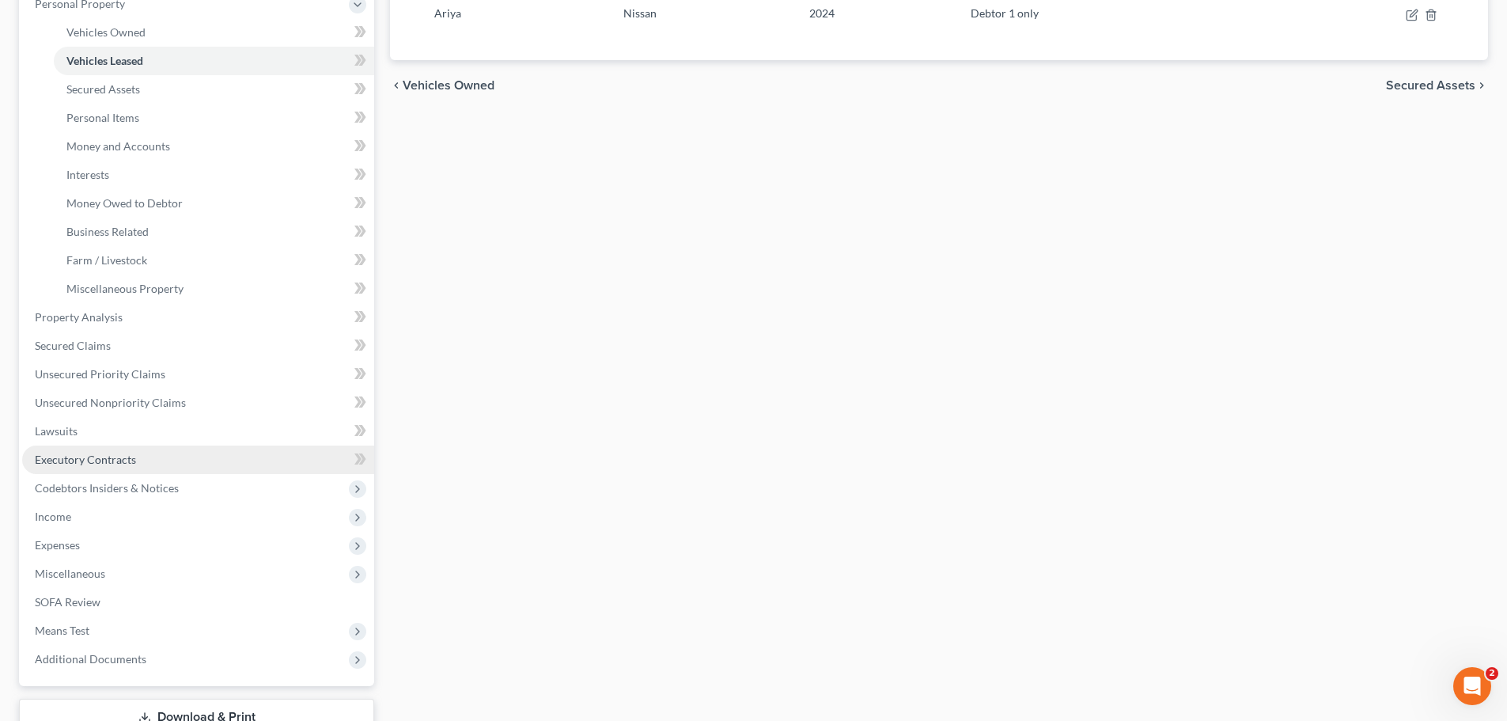
scroll to position [316, 0]
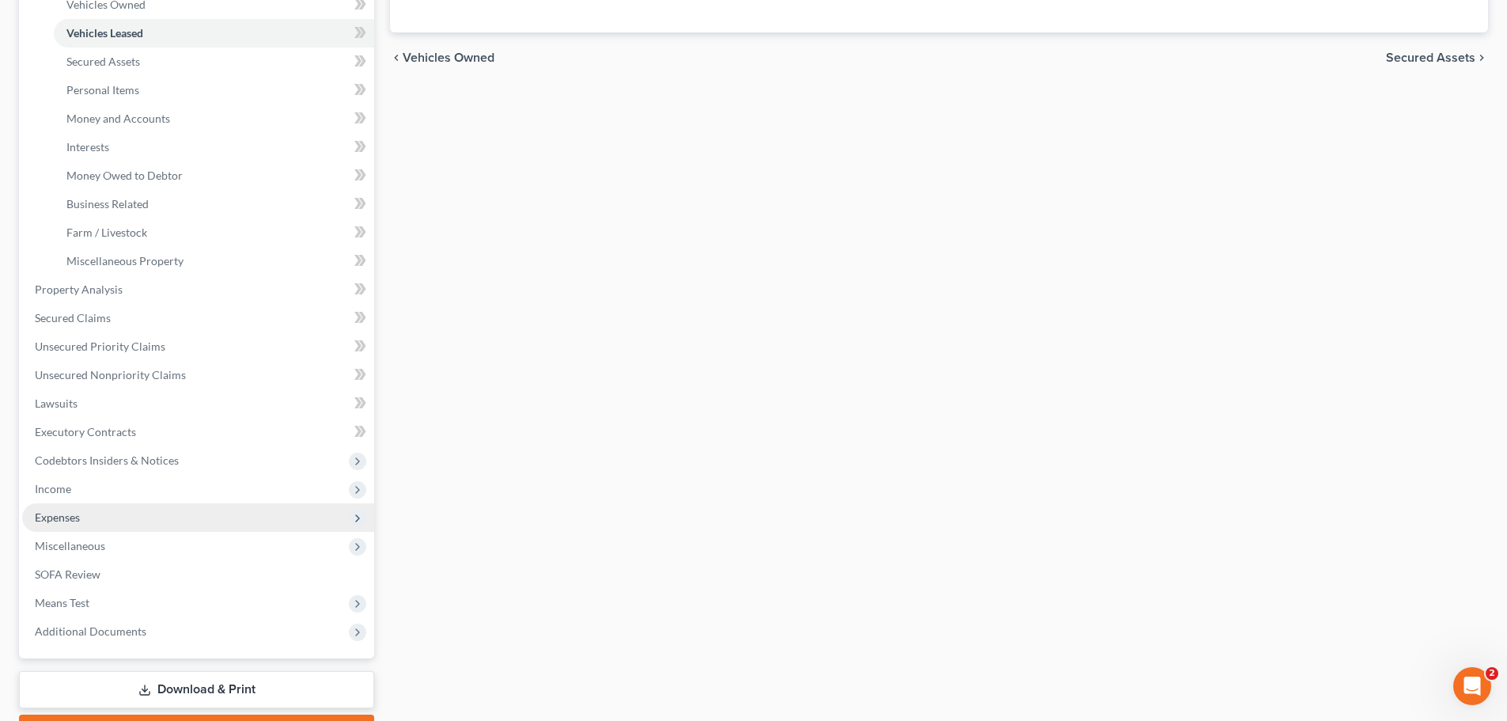
click at [84, 513] on span "Expenses" at bounding box center [198, 517] width 352 height 28
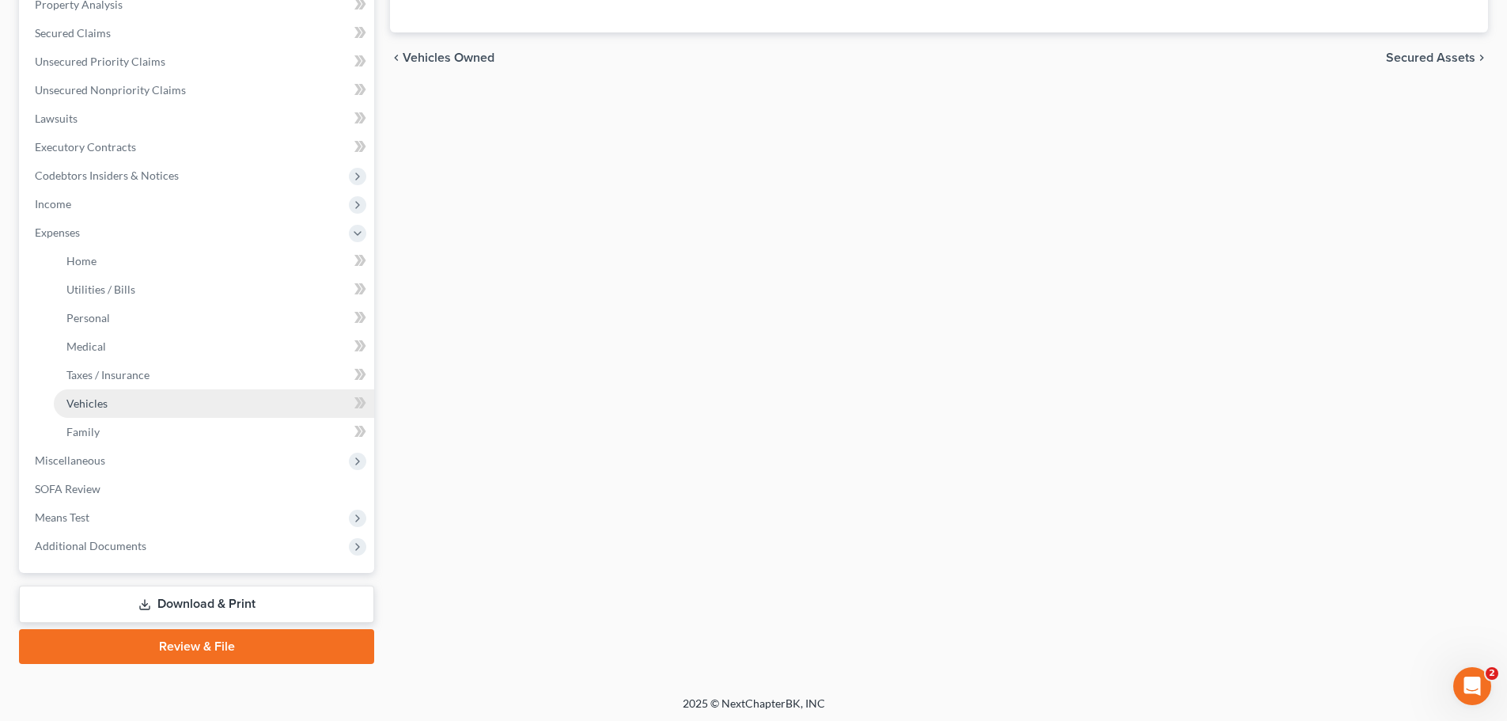
click at [93, 407] on span "Vehicles" at bounding box center [86, 402] width 41 height 13
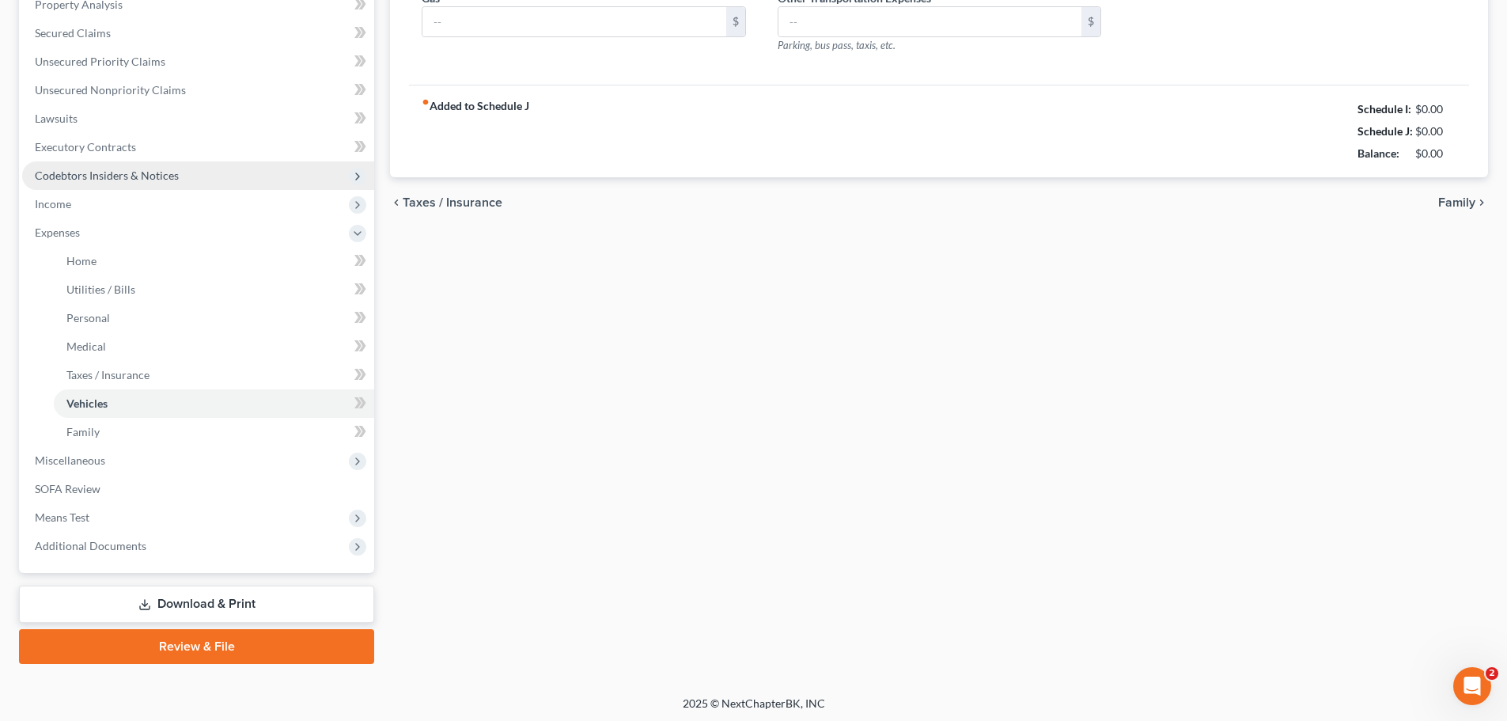
scroll to position [100, 0]
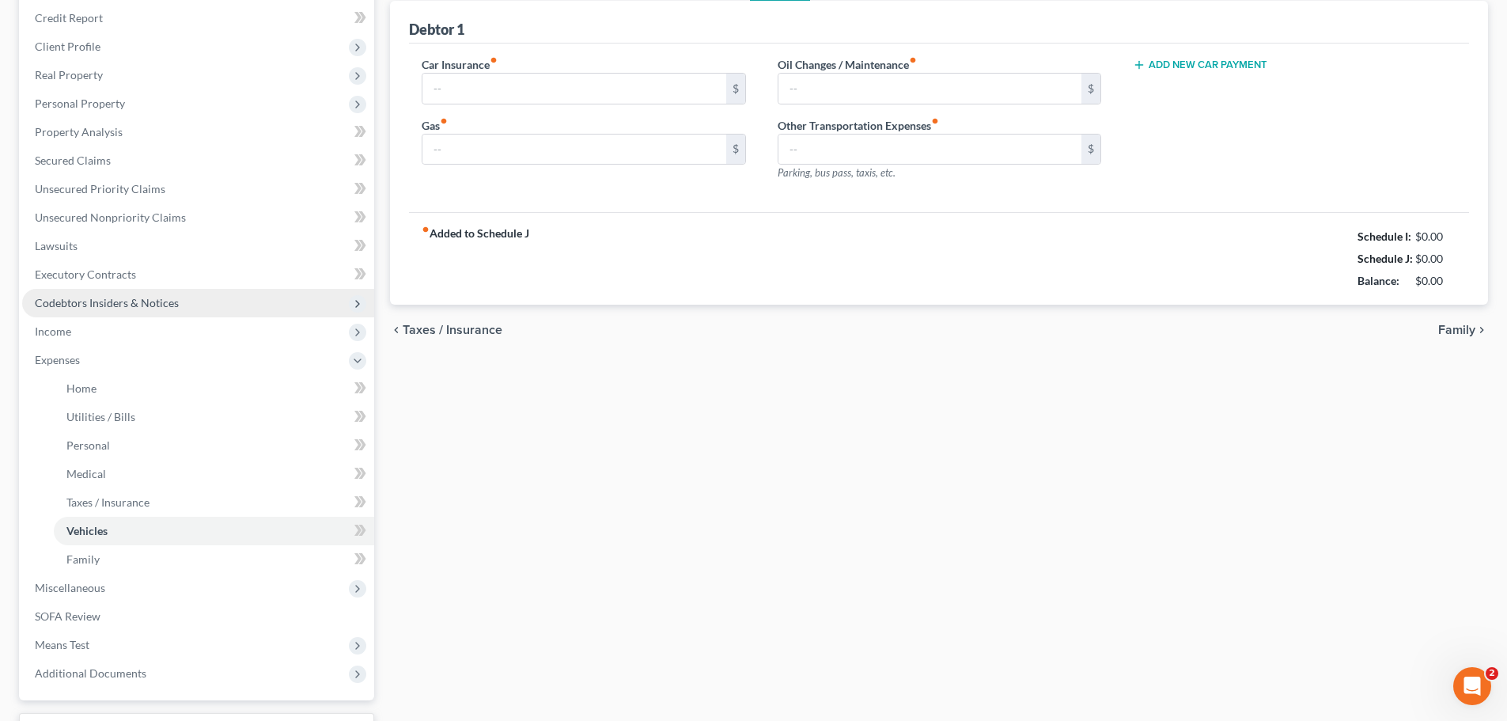
type input "95.50"
type input "0.00"
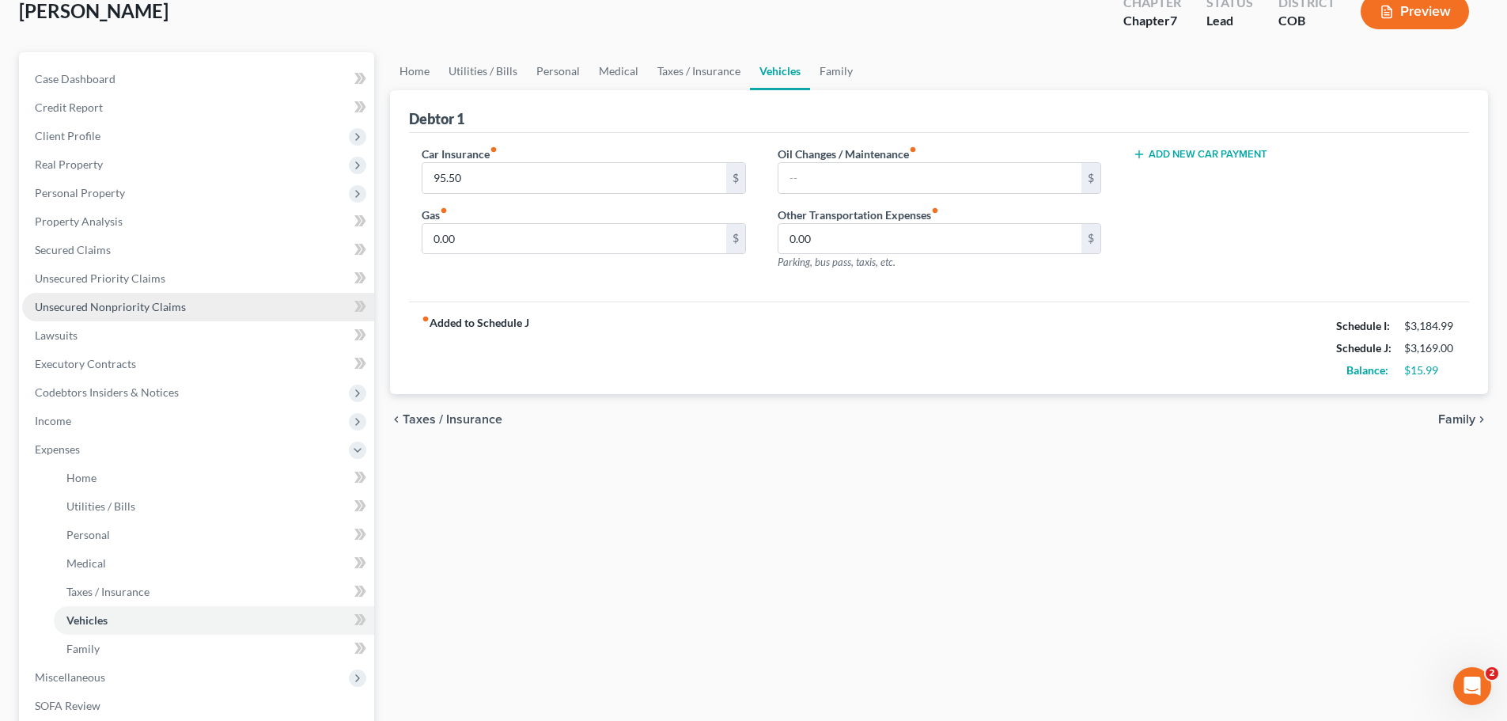
scroll to position [0, 0]
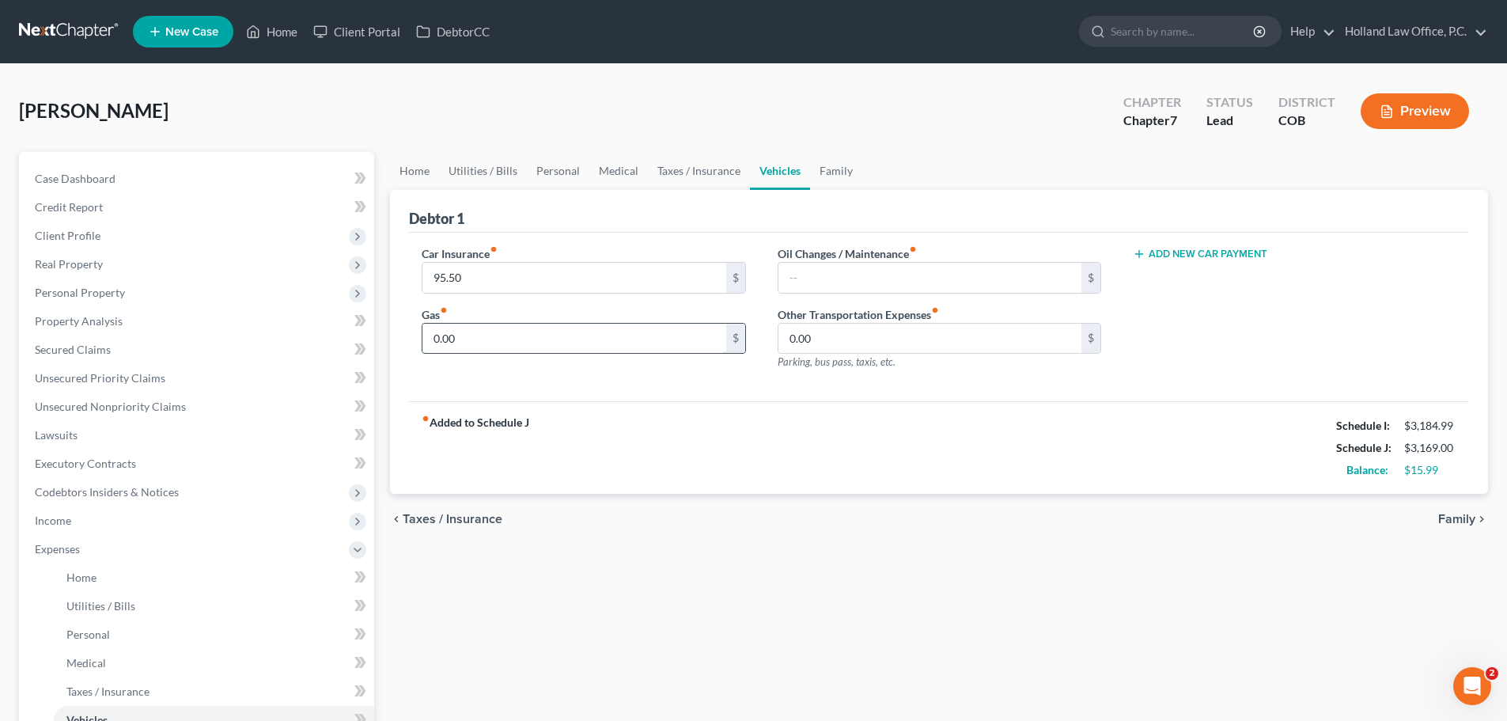
click at [501, 331] on input "0.00" at bounding box center [573, 339] width 303 height 30
type input "15"
click at [492, 342] on input "15" at bounding box center [573, 339] width 303 height 30
click at [808, 276] on input "text" at bounding box center [929, 278] width 303 height 30
type input "50"
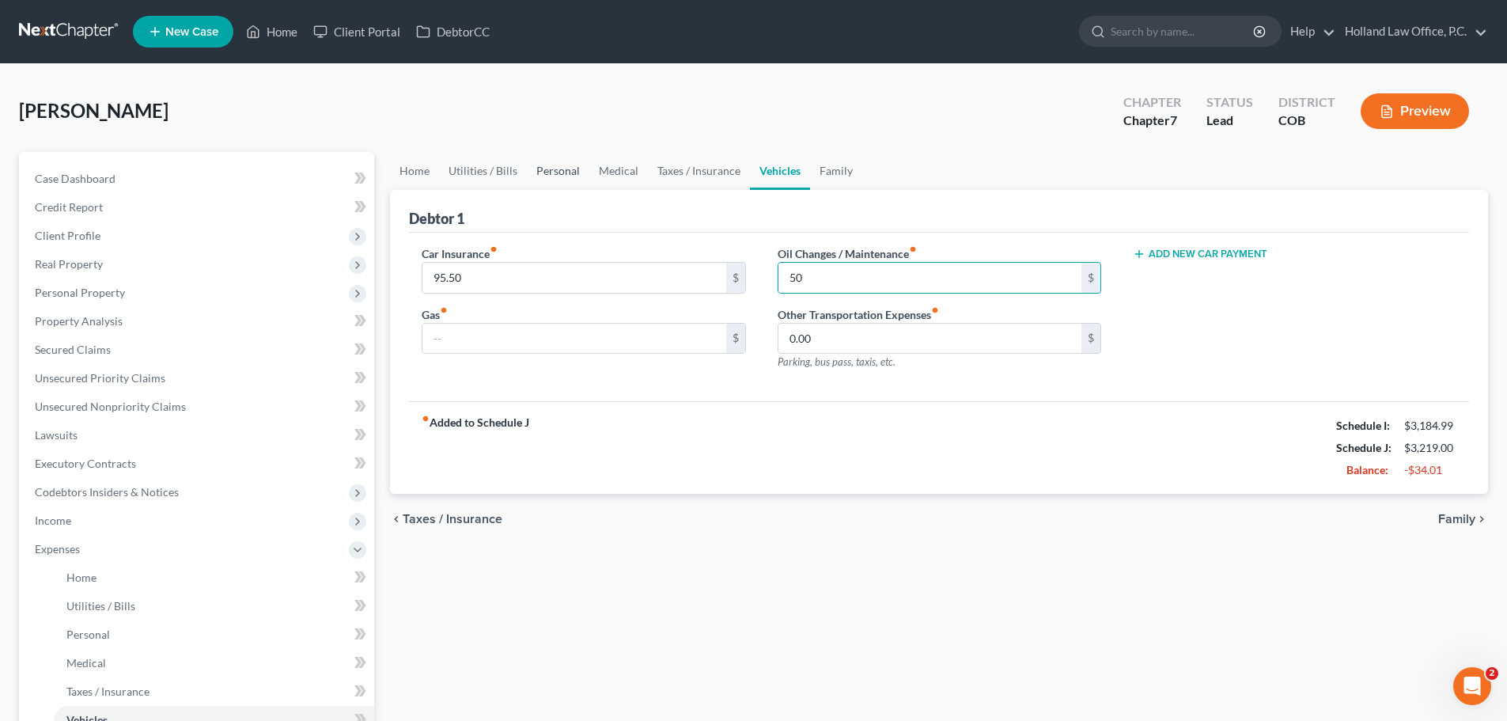
click at [558, 172] on link "Personal" at bounding box center [558, 171] width 62 height 38
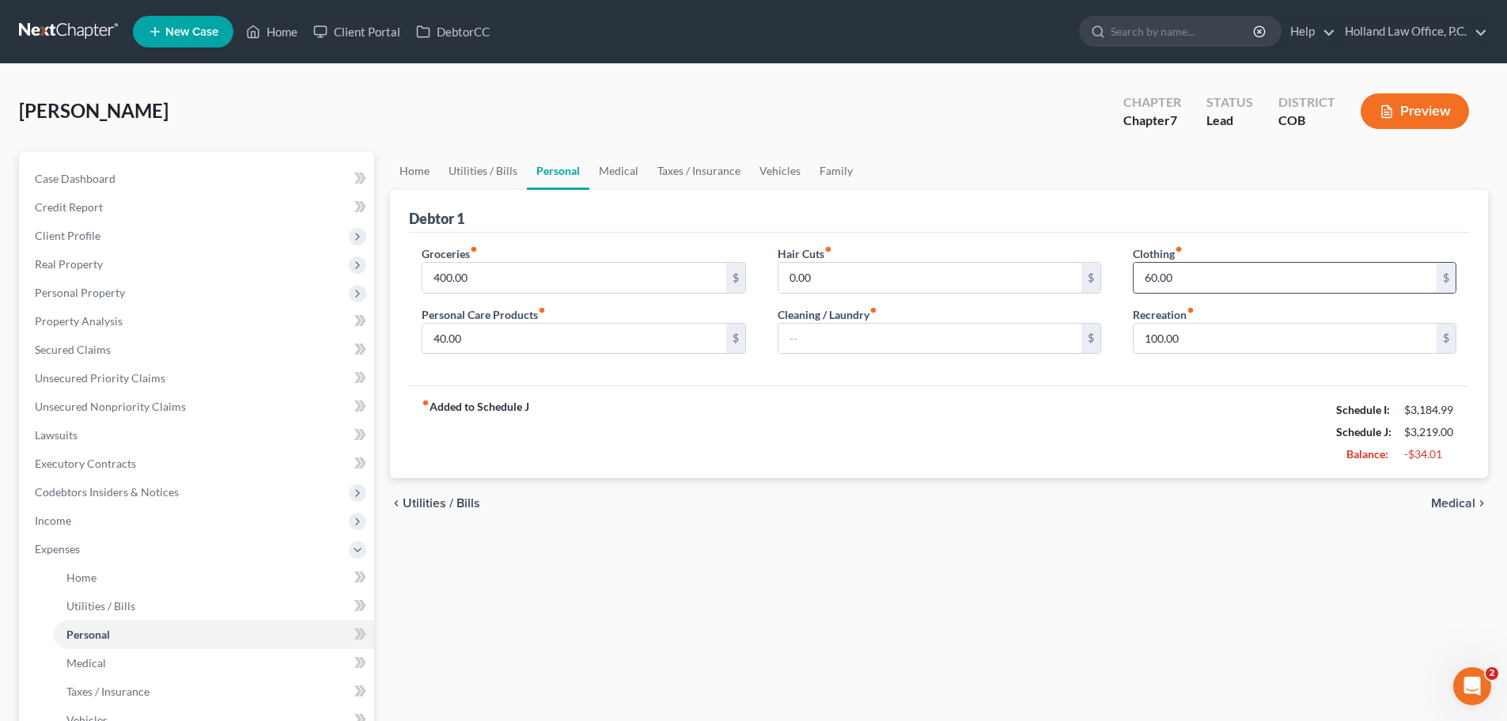
click at [1152, 275] on input "60.00" at bounding box center [1284, 278] width 303 height 30
click at [1148, 274] on input "60.00" at bounding box center [1284, 278] width 303 height 30
type input "40.00"
click at [439, 339] on input "40.00" at bounding box center [573, 339] width 303 height 30
click at [437, 339] on input "40.00" at bounding box center [573, 339] width 303 height 30
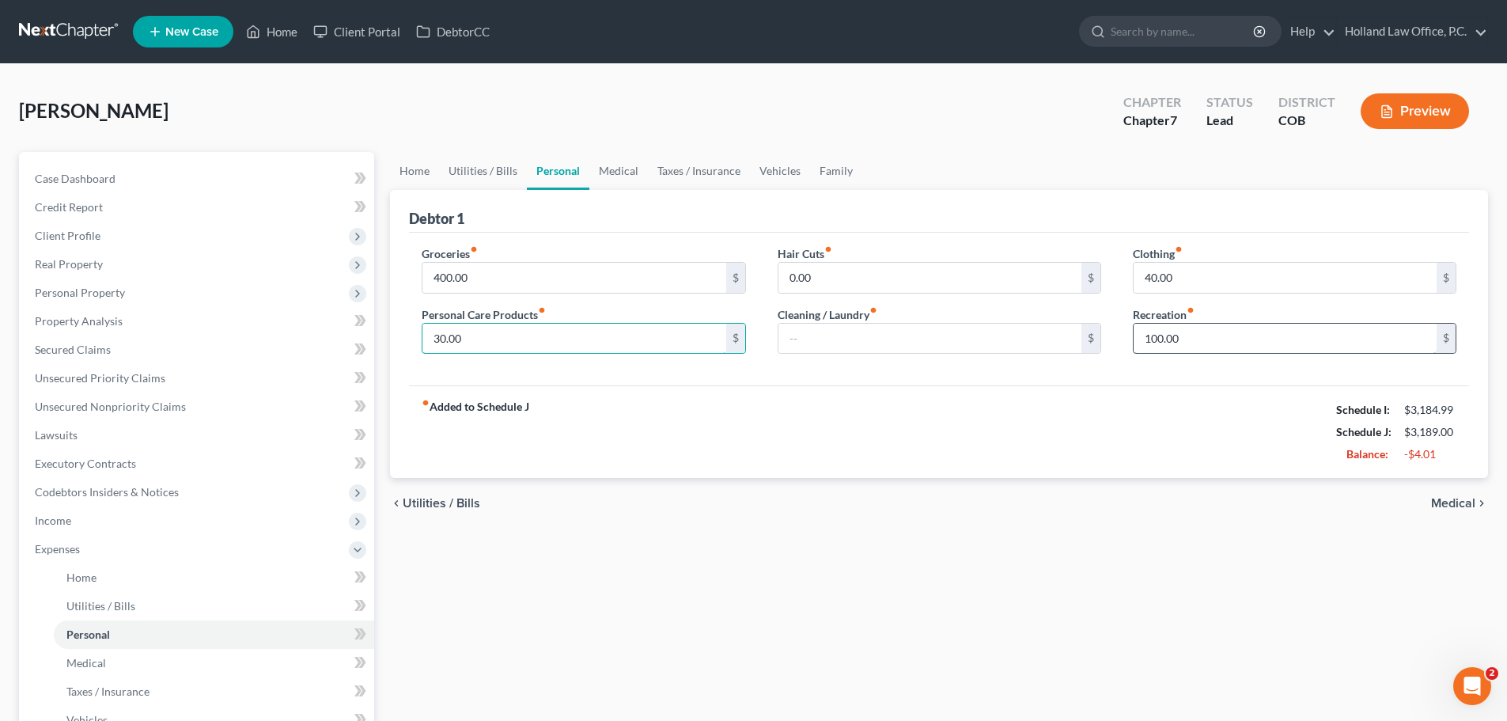
type input "30.00"
click at [1163, 339] on input "100.00" at bounding box center [1284, 339] width 303 height 30
type input "90"
click at [628, 174] on link "Medical" at bounding box center [618, 171] width 59 height 38
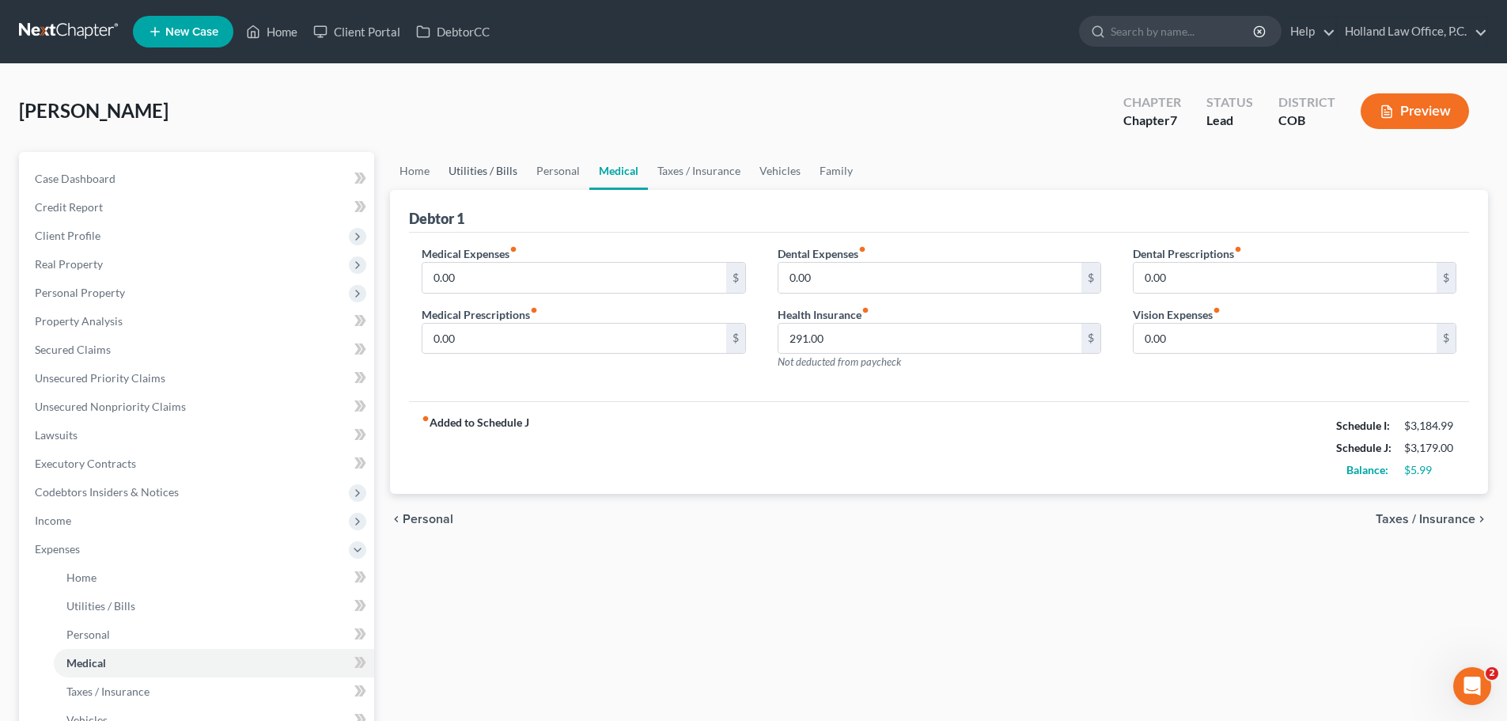
click at [495, 172] on link "Utilities / Bills" at bounding box center [483, 171] width 88 height 38
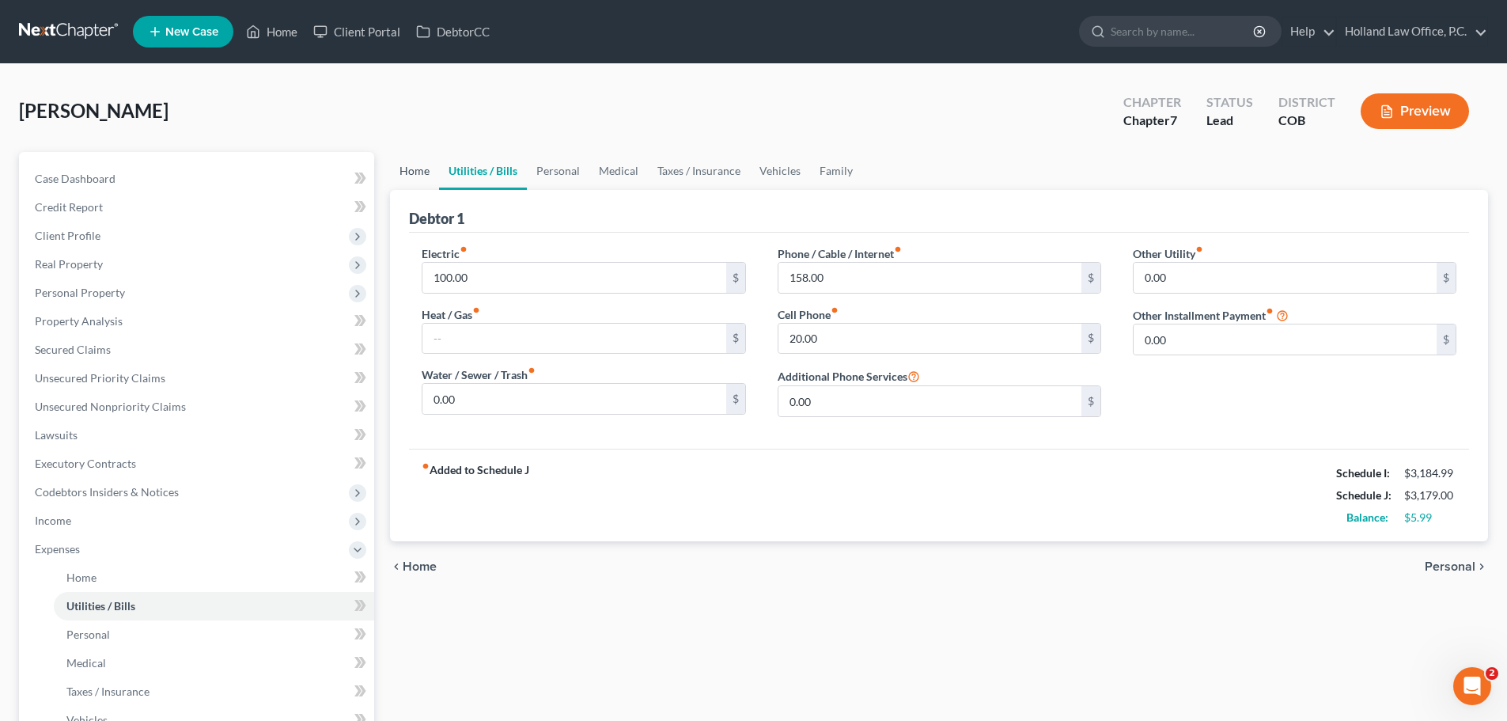
click at [406, 165] on link "Home" at bounding box center [414, 171] width 49 height 38
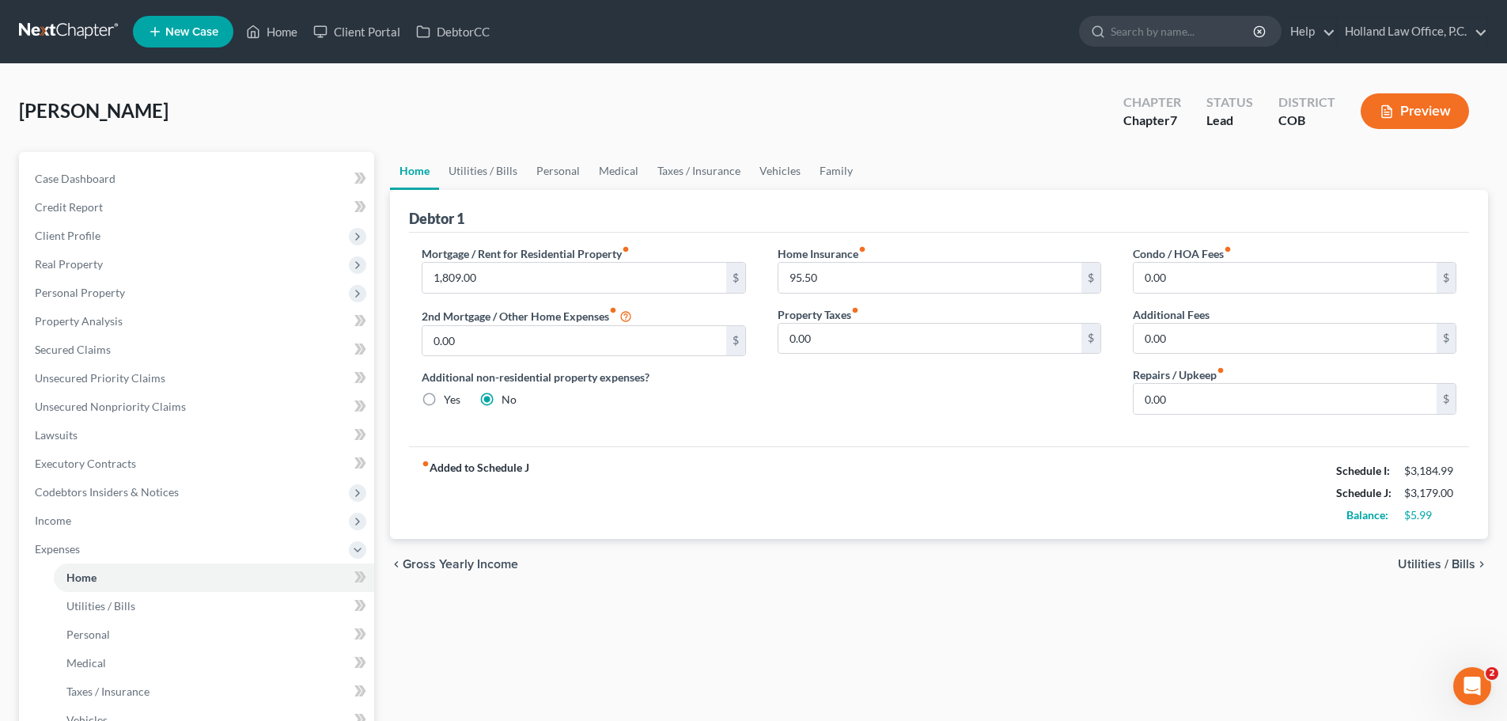
click at [1417, 112] on button "Preview" at bounding box center [1414, 111] width 108 height 36
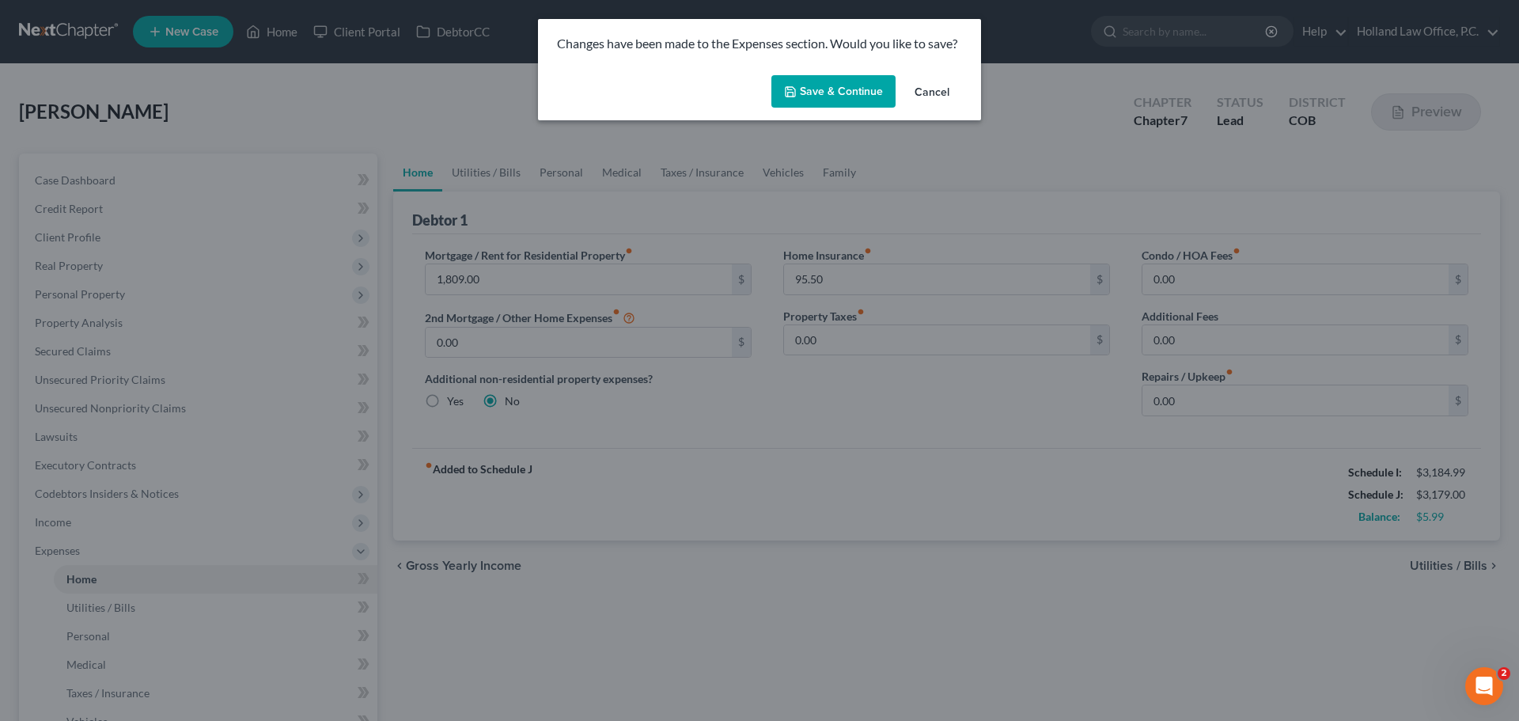
click at [848, 98] on button "Save & Continue" at bounding box center [833, 91] width 124 height 33
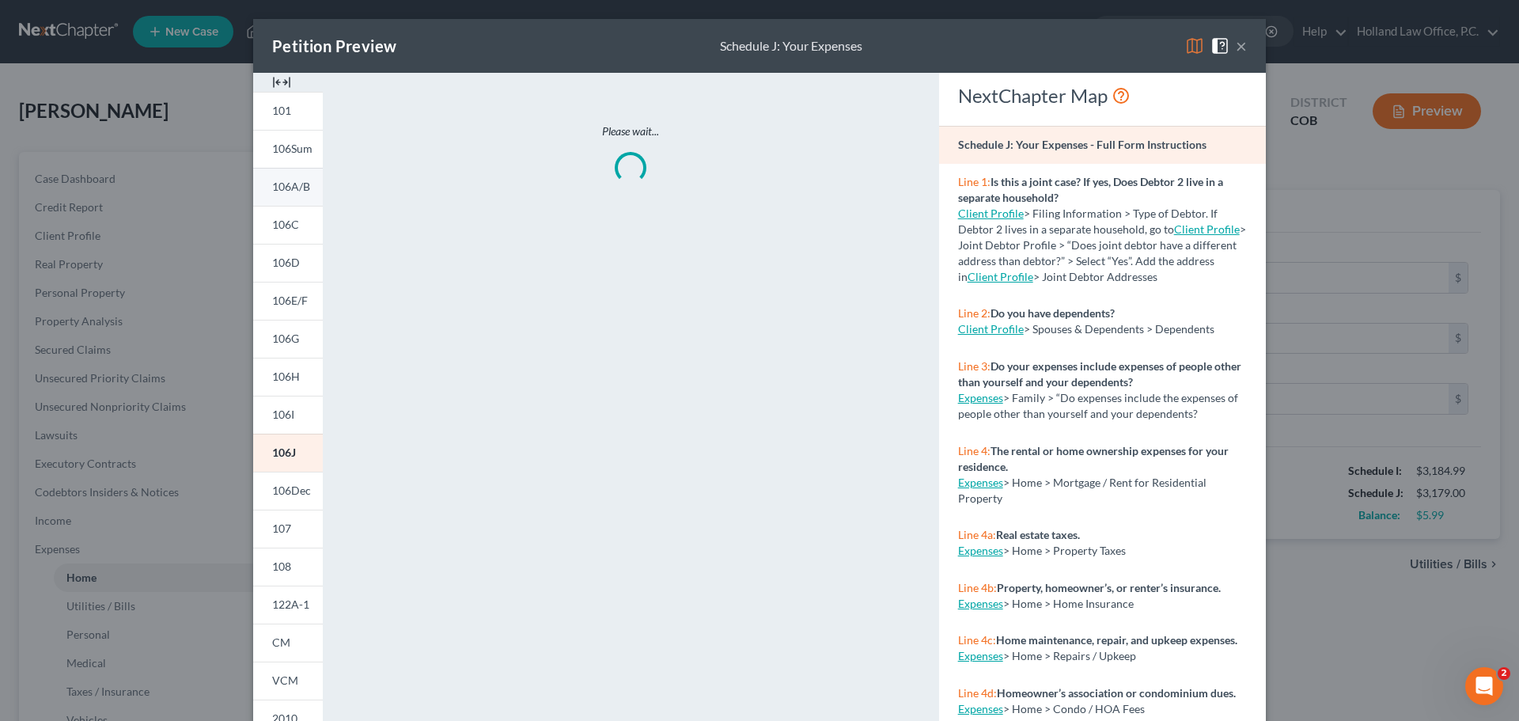
click at [283, 199] on link "106A/B" at bounding box center [288, 187] width 70 height 38
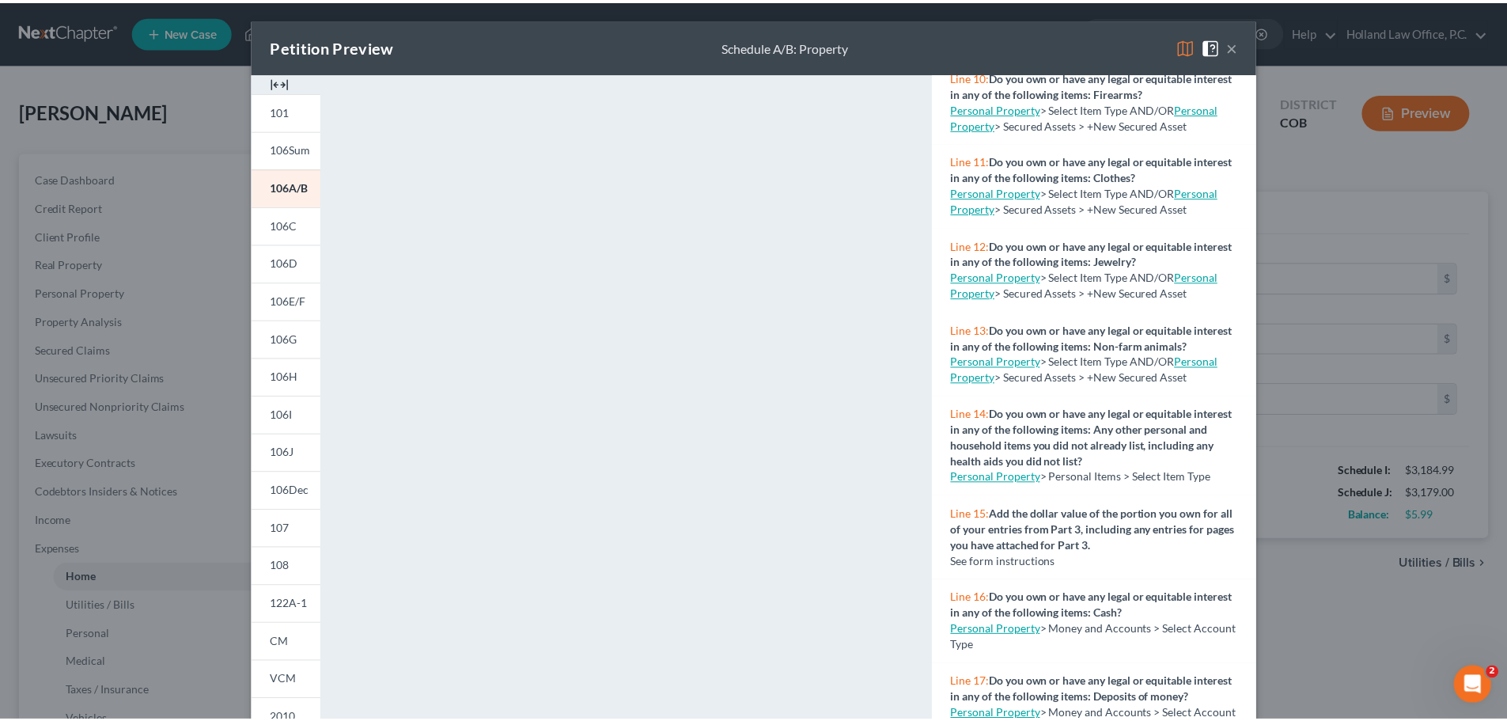
scroll to position [1107, 0]
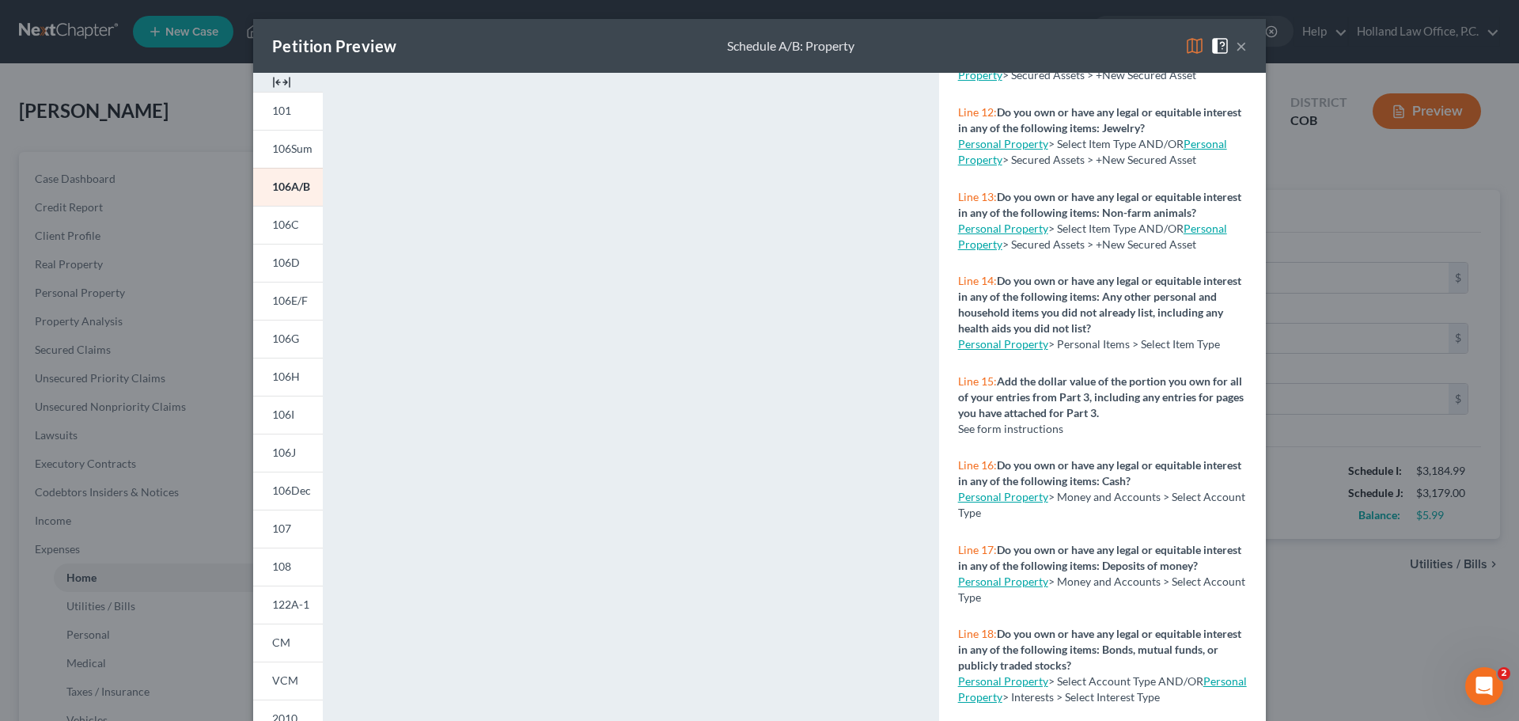
click at [1235, 46] on button "×" at bounding box center [1240, 45] width 11 height 19
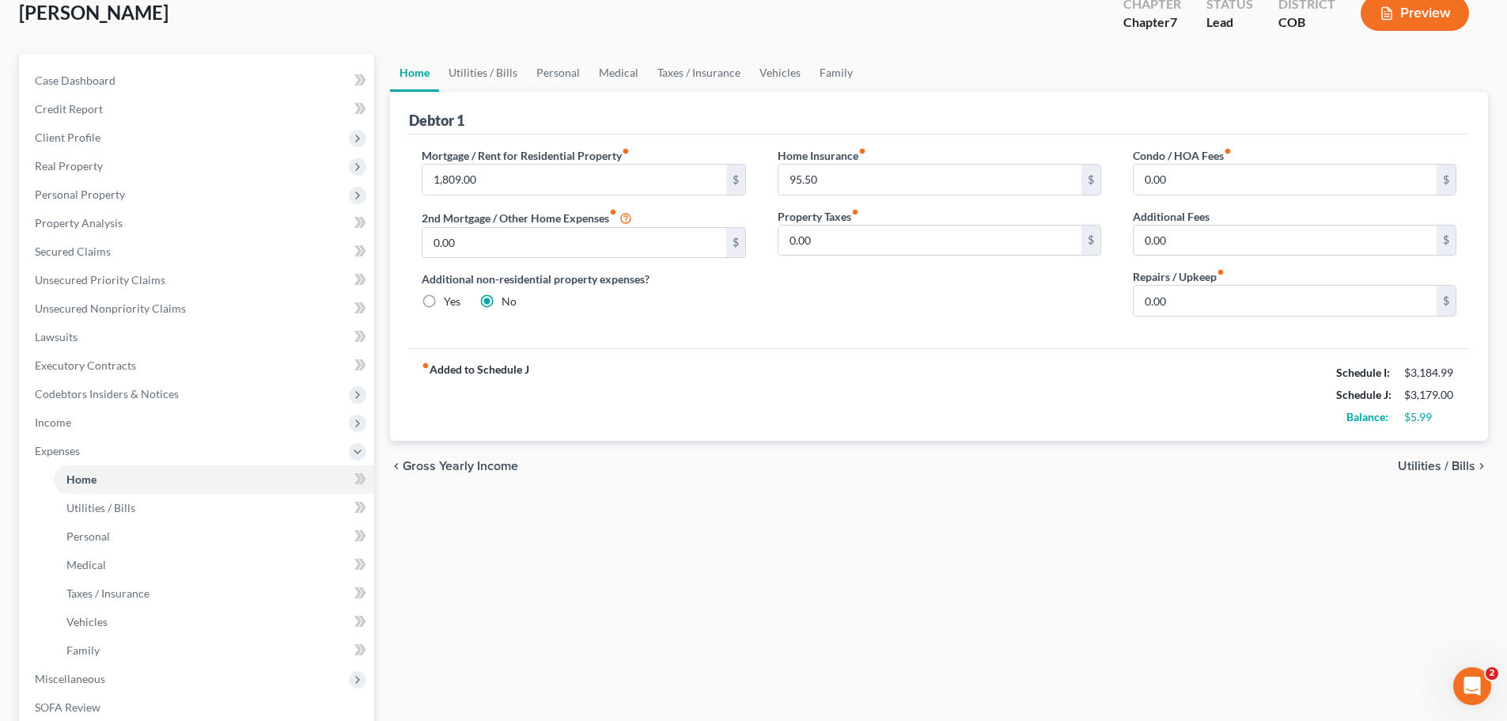
scroll to position [237, 0]
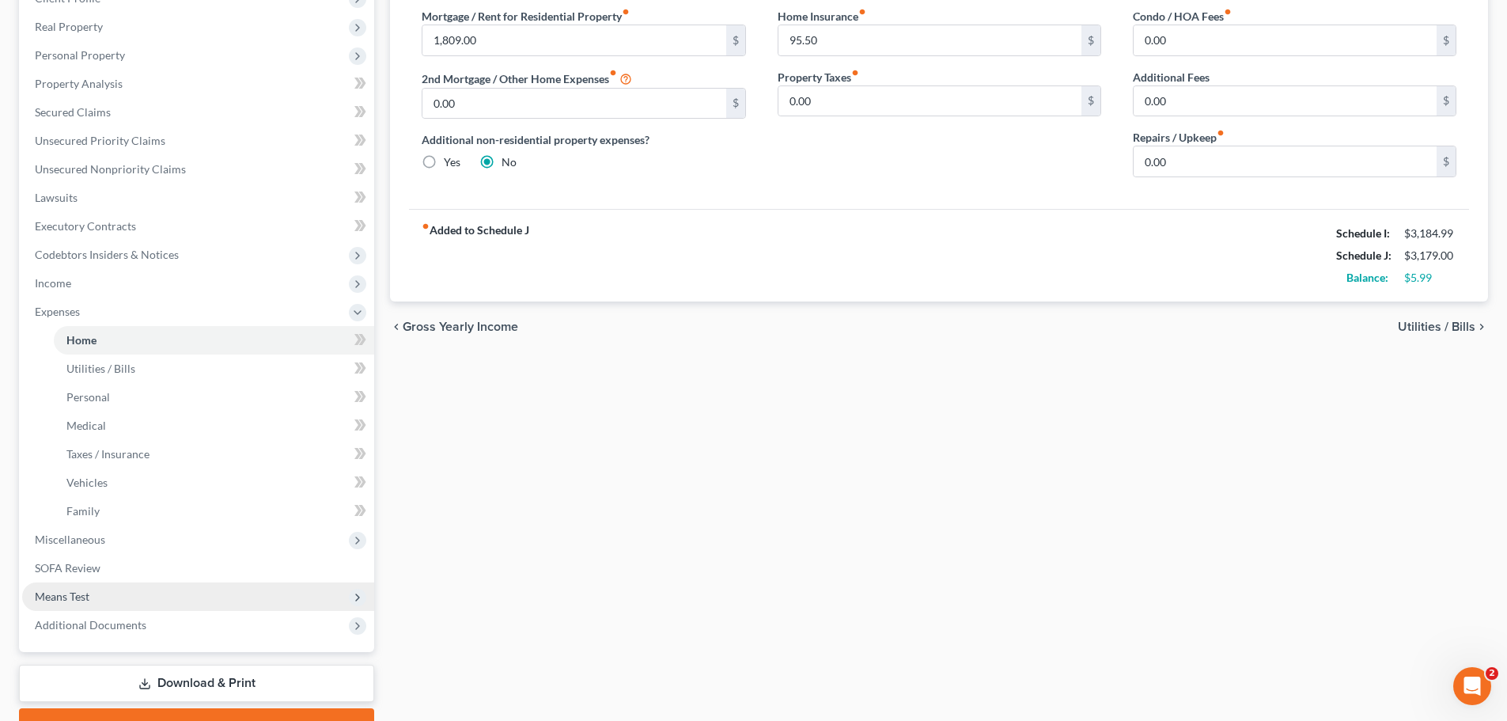
click at [74, 593] on span "Means Test" at bounding box center [62, 595] width 55 height 13
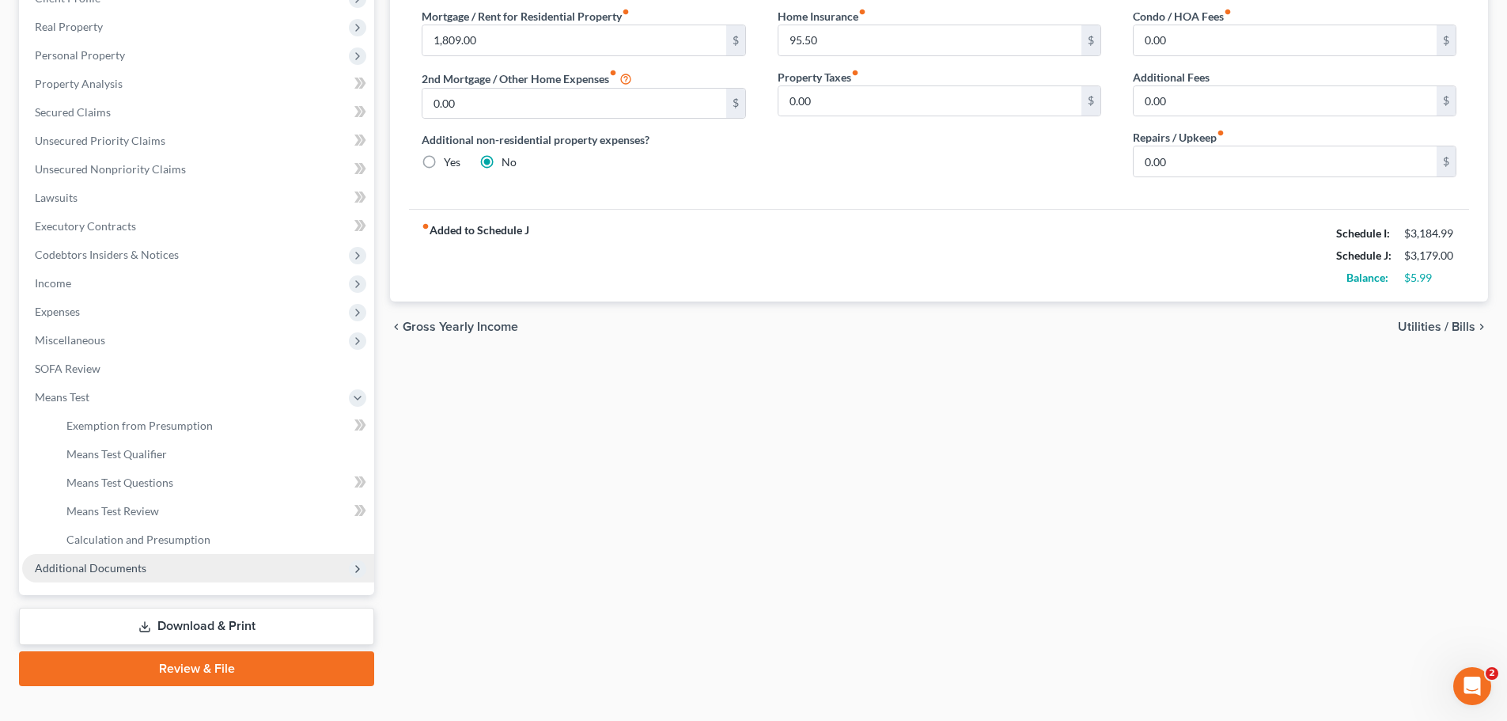
click at [96, 567] on span "Additional Documents" at bounding box center [91, 567] width 112 height 13
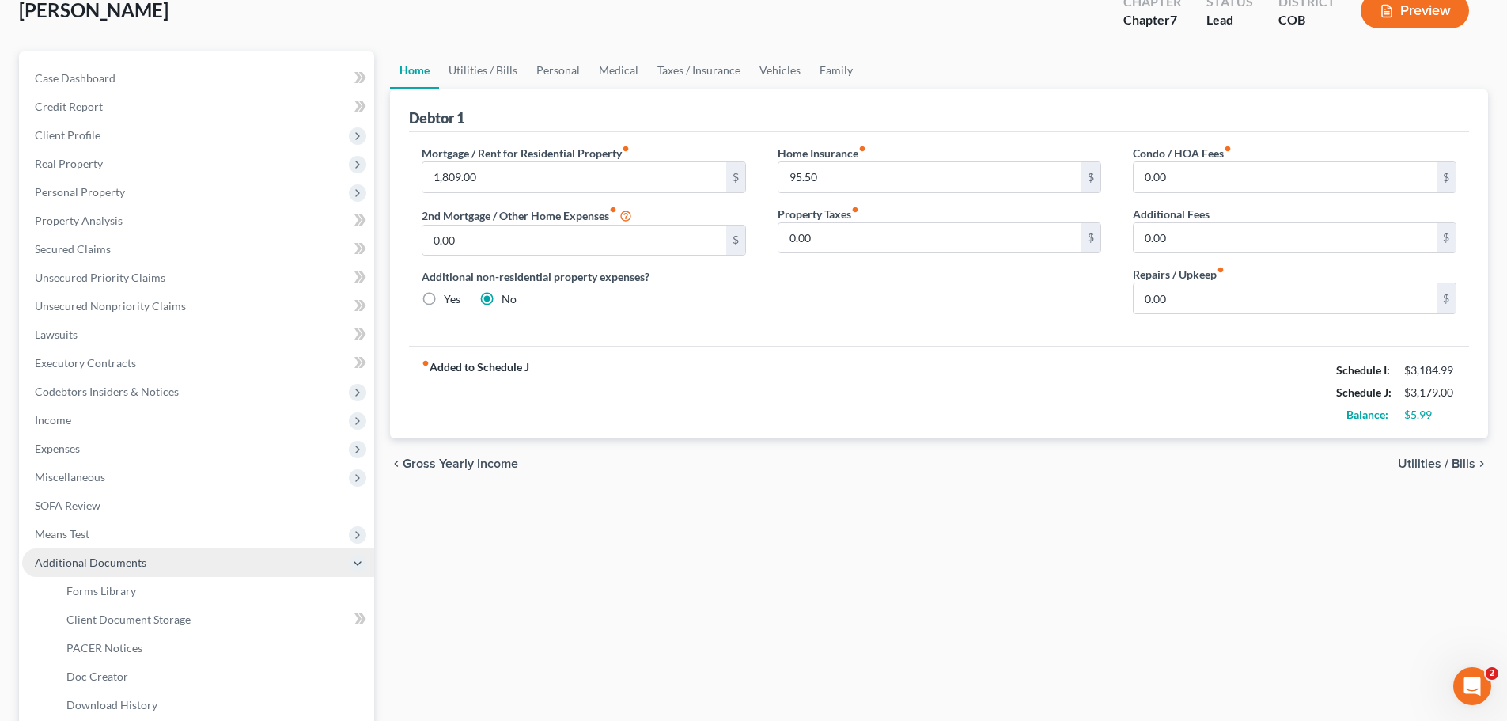
scroll to position [0, 0]
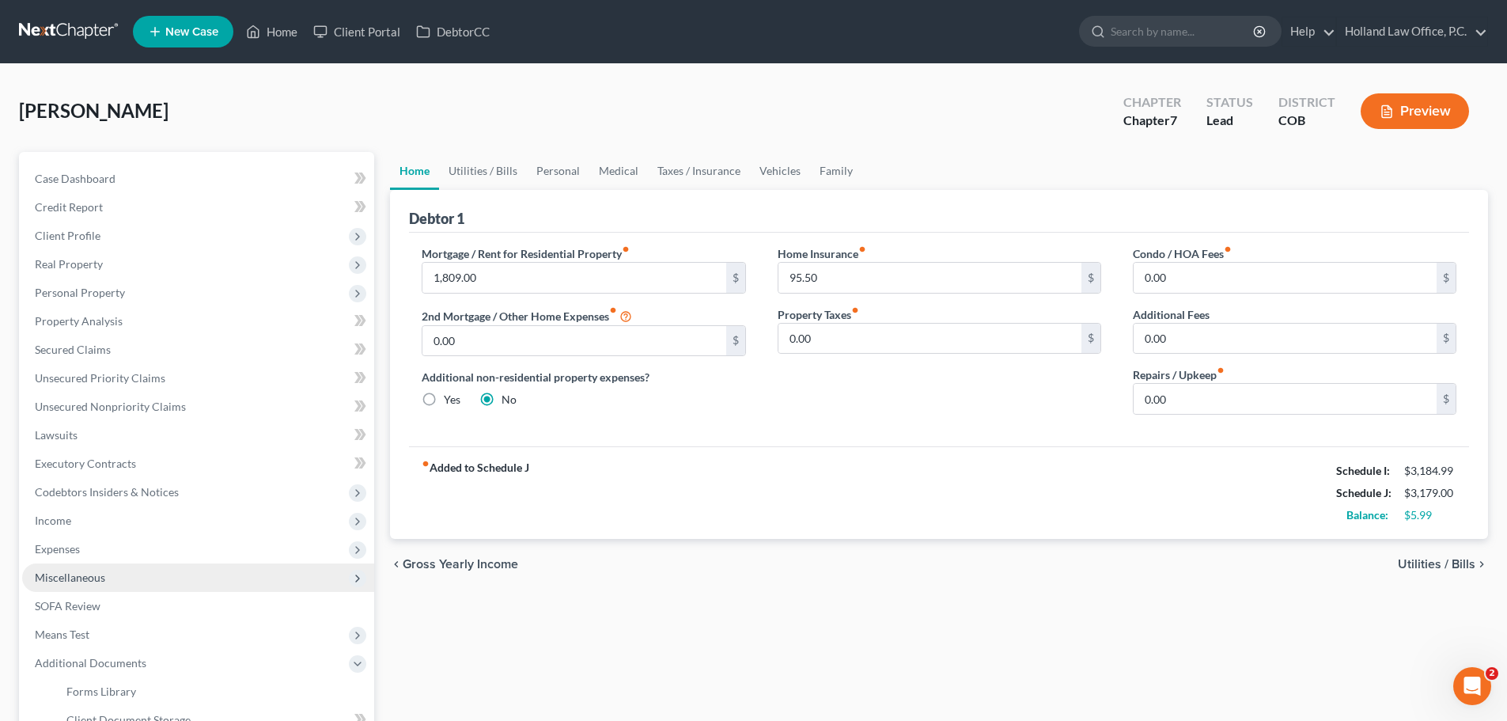
click at [69, 581] on span "Miscellaneous" at bounding box center [70, 576] width 70 height 13
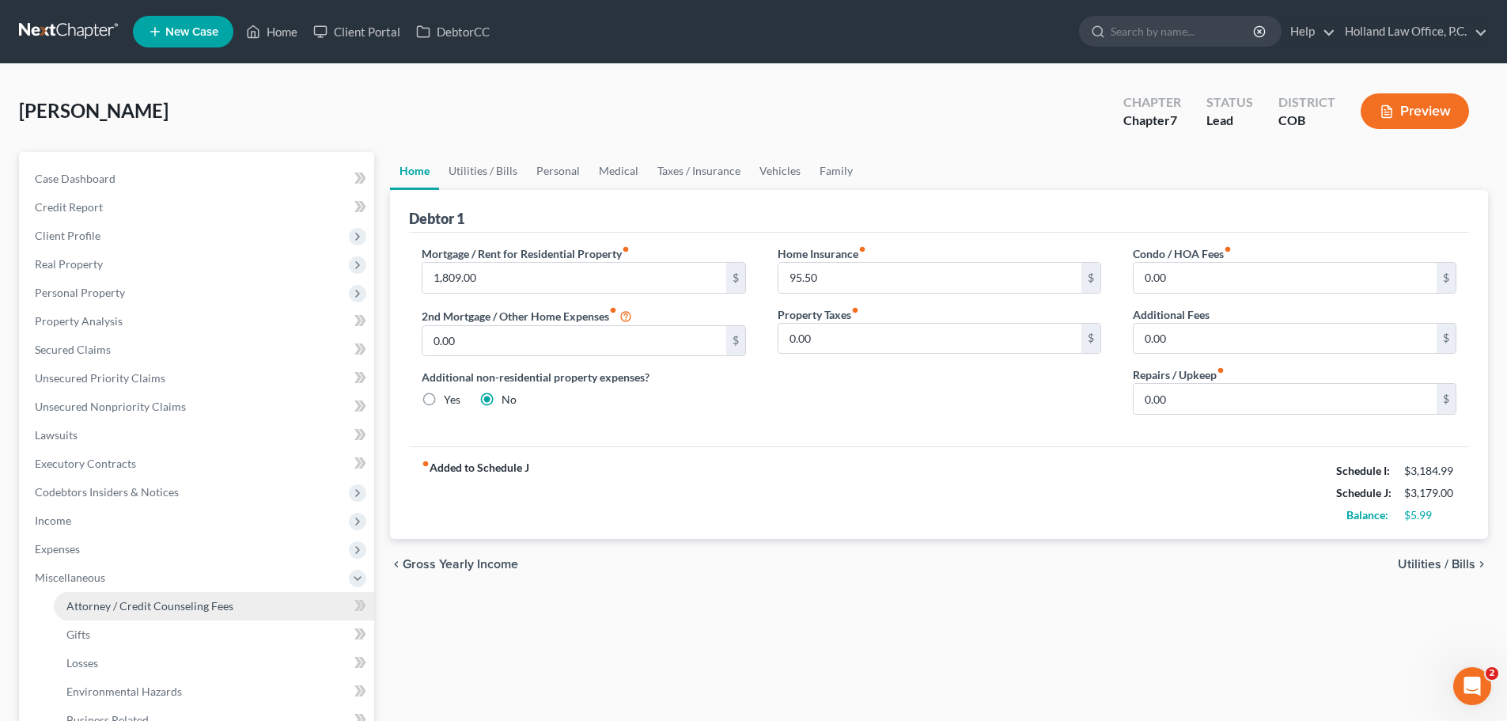
click at [95, 607] on span "Attorney / Credit Counseling Fees" at bounding box center [149, 605] width 167 height 13
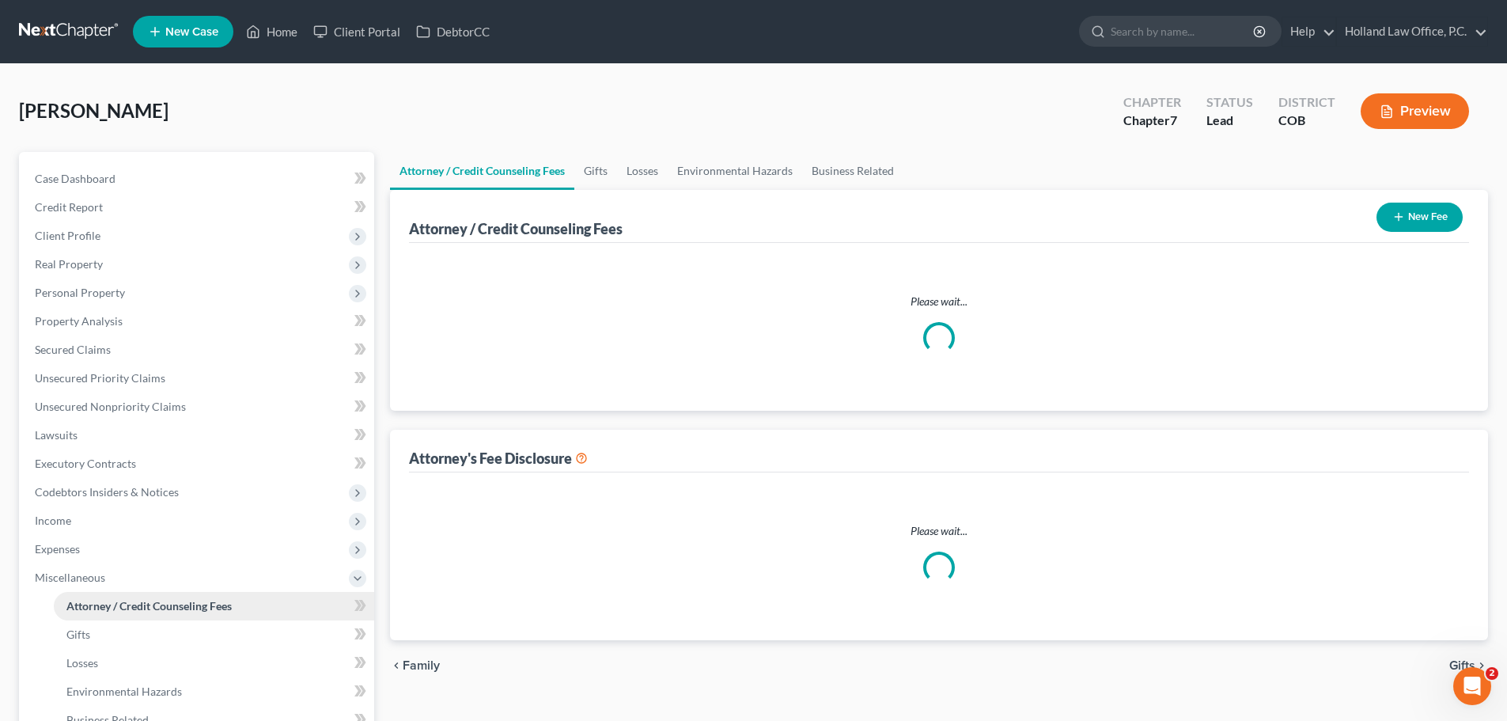
select select "0"
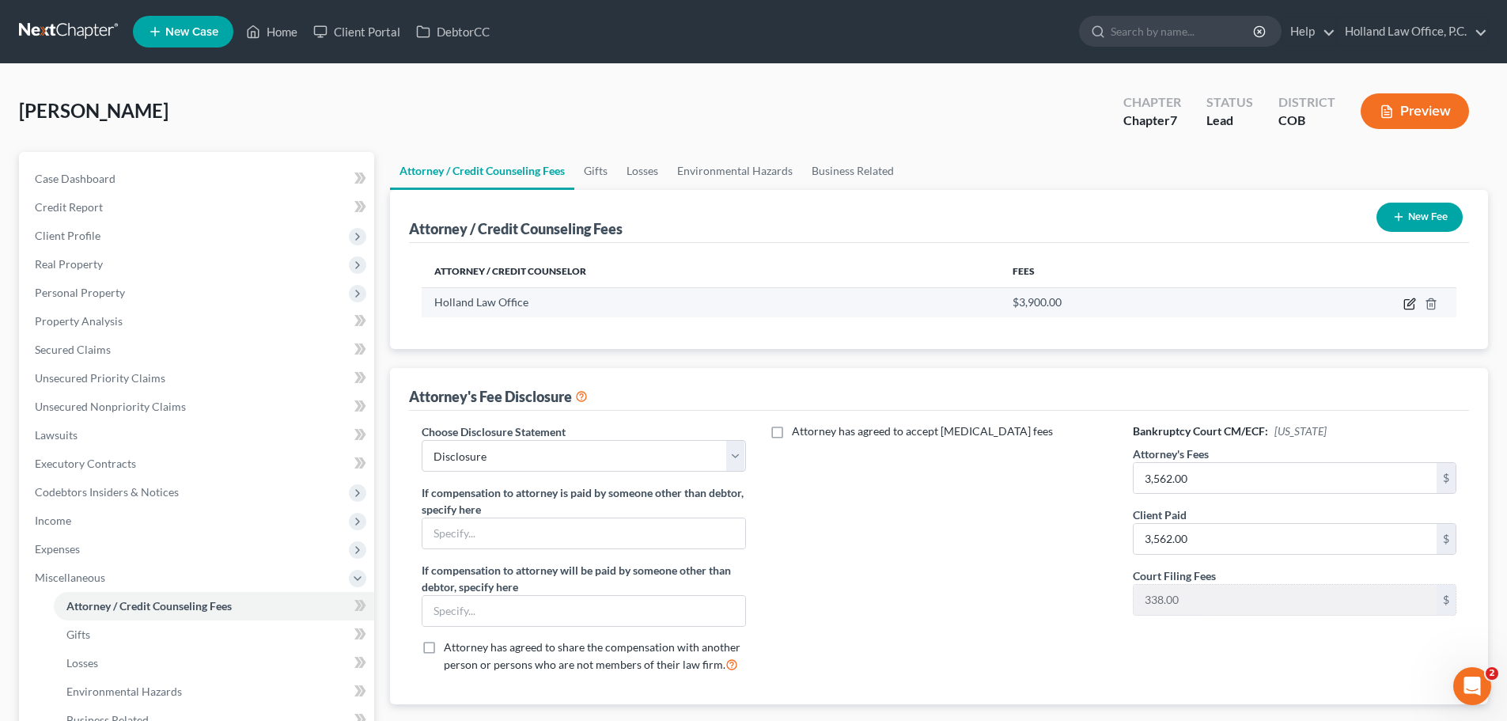
click at [1403, 303] on icon "button" at bounding box center [1409, 303] width 13 height 13
select select "5"
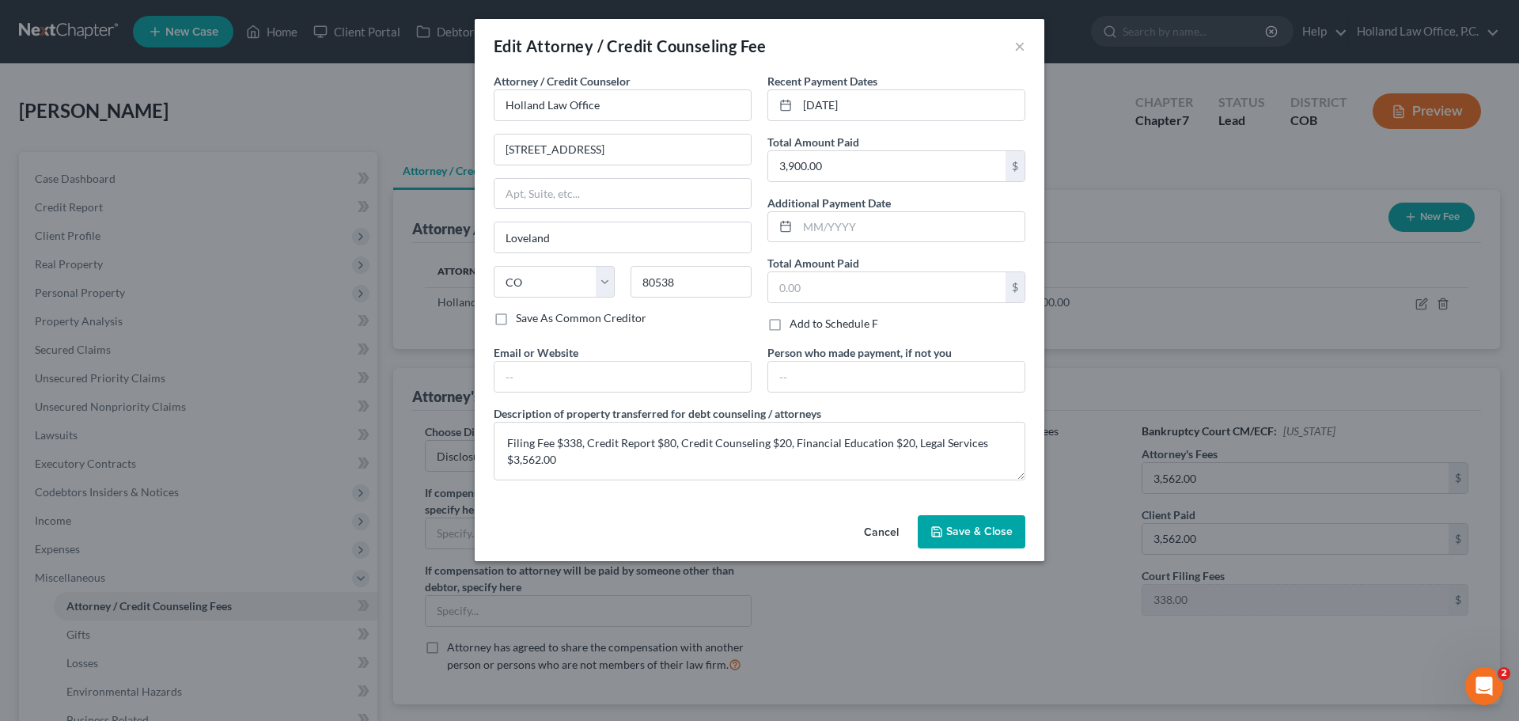
click at [952, 535] on span "Save & Close" at bounding box center [979, 530] width 66 height 13
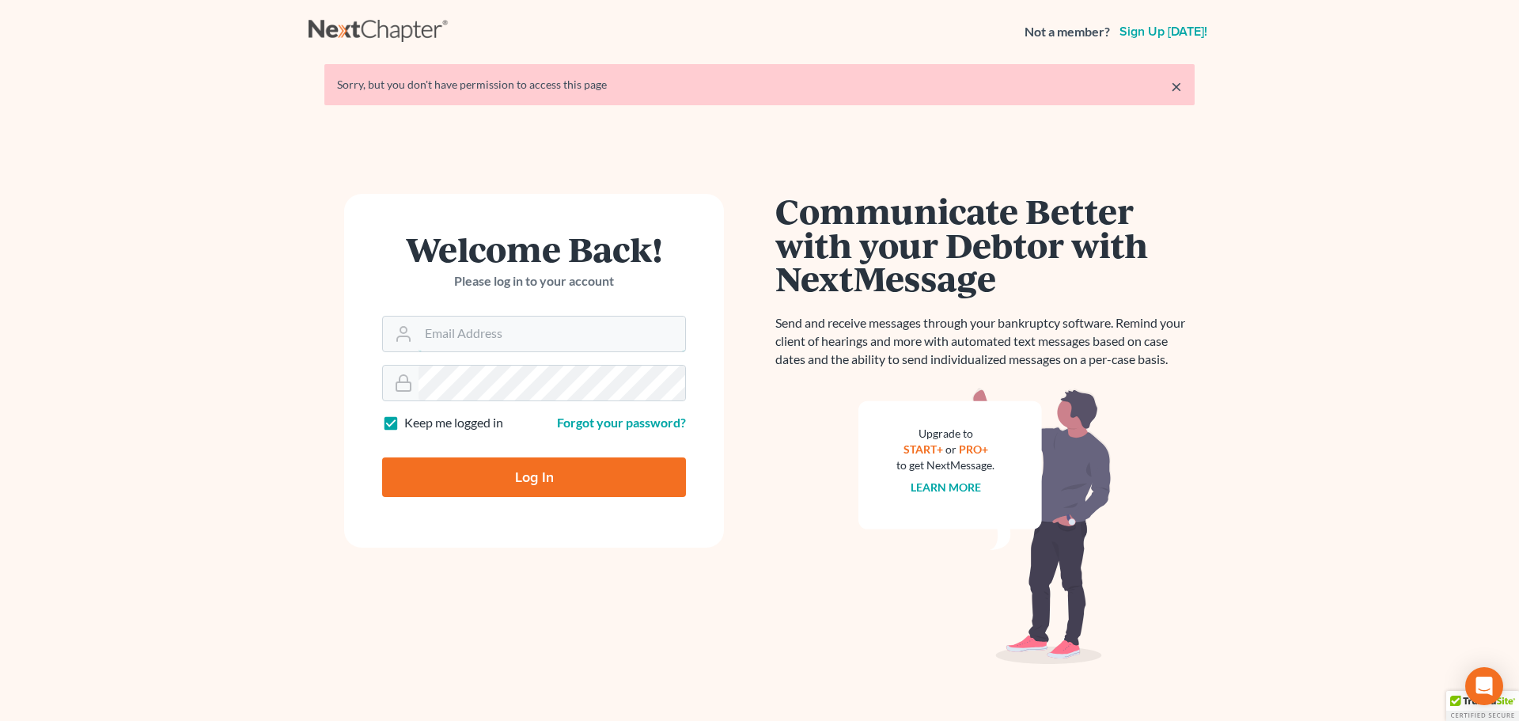
type input "[PERSON_NAME][EMAIL_ADDRESS][DOMAIN_NAME]"
click at [573, 475] on input "Log In" at bounding box center [534, 477] width 304 height 40
type input "Thinking..."
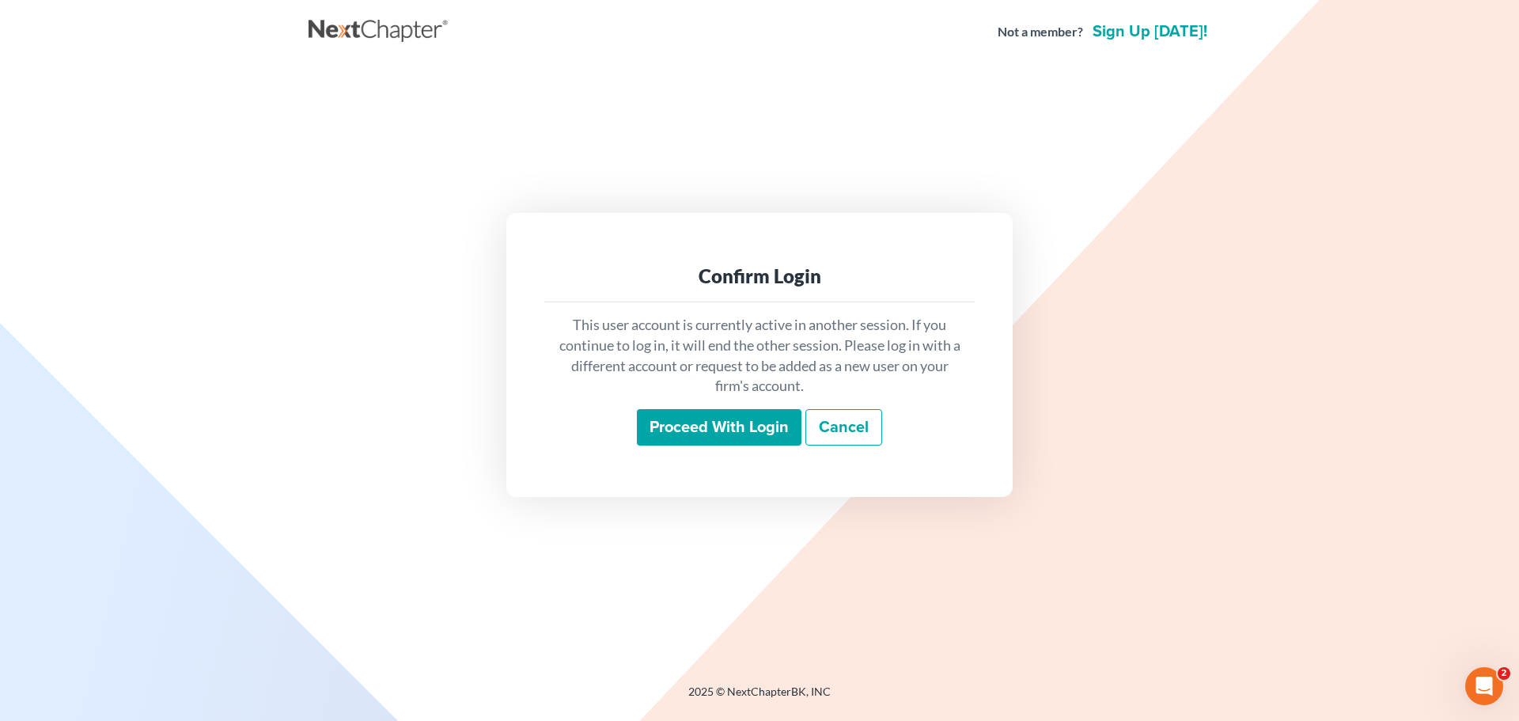
click at [770, 426] on input "Proceed with login" at bounding box center [719, 427] width 165 height 36
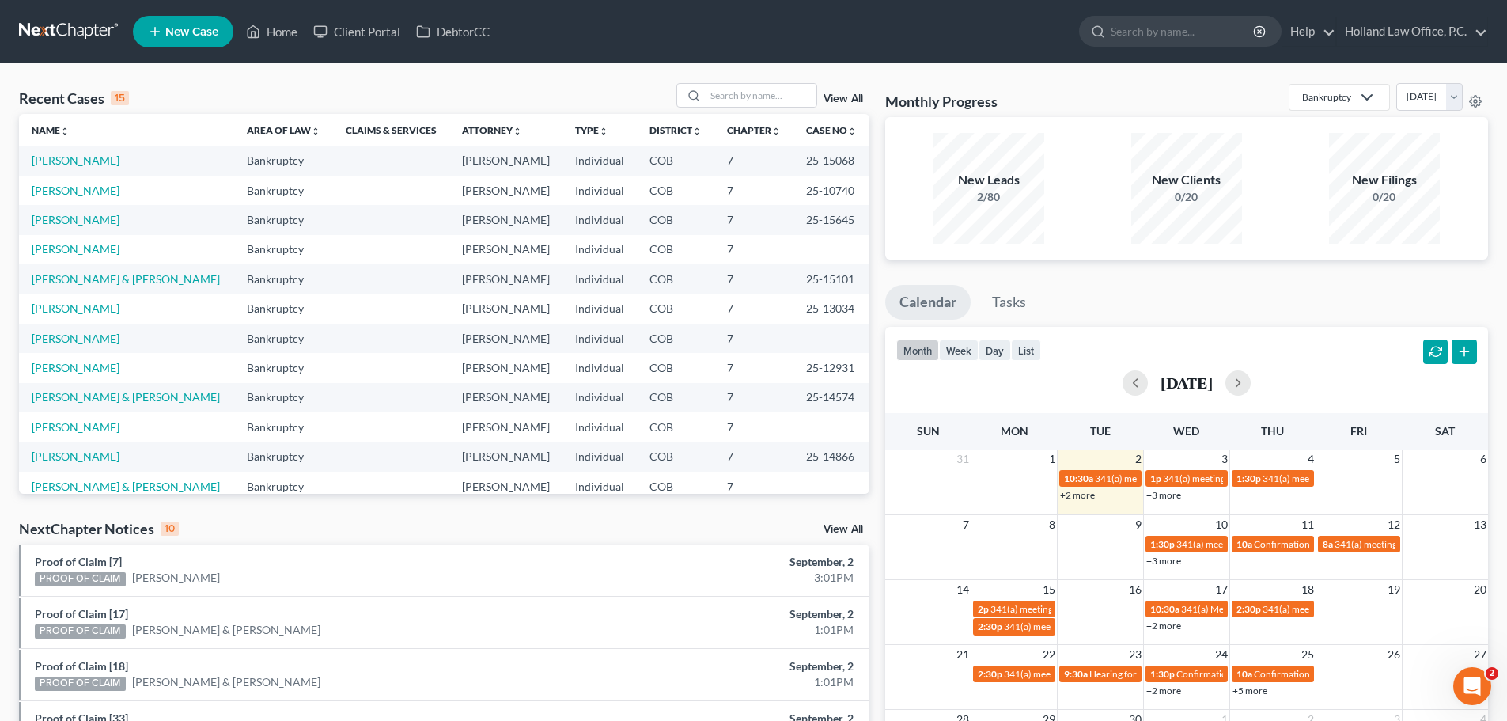
click at [1177, 494] on link "+3 more" at bounding box center [1163, 495] width 35 height 12
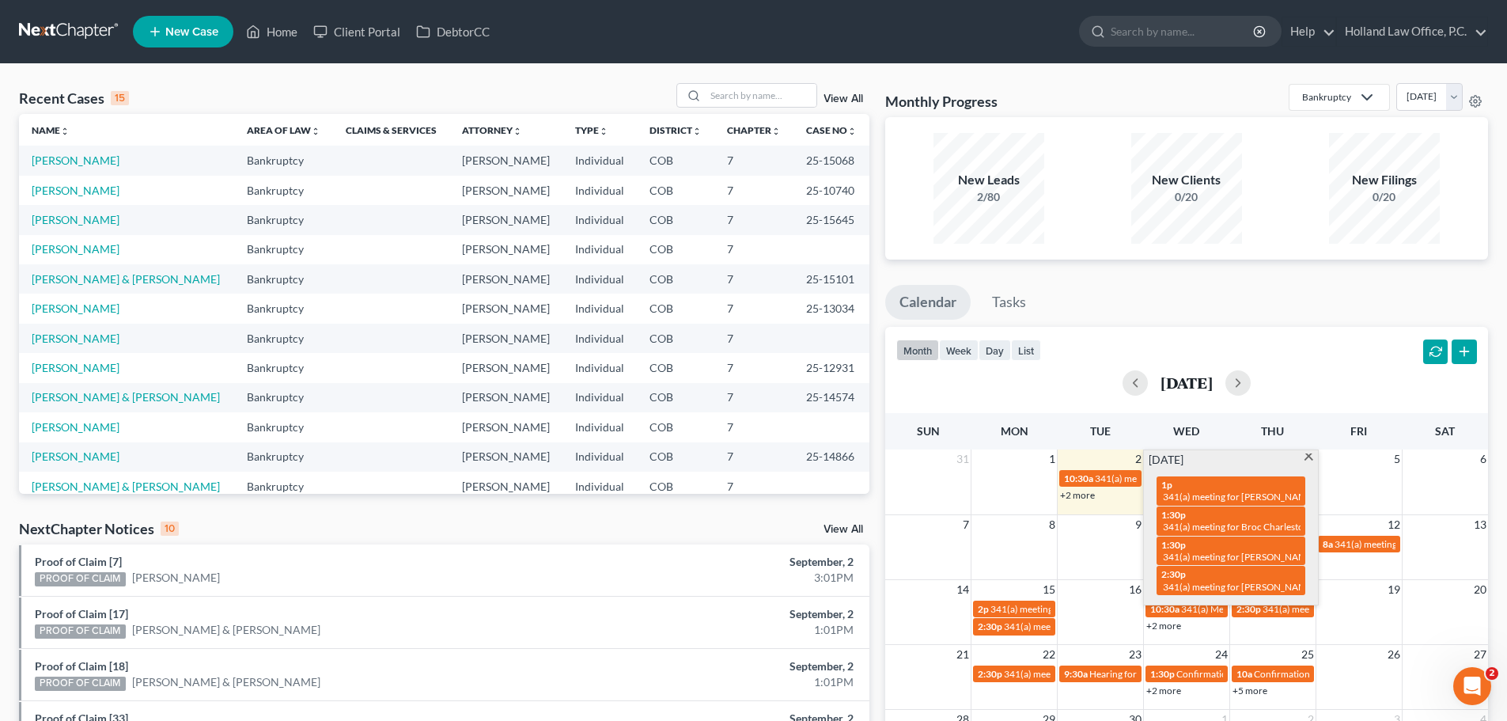
click at [1309, 459] on span at bounding box center [1309, 458] width 12 height 10
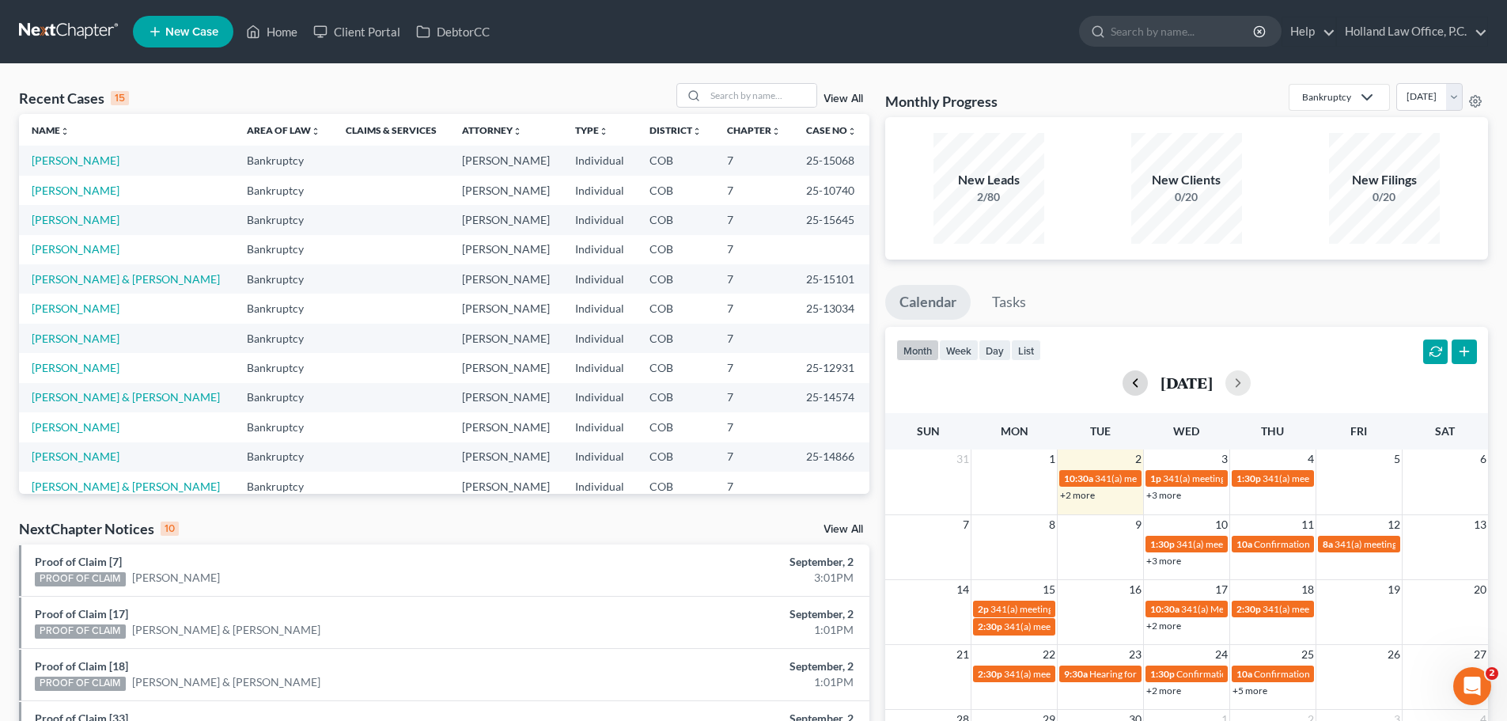
click at [1122, 380] on button "button" at bounding box center [1134, 382] width 25 height 25
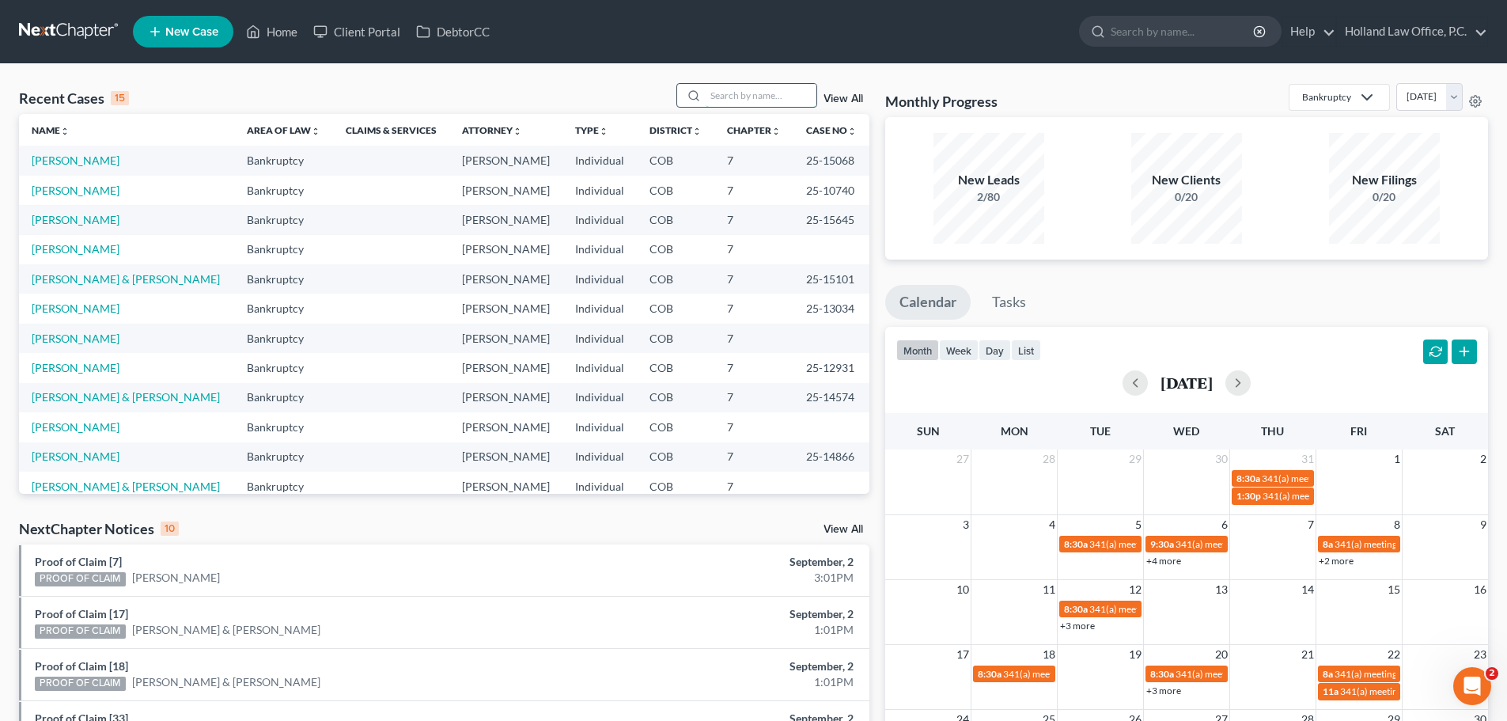
click at [733, 100] on input "search" at bounding box center [761, 95] width 111 height 23
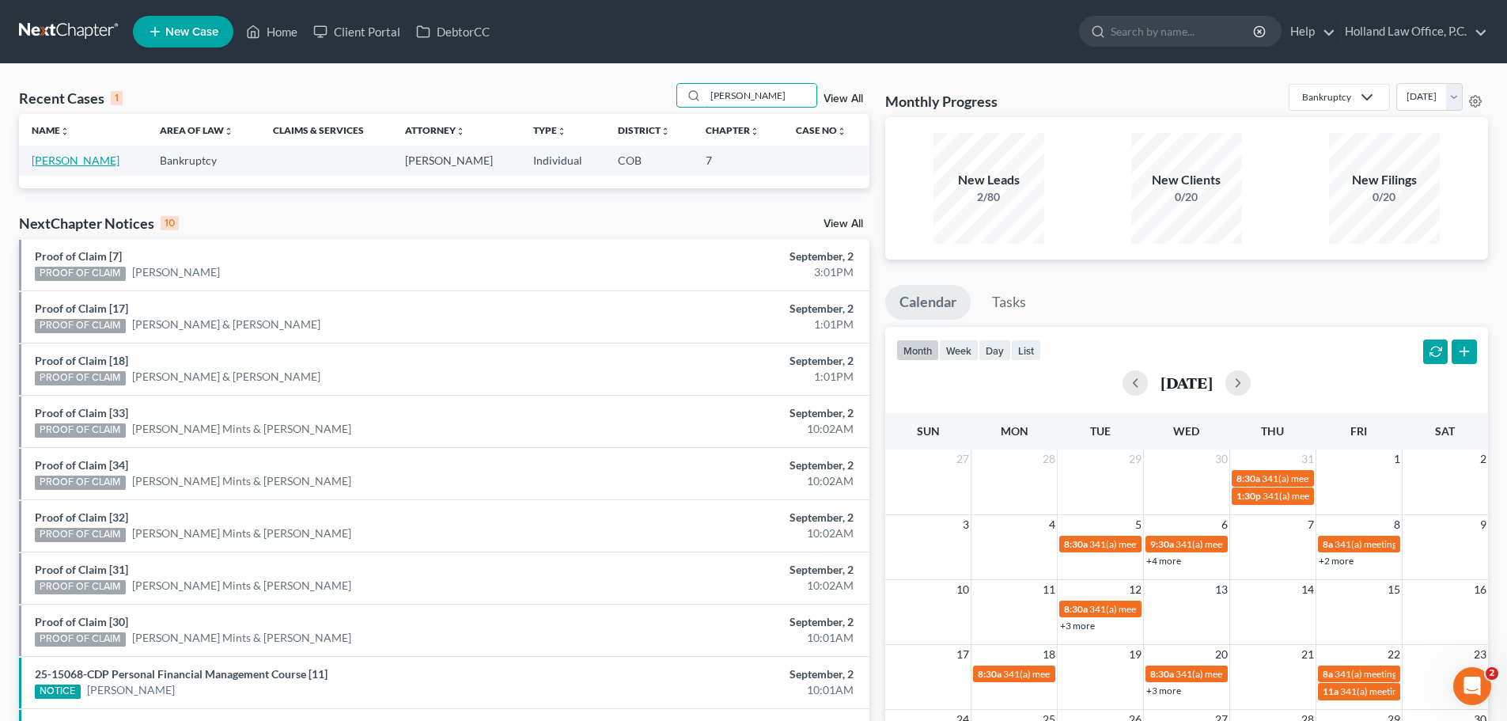
type input "[PERSON_NAME]"
click at [57, 162] on link "[PERSON_NAME]" at bounding box center [76, 159] width 88 height 13
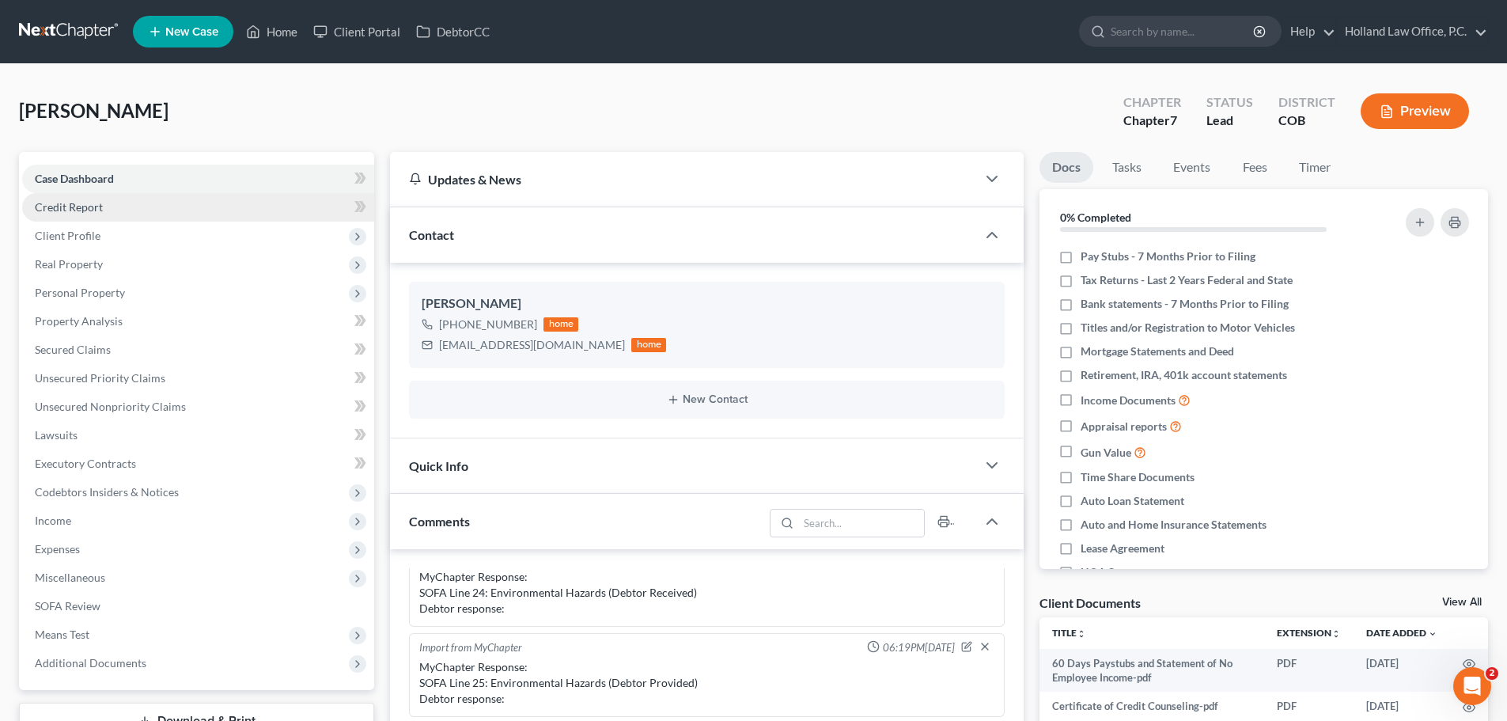
click at [109, 213] on link "Credit Report" at bounding box center [198, 207] width 352 height 28
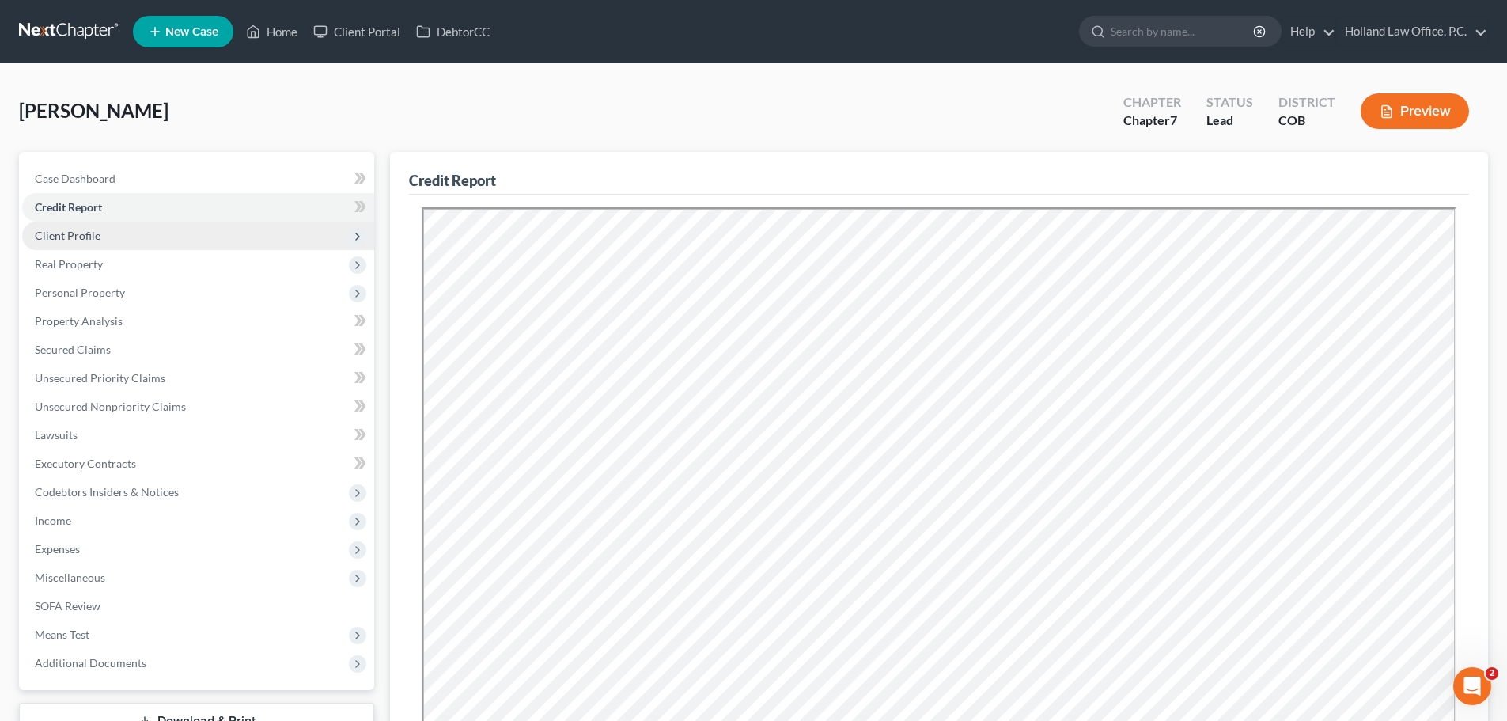
click at [99, 240] on span "Client Profile" at bounding box center [198, 235] width 352 height 28
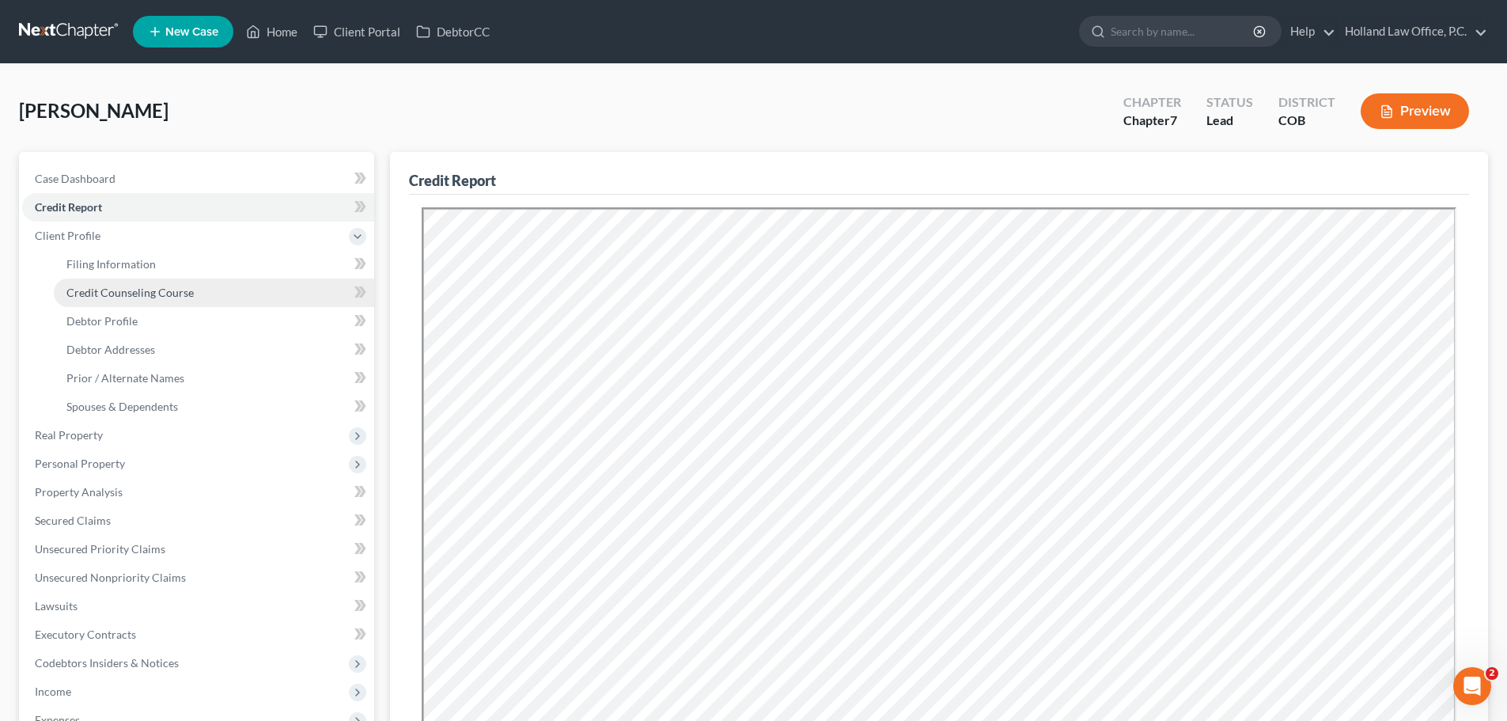
click at [107, 293] on span "Credit Counseling Course" at bounding box center [129, 292] width 127 height 13
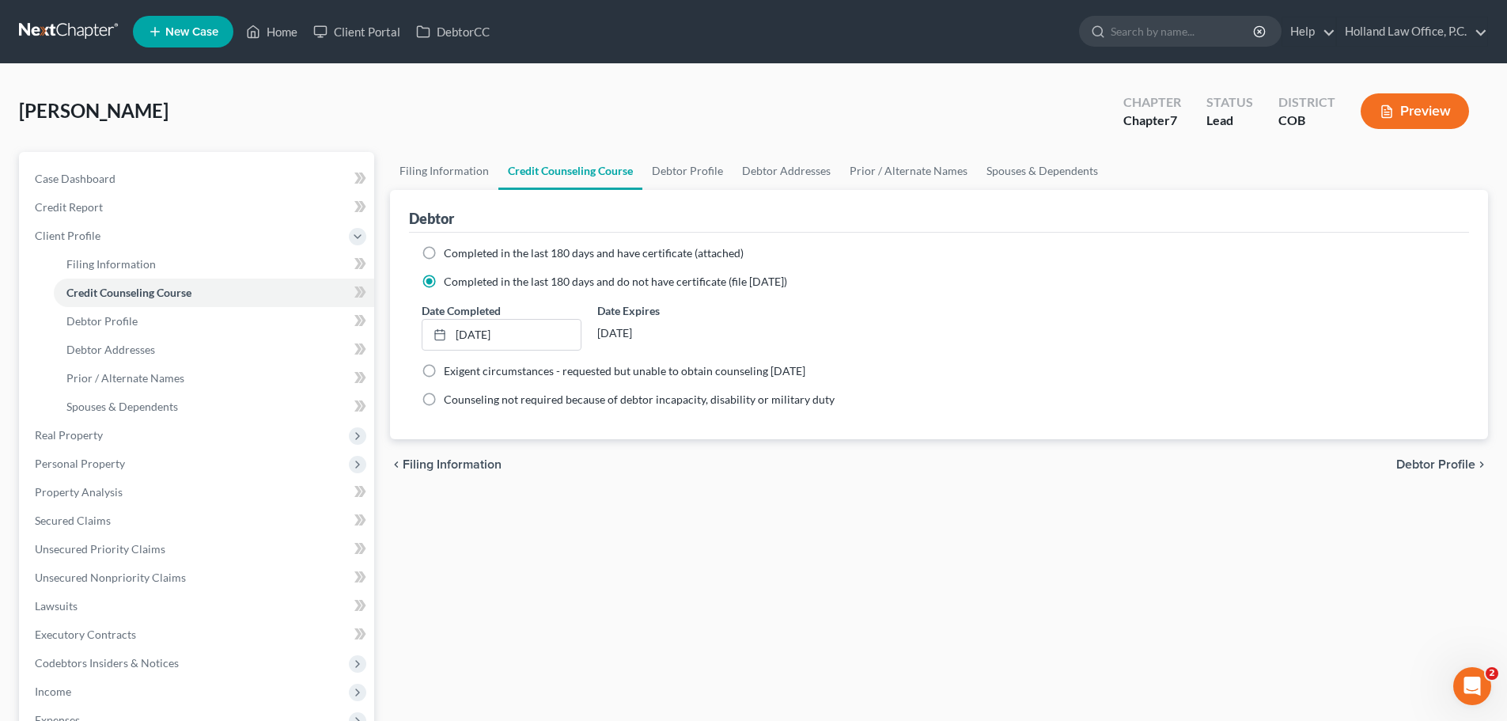
click at [444, 252] on label "Completed in the last 180 days and have certificate (attached)" at bounding box center [594, 253] width 300 height 16
click at [450, 252] on input "Completed in the last 180 days and have certificate (attached)" at bounding box center [455, 250] width 10 height 10
radio input "true"
radio input "false"
